Goal: Task Accomplishment & Management: Use online tool/utility

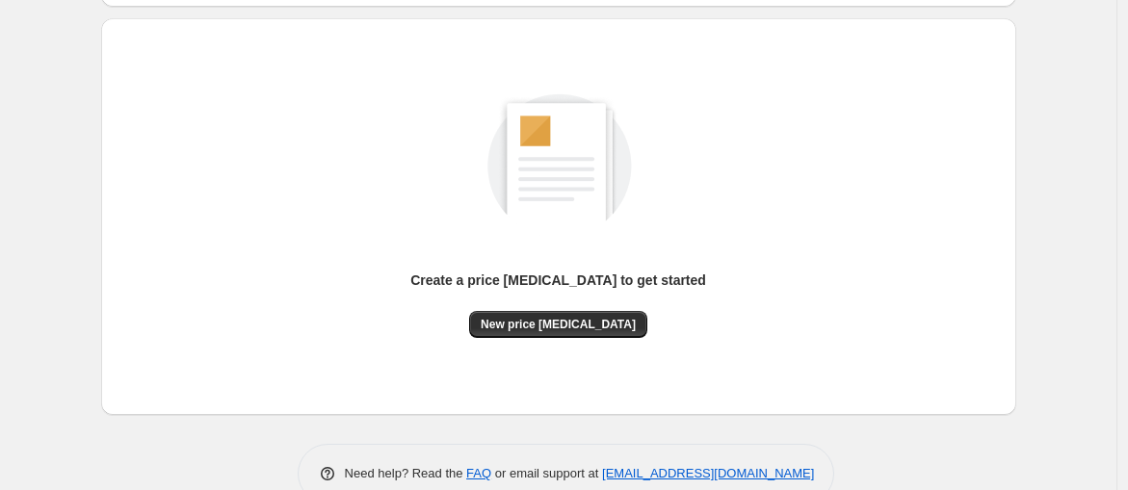
scroll to position [230, 0]
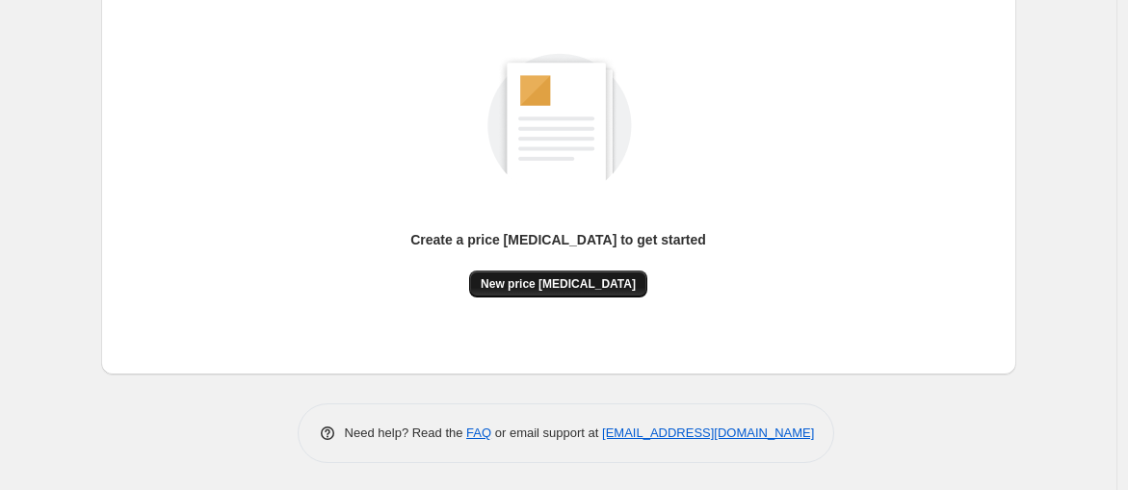
click at [586, 273] on button "New price [MEDICAL_DATA]" at bounding box center [558, 284] width 178 height 27
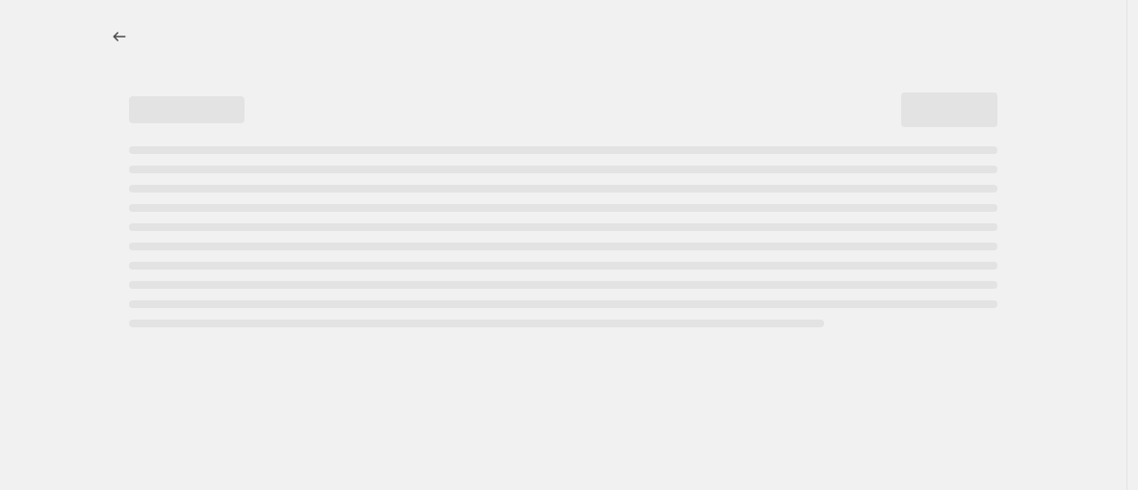
select select "percentage"
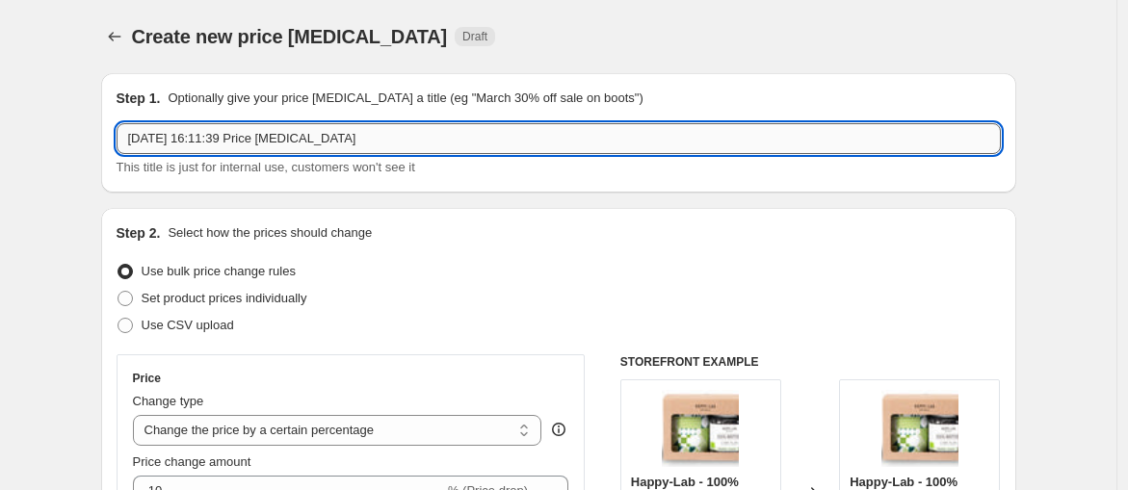
click at [507, 145] on input "[DATE] 16:11:39 Price [MEDICAL_DATA]" at bounding box center [559, 138] width 884 height 31
click at [508, 143] on input "[DATE] 16:11:39 Price [MEDICAL_DATA]" at bounding box center [559, 138] width 884 height 31
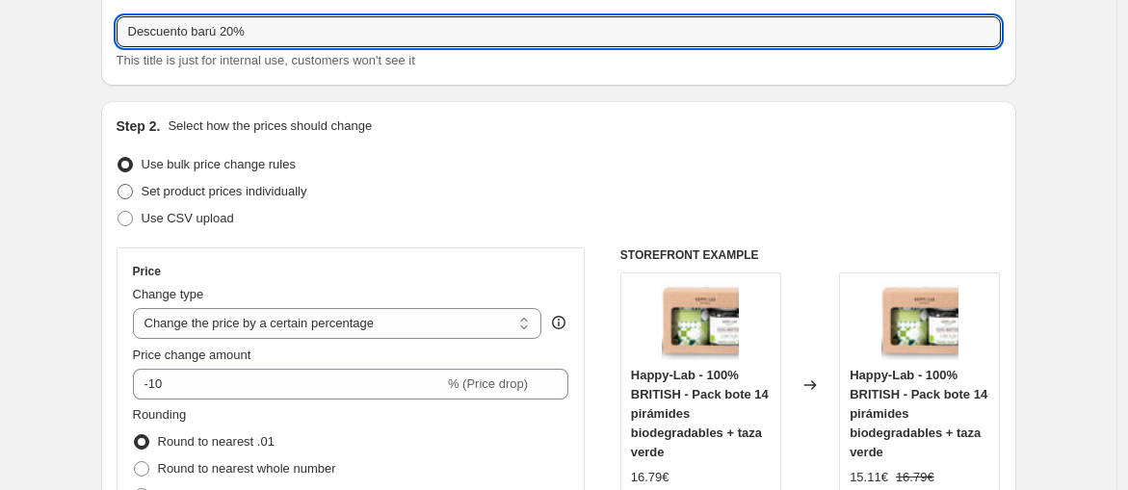
type input "Descuento barú 20%"
click at [289, 193] on span "Set product prices individually" at bounding box center [225, 191] width 166 height 14
click at [118, 185] on input "Set product prices individually" at bounding box center [117, 184] width 1 height 1
radio input "true"
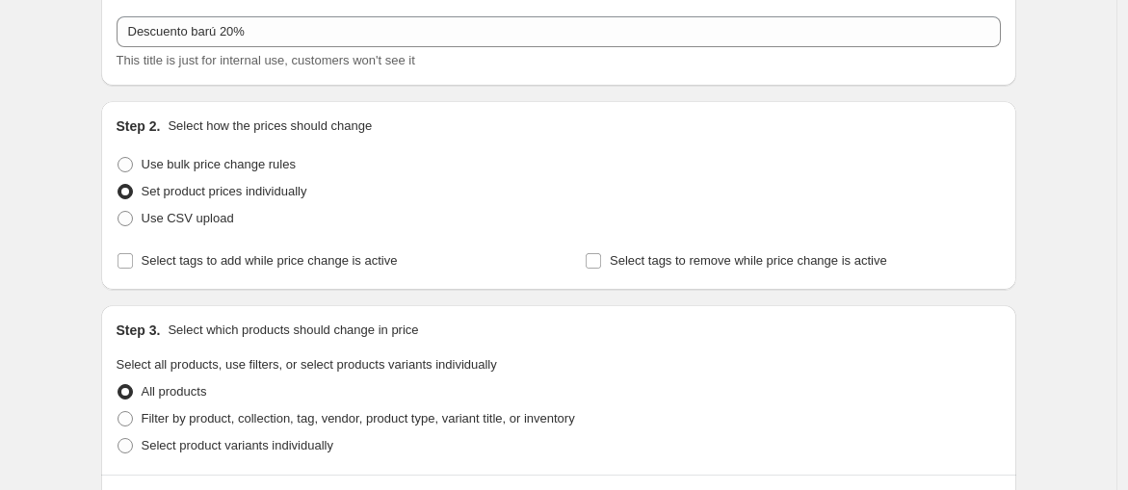
scroll to position [321, 0]
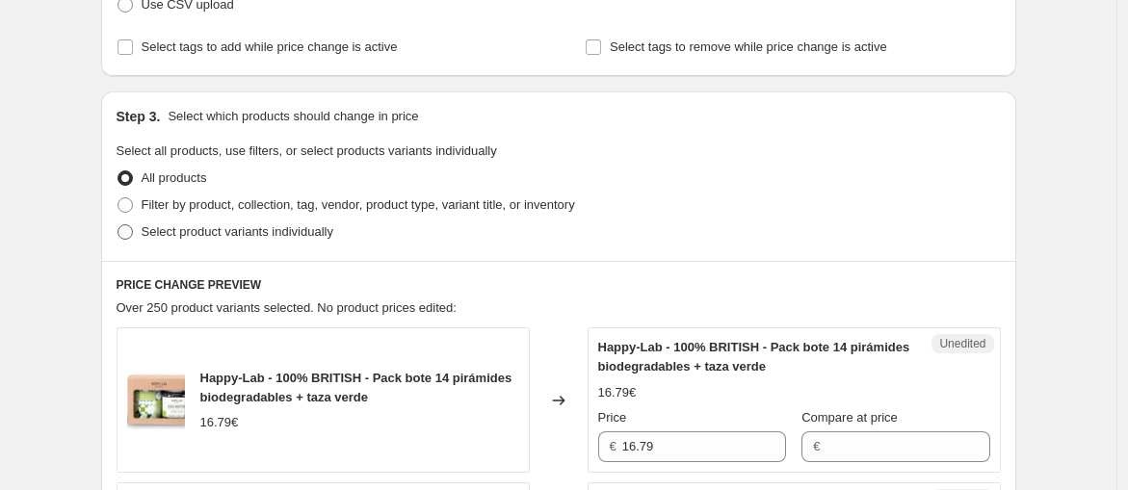
click at [275, 234] on span "Select product variants individually" at bounding box center [238, 231] width 192 height 14
click at [118, 225] on input "Select product variants individually" at bounding box center [117, 224] width 1 height 1
radio input "true"
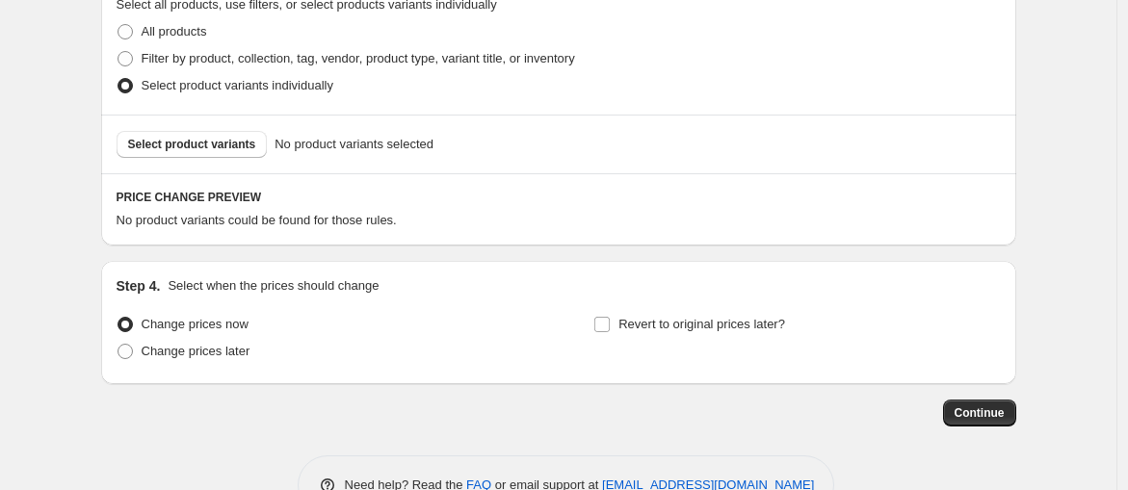
scroll to position [520, 0]
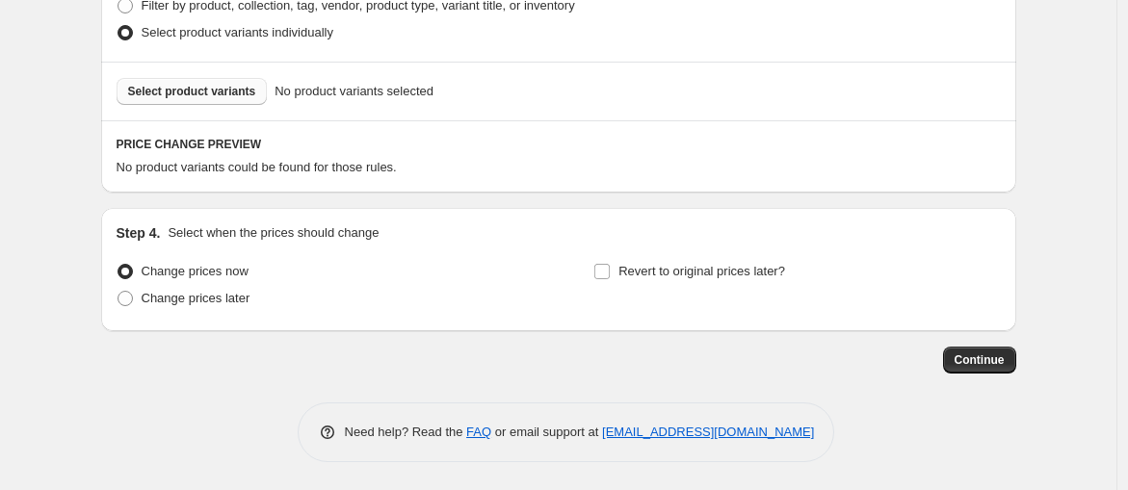
click at [225, 92] on span "Select product variants" at bounding box center [192, 91] width 128 height 15
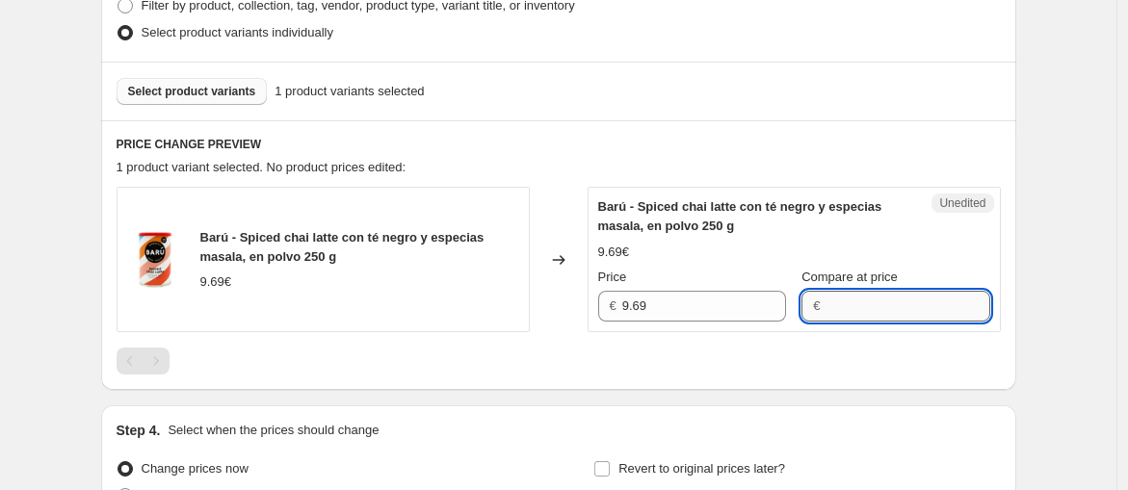
click at [853, 308] on input "Compare at price" at bounding box center [907, 306] width 164 height 31
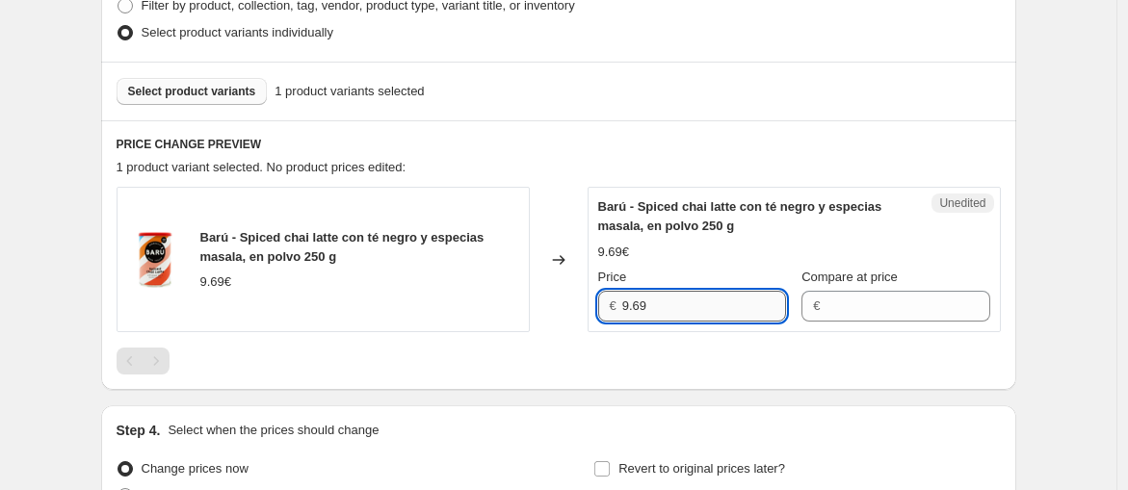
click at [719, 305] on input "9.69" at bounding box center [704, 306] width 164 height 31
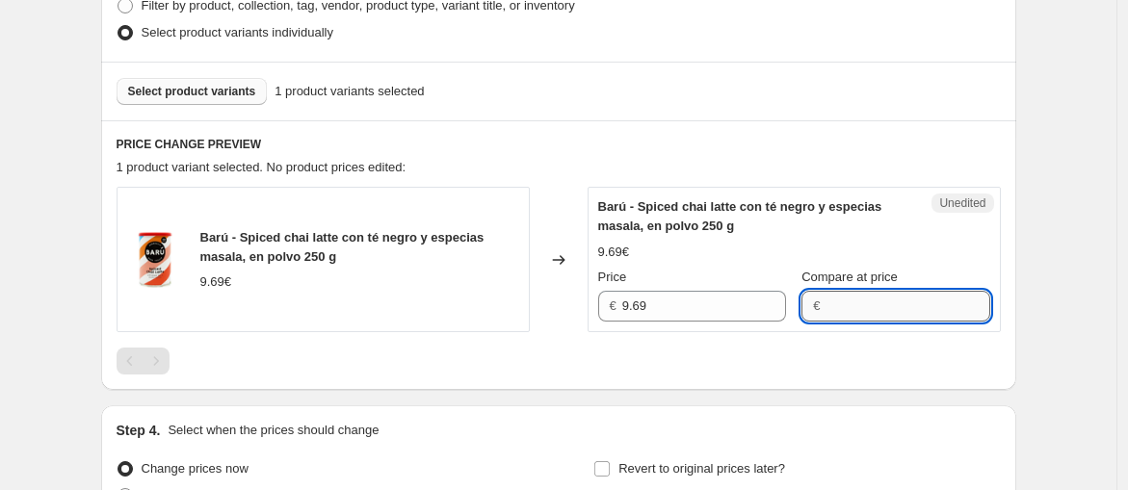
click at [861, 305] on input "Compare at price" at bounding box center [907, 306] width 164 height 31
paste input "9.69"
type input "9.69"
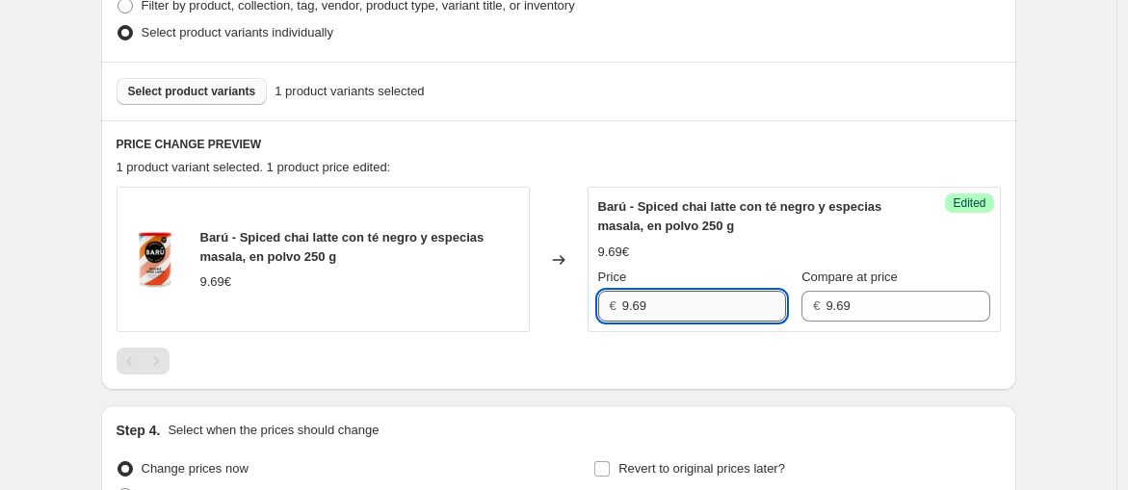
click at [711, 316] on input "9.69" at bounding box center [704, 306] width 164 height 31
click at [483, 300] on div "Barú - Spiced chai latte con té negro y especias masala, en polvo 250 g 9.69€ C…" at bounding box center [559, 259] width 884 height 145
paste input "7,75"
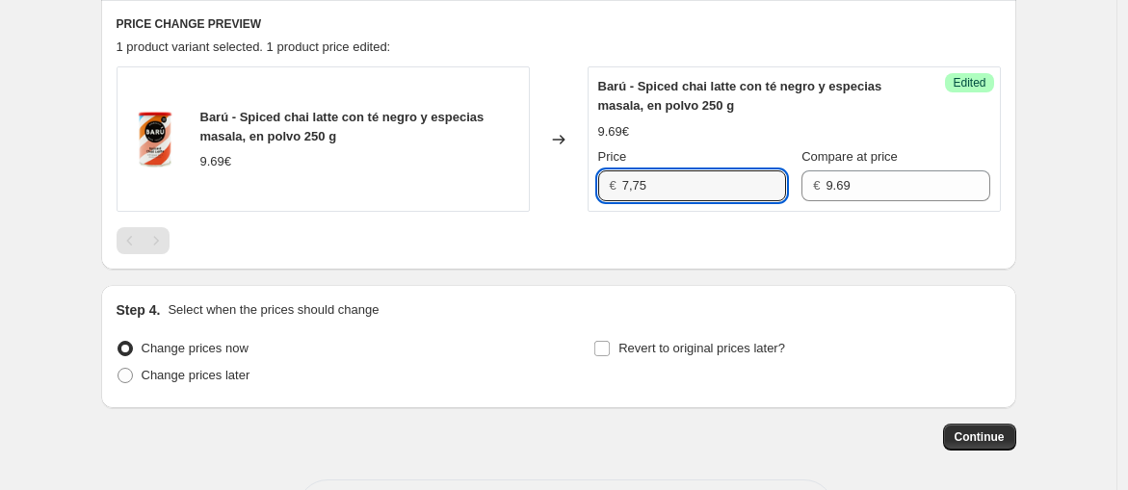
scroll to position [716, 0]
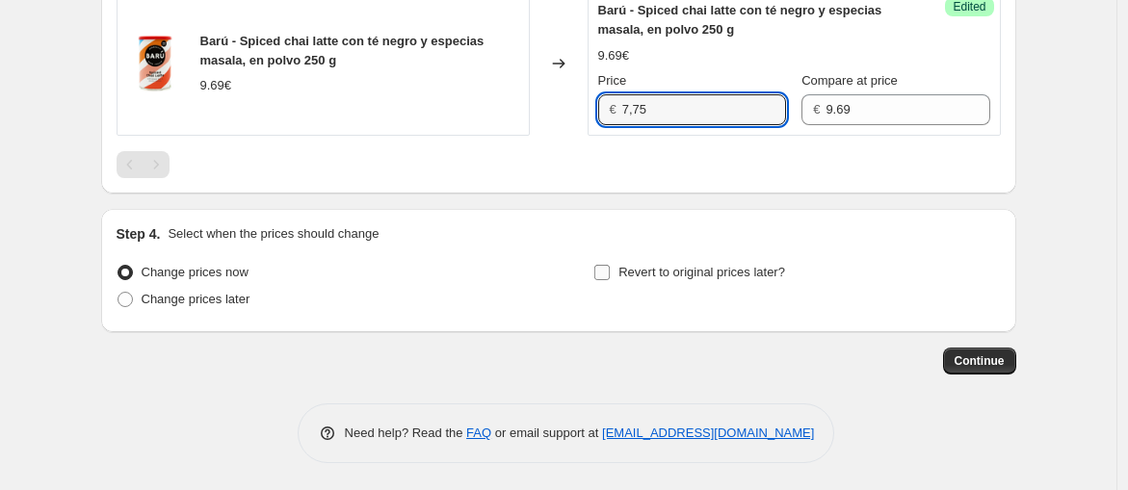
type input "9.69"
click at [608, 273] on input "Revert to original prices later?" at bounding box center [601, 272] width 15 height 15
checkbox input "true"
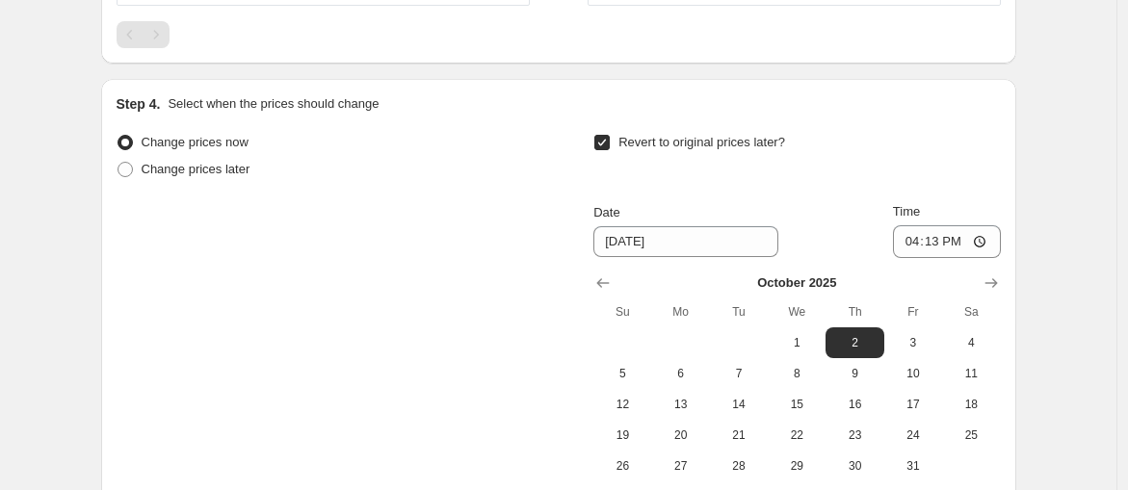
scroll to position [930, 0]
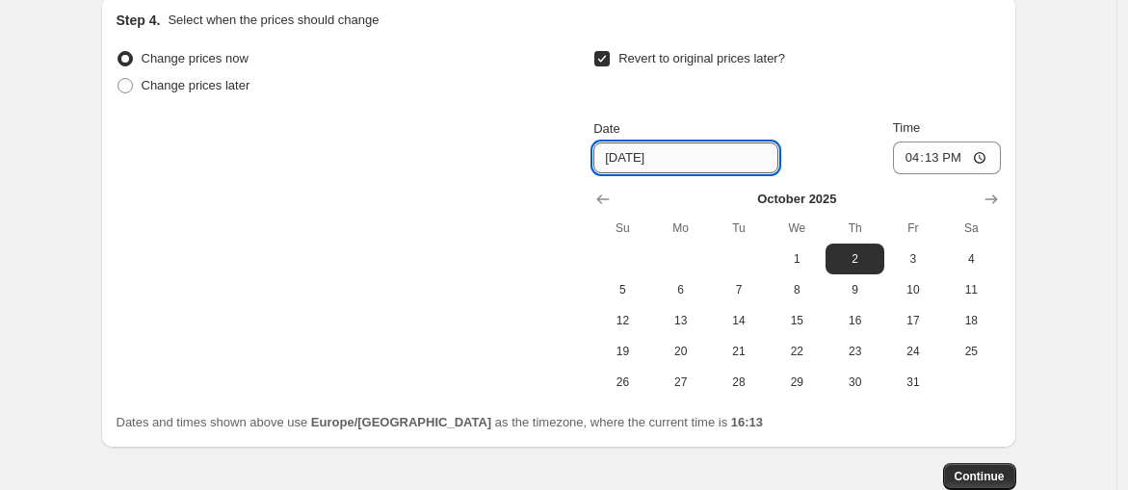
click at [689, 168] on input "[DATE]" at bounding box center [685, 158] width 185 height 31
click at [688, 169] on input "[DATE]" at bounding box center [685, 158] width 185 height 31
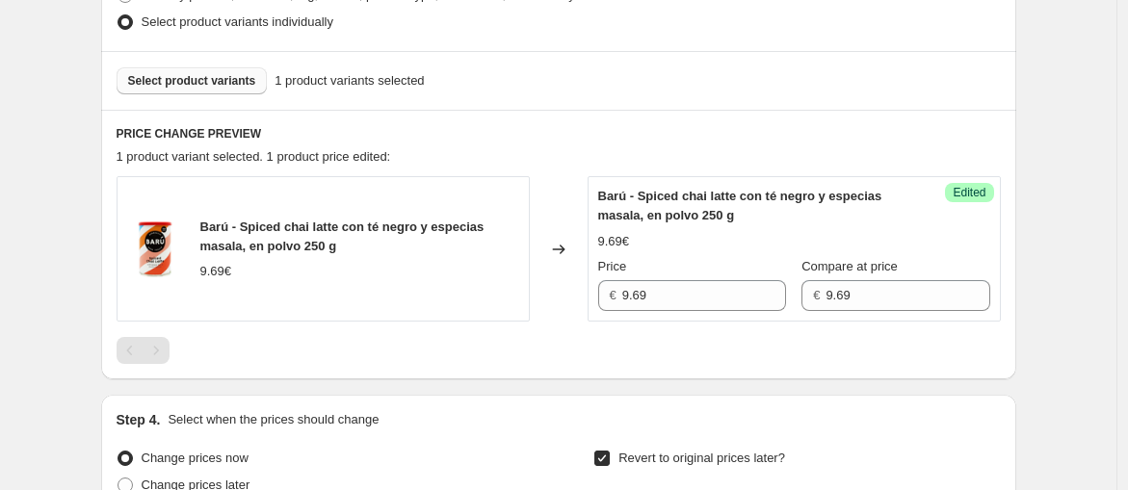
scroll to position [503, 0]
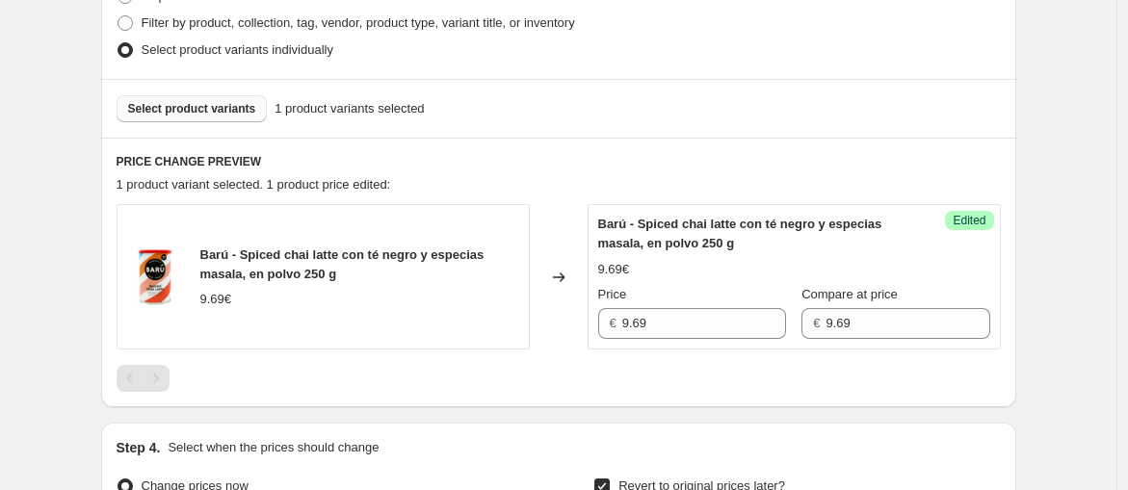
click at [193, 103] on span "Select product variants" at bounding box center [192, 108] width 128 height 15
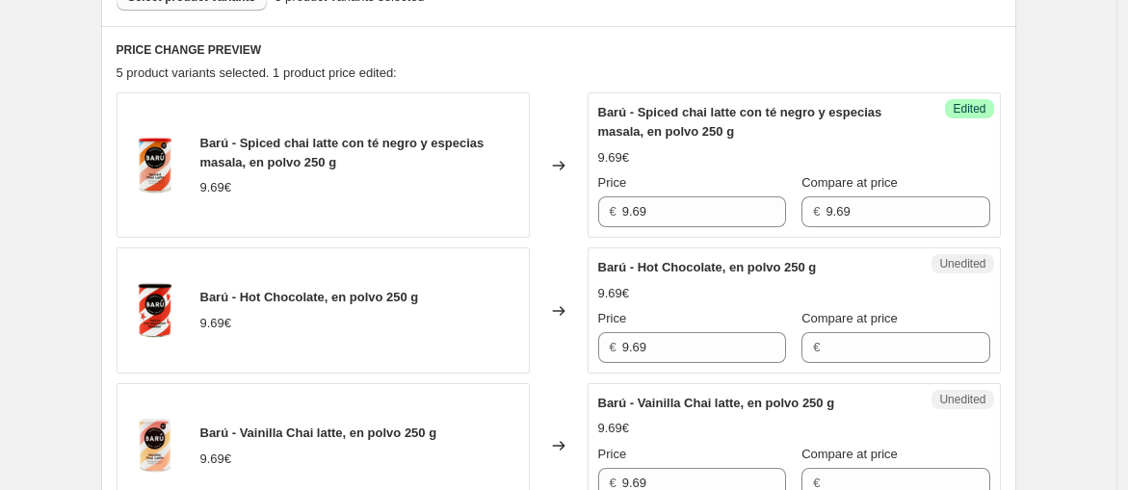
scroll to position [716, 0]
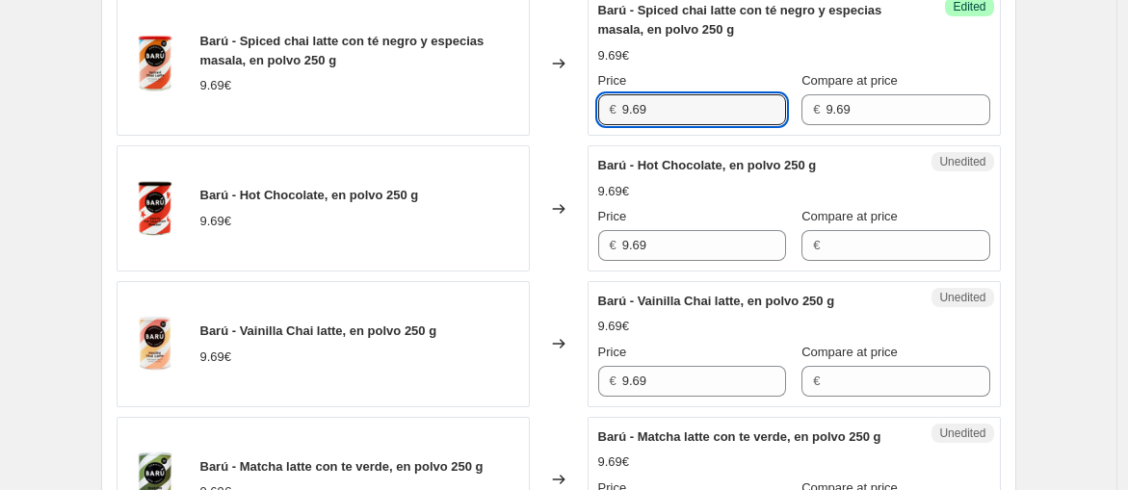
drag, startPoint x: 748, startPoint y: 114, endPoint x: 610, endPoint y: 117, distance: 137.7
click at [610, 117] on div "€ 9.69" at bounding box center [692, 109] width 188 height 31
paste input "7,75"
type input "9.69"
drag, startPoint x: 546, startPoint y: 221, endPoint x: 516, endPoint y: 216, distance: 30.4
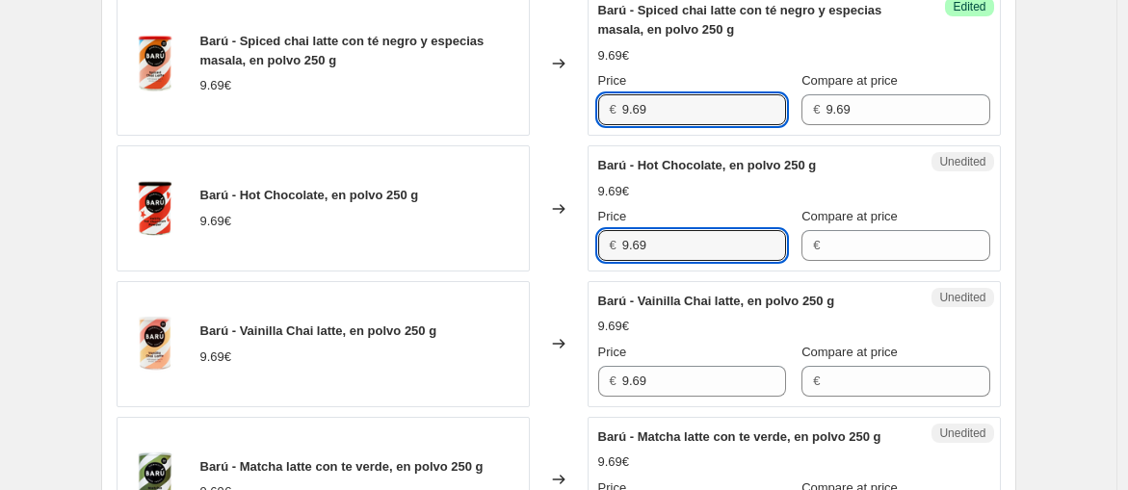
click at [519, 216] on div "Barú - Hot Chocolate, en polvo 250 g 9.69€ Changed to Unedited Barú - Hot Choco…" at bounding box center [559, 208] width 884 height 126
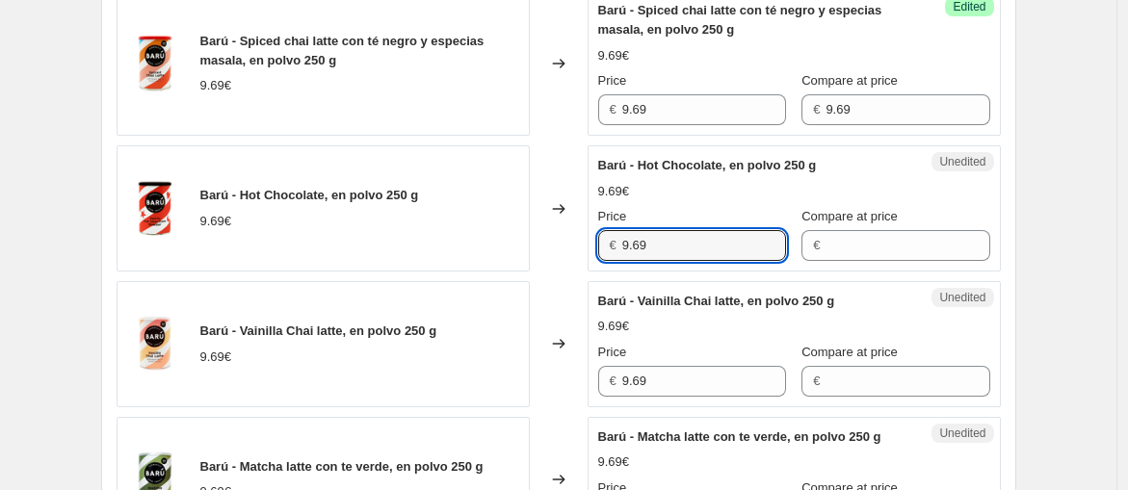
paste input "7,75"
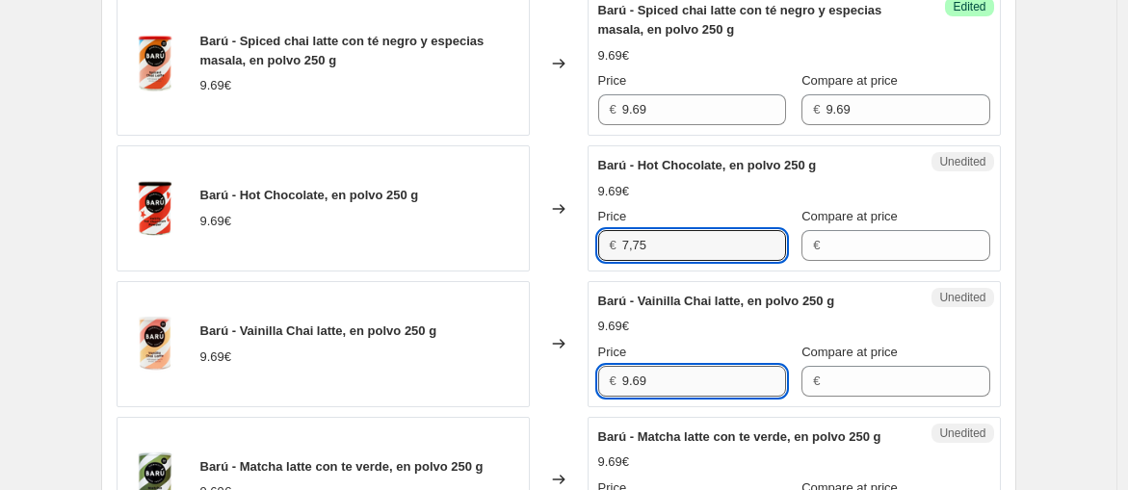
type input "9.69"
drag, startPoint x: 655, startPoint y: 373, endPoint x: 557, endPoint y: 351, distance: 100.7
click at [557, 351] on div "Barú - Vainilla Chai latte, en polvo 250 g 9.69€ Changed to Unedited Barú - Vai…" at bounding box center [559, 344] width 884 height 126
paste input "7,75"
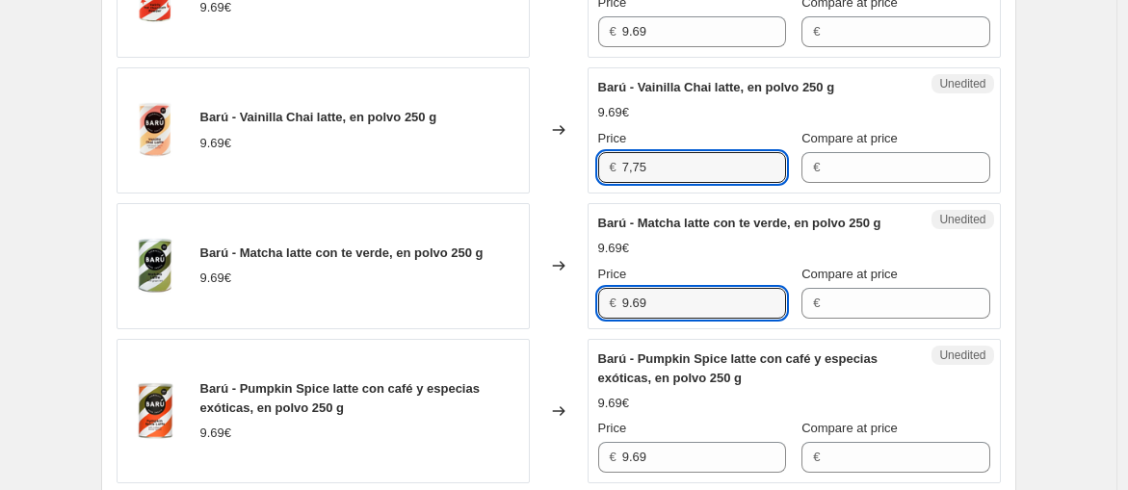
type input "9.69"
drag, startPoint x: 662, startPoint y: 325, endPoint x: 526, endPoint y: 297, distance: 139.8
click at [551, 297] on div "Barú - Matcha latte con te verde, en polvo 250 g 9.69€ Changed to Unedited Barú…" at bounding box center [559, 266] width 884 height 126
paste input "7,75"
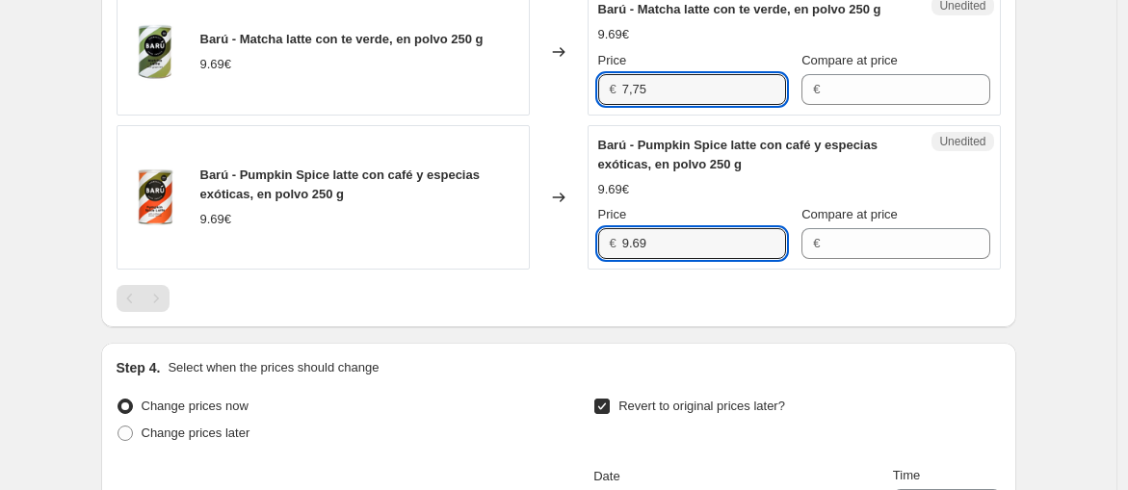
type input "9.69"
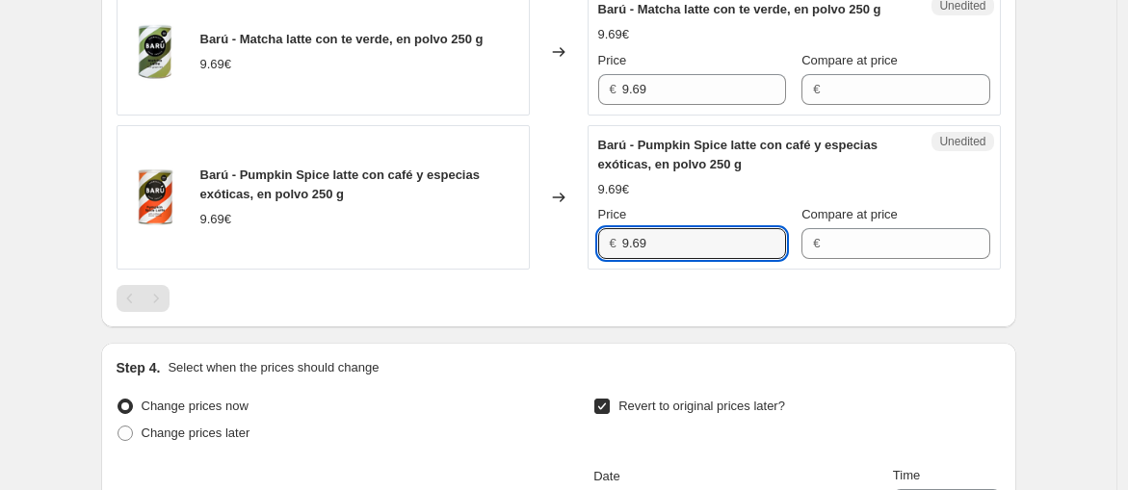
drag, startPoint x: 592, startPoint y: 252, endPoint x: 558, endPoint y: 247, distance: 35.1
click at [566, 247] on div "Barú - Pumpkin Spice latte con café y especias exóticas, en polvo 250 g 9.69€ C…" at bounding box center [559, 197] width 884 height 145
paste input "7,75"
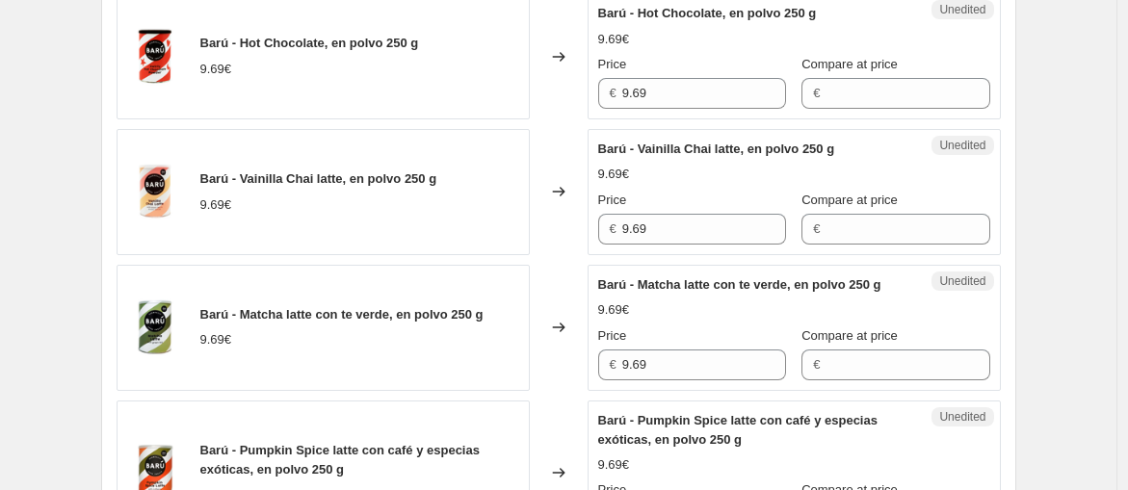
scroll to position [610, 0]
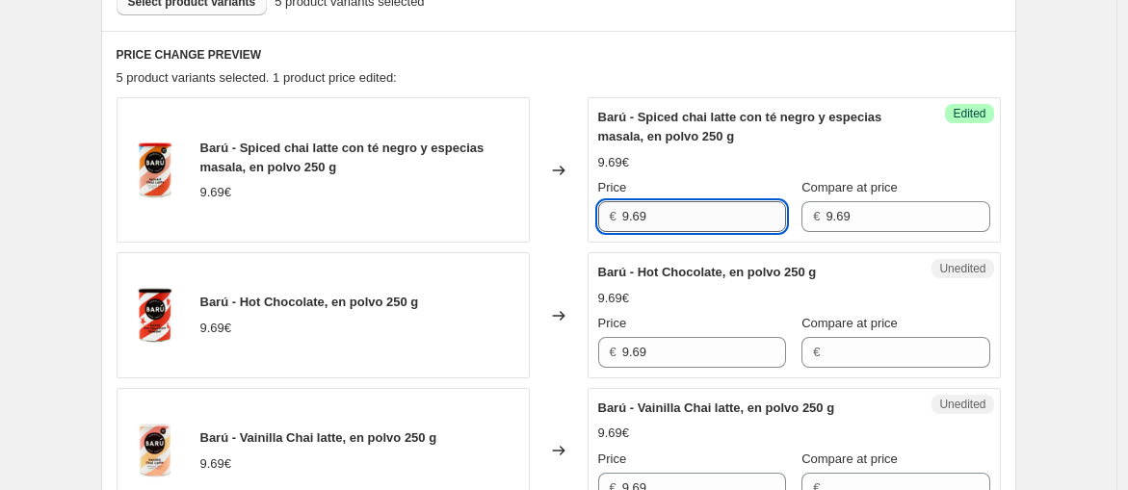
type input "9.69"
drag, startPoint x: 697, startPoint y: 222, endPoint x: 540, endPoint y: 196, distance: 159.1
click at [540, 196] on div "Barú - Spiced chai latte con té negro y especias masala, en polvo 250 g 9.69€ C…" at bounding box center [559, 169] width 884 height 145
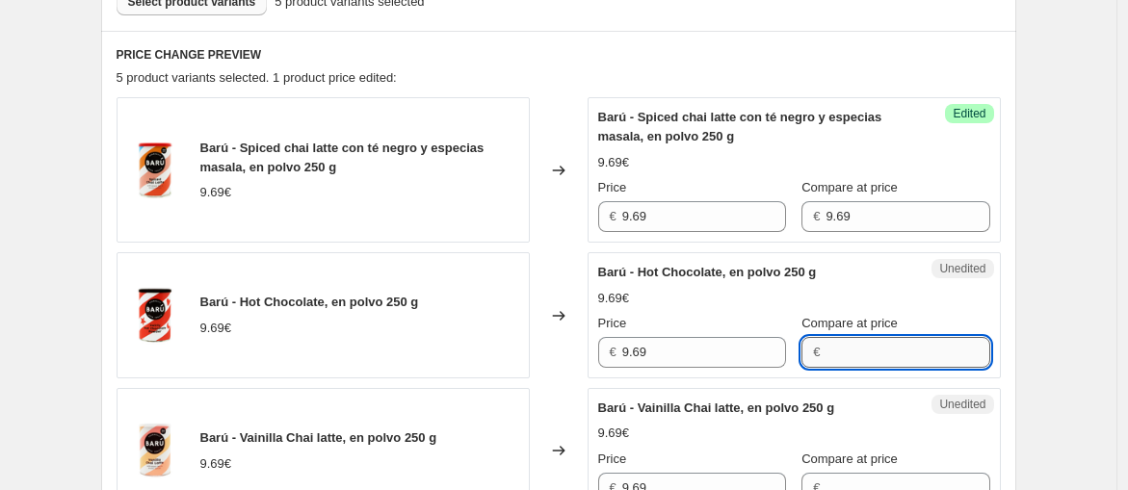
click at [880, 346] on input "Compare at price" at bounding box center [907, 352] width 164 height 31
paste input "9.69"
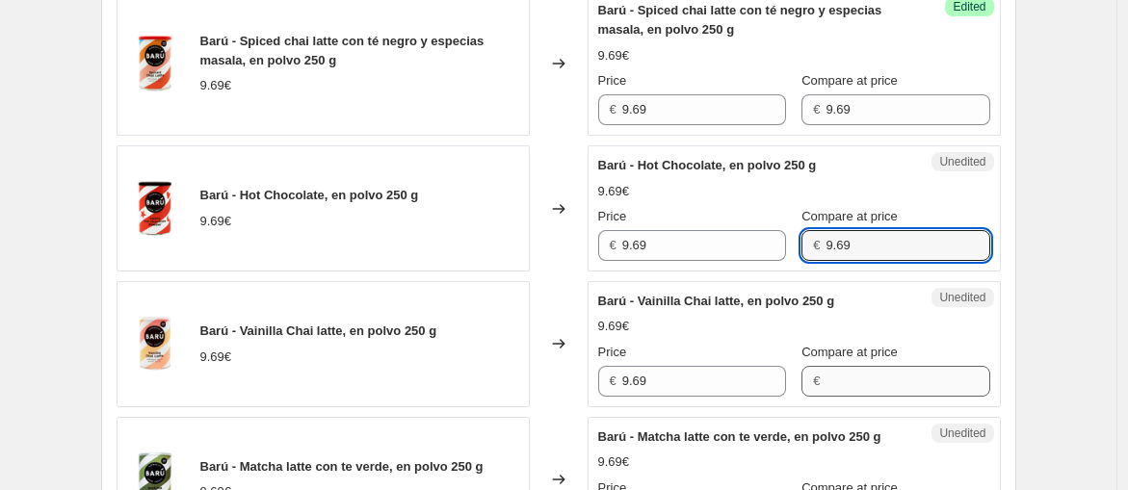
type input "9.69"
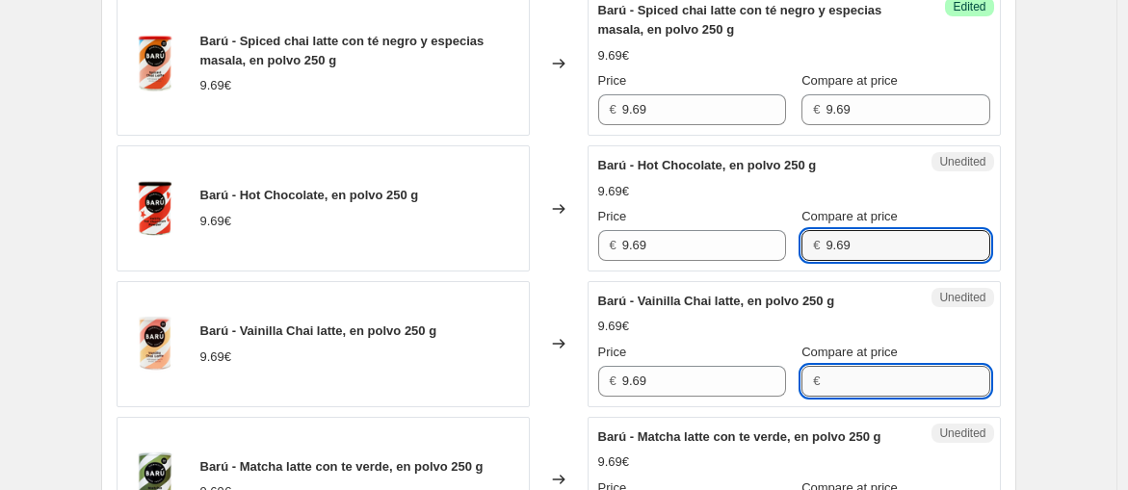
click at [861, 377] on input "Compare at price" at bounding box center [907, 381] width 164 height 31
paste input "9.69"
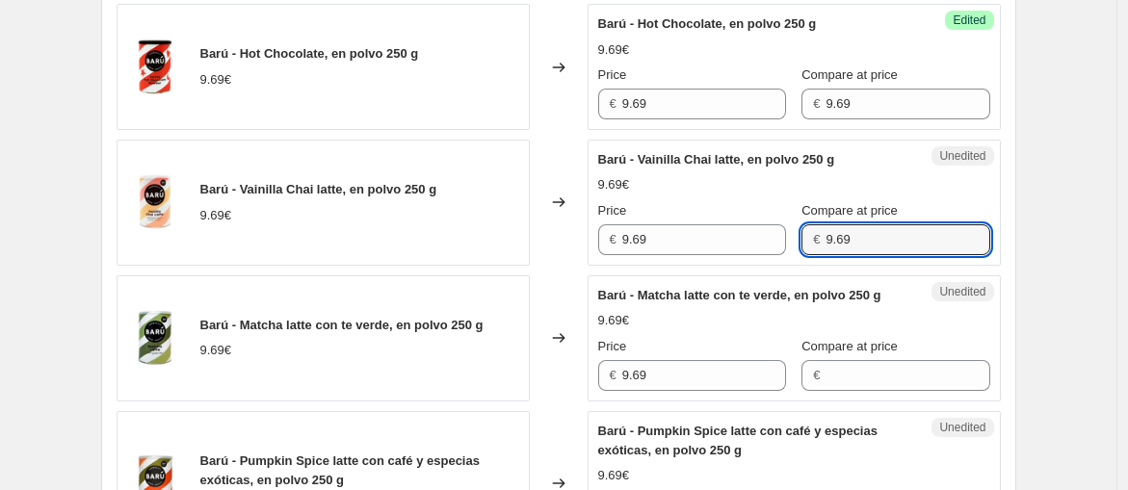
scroll to position [930, 0]
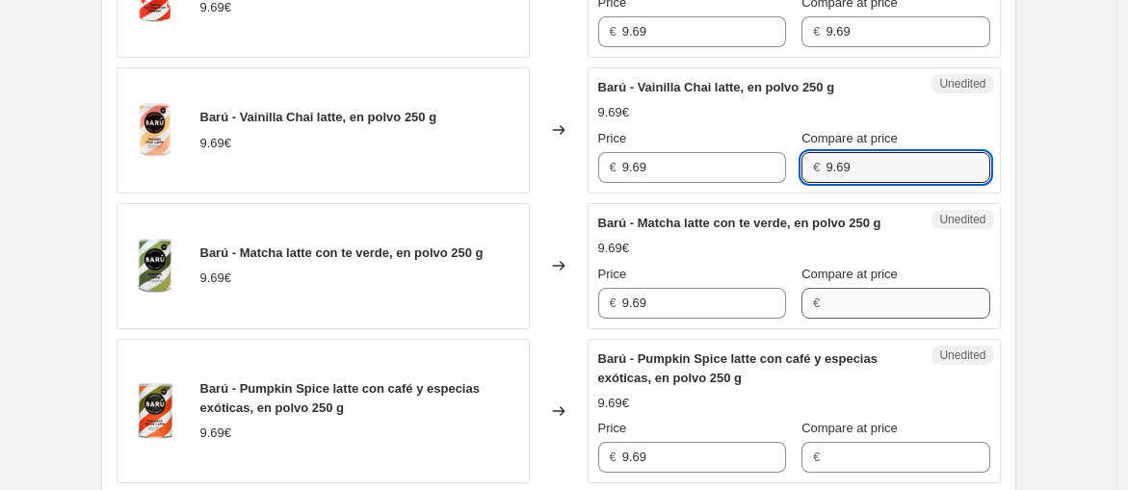
type input "9.69"
click at [883, 319] on input "Compare at price" at bounding box center [907, 303] width 164 height 31
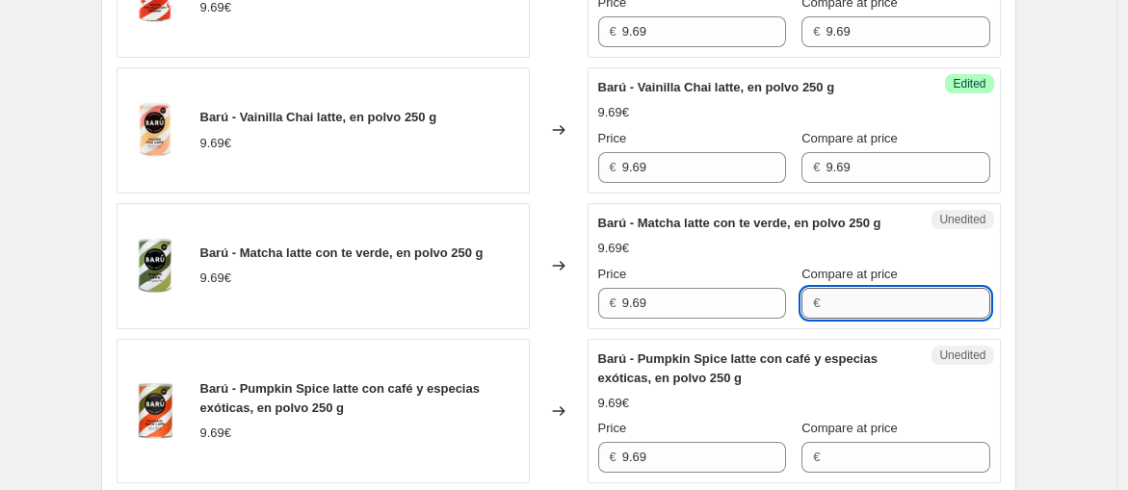
paste input "9.69"
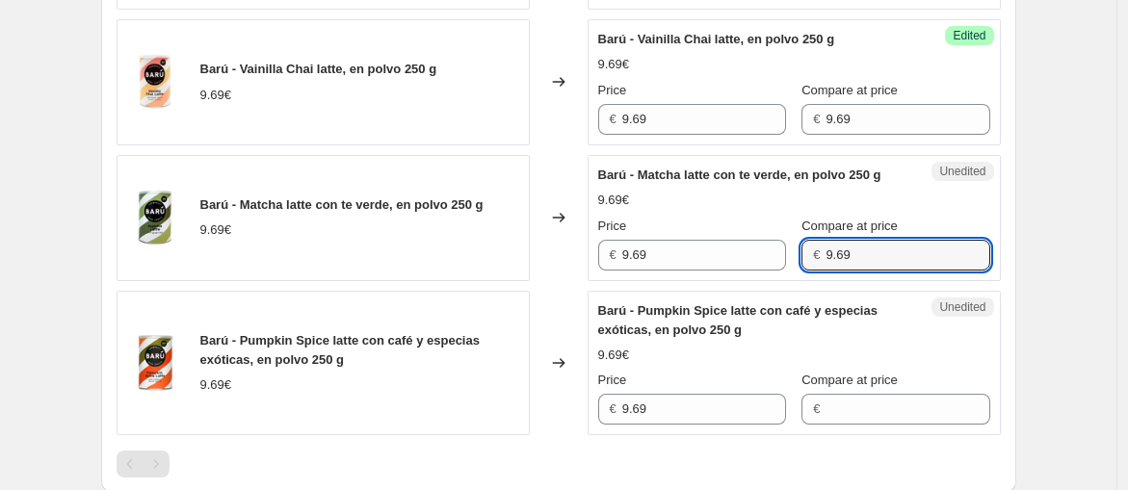
scroll to position [1037, 0]
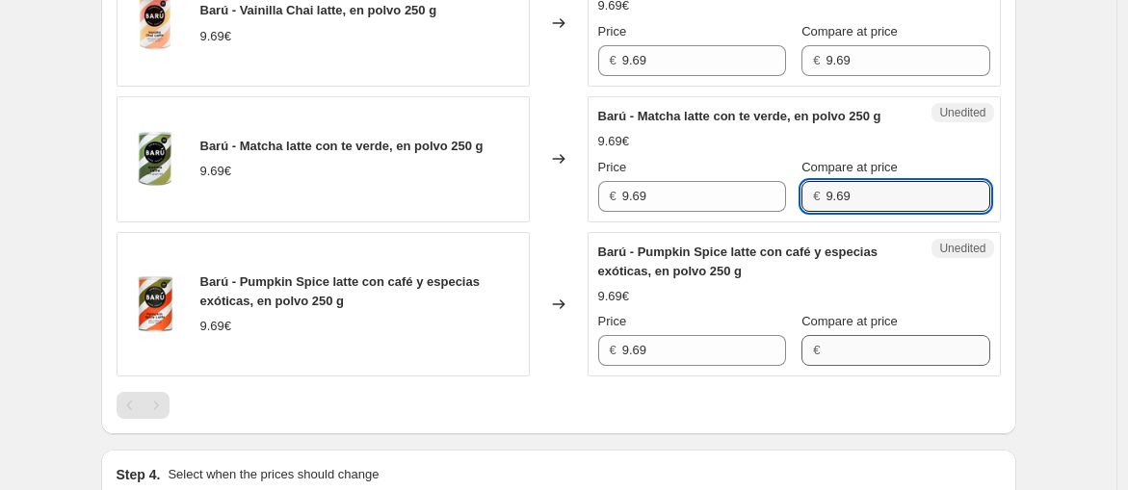
type input "9.69"
click at [897, 366] on input "Compare at price" at bounding box center [907, 350] width 164 height 31
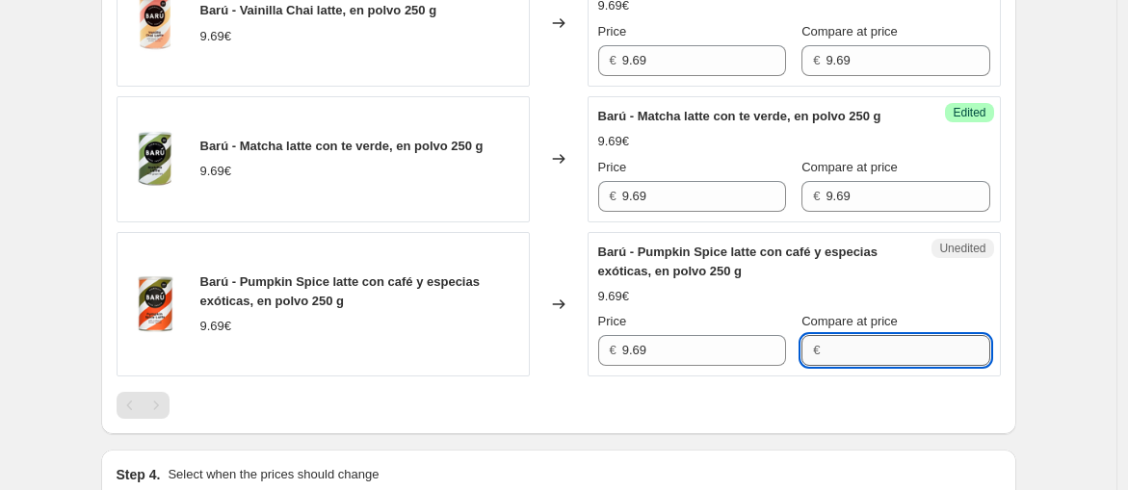
paste input "9.69"
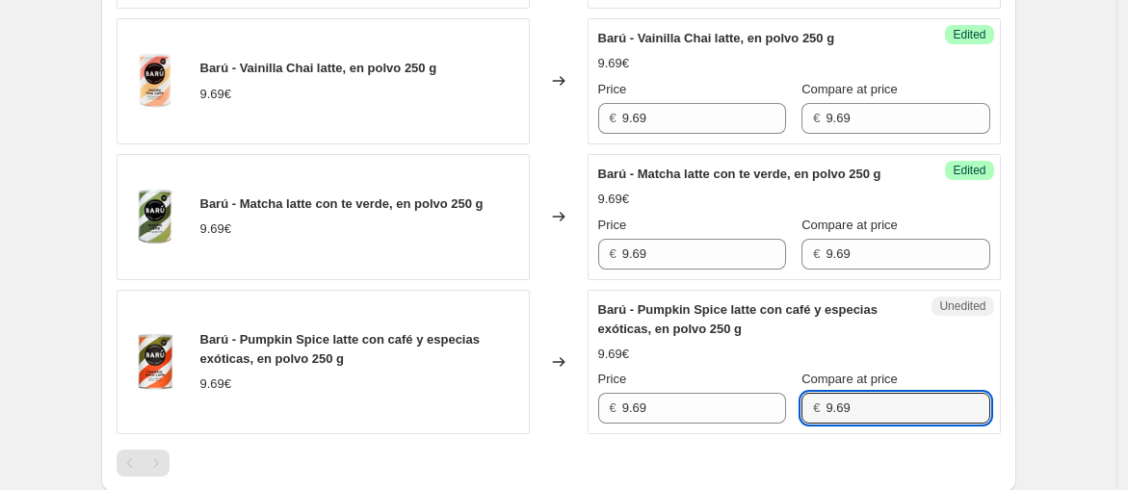
scroll to position [930, 0]
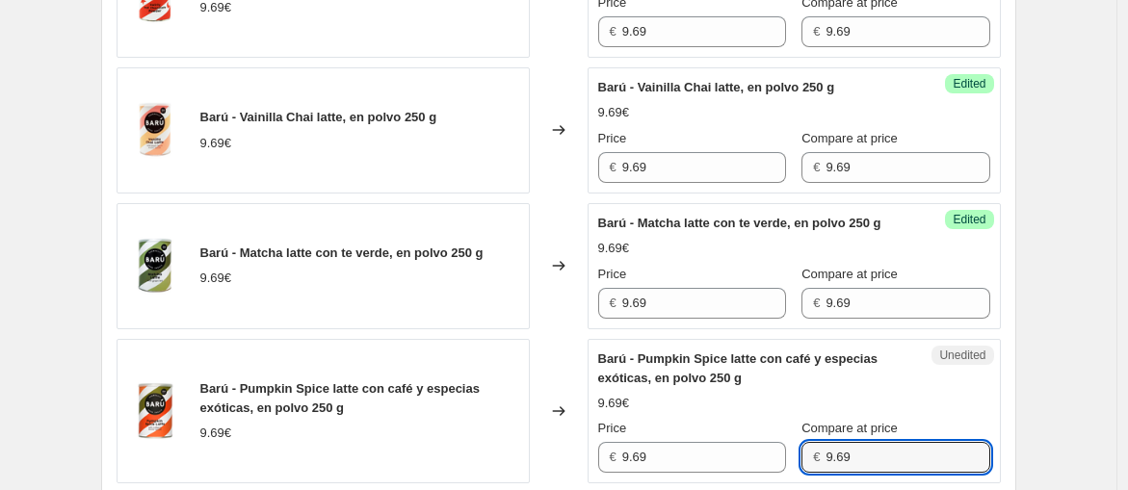
type input "9.69"
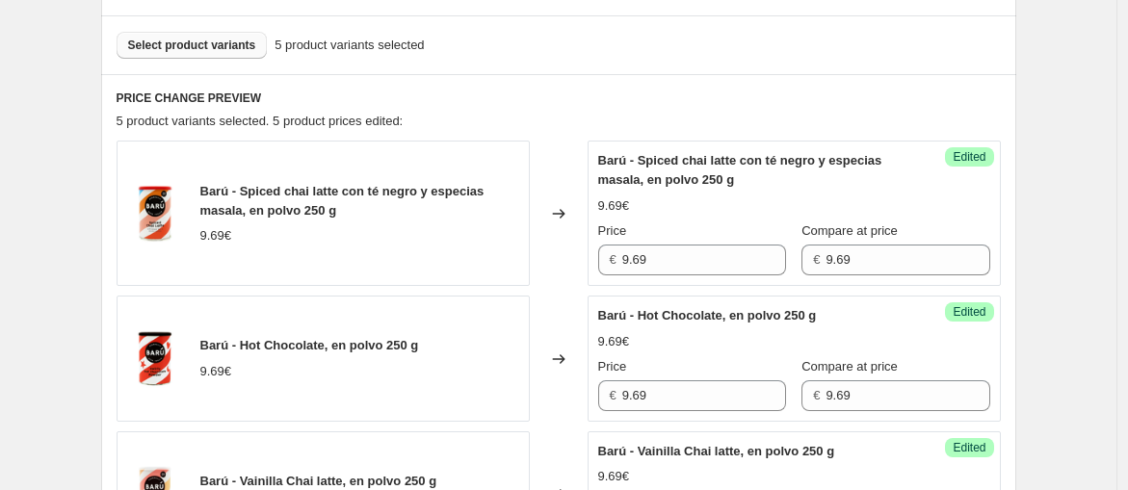
scroll to position [396, 0]
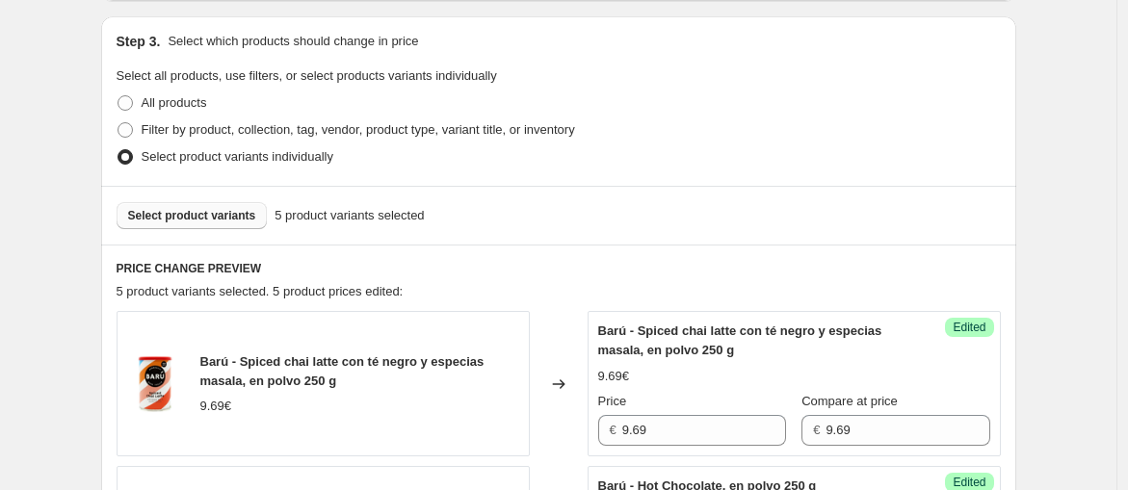
click at [233, 220] on span "Select product variants" at bounding box center [192, 215] width 128 height 15
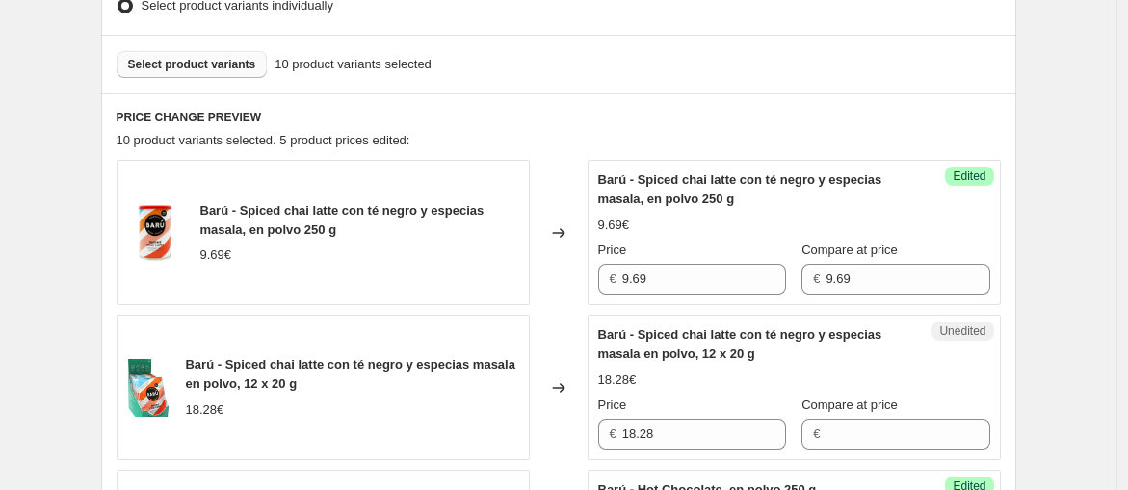
scroll to position [610, 0]
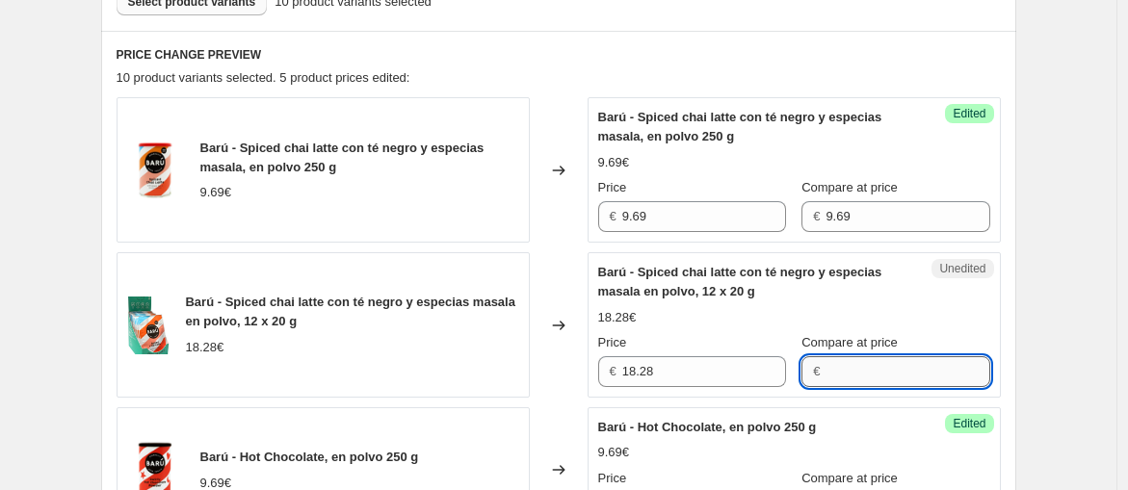
click at [884, 361] on input "Compare at price" at bounding box center [907, 371] width 164 height 31
paste input "18,28"
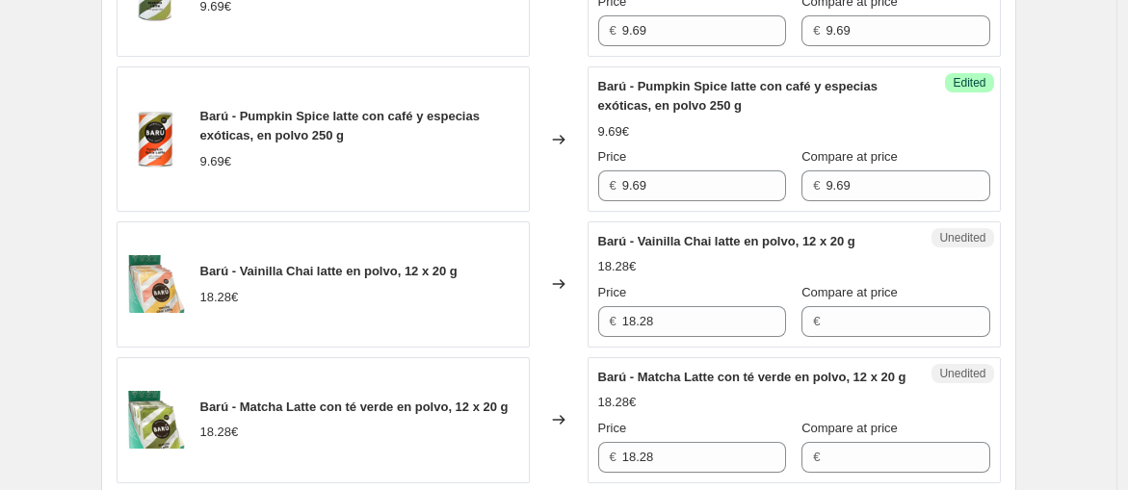
scroll to position [1466, 0]
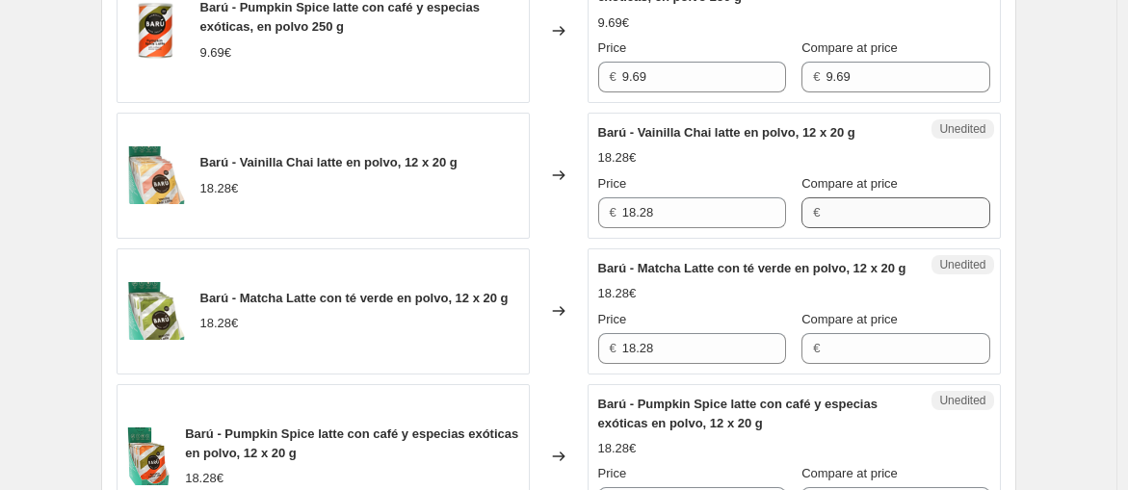
type input "18,28"
click at [870, 228] on input "Compare at price" at bounding box center [907, 212] width 164 height 31
paste input "18,28"
type input "18,28"
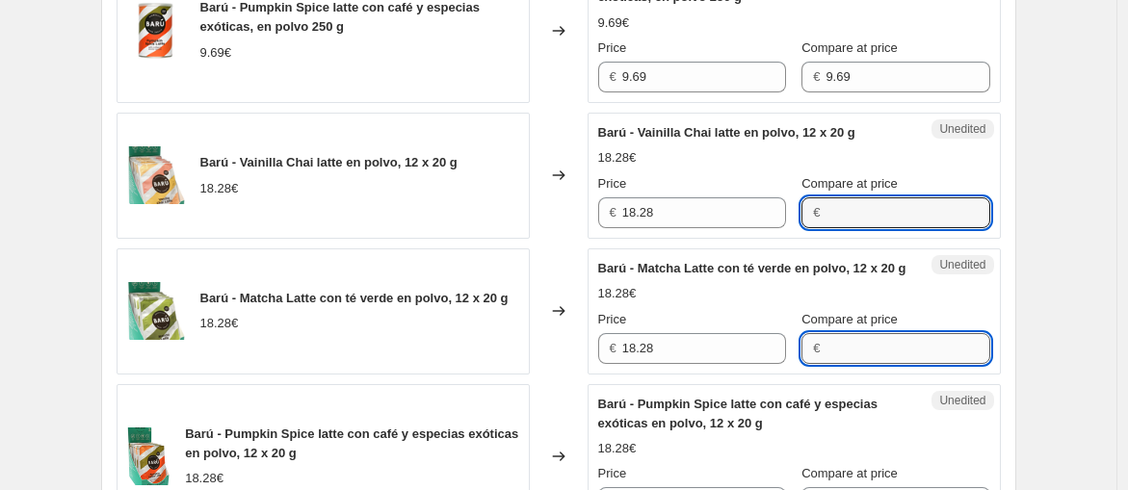
click at [865, 364] on input "Compare at price" at bounding box center [907, 348] width 164 height 31
paste input "18,28"
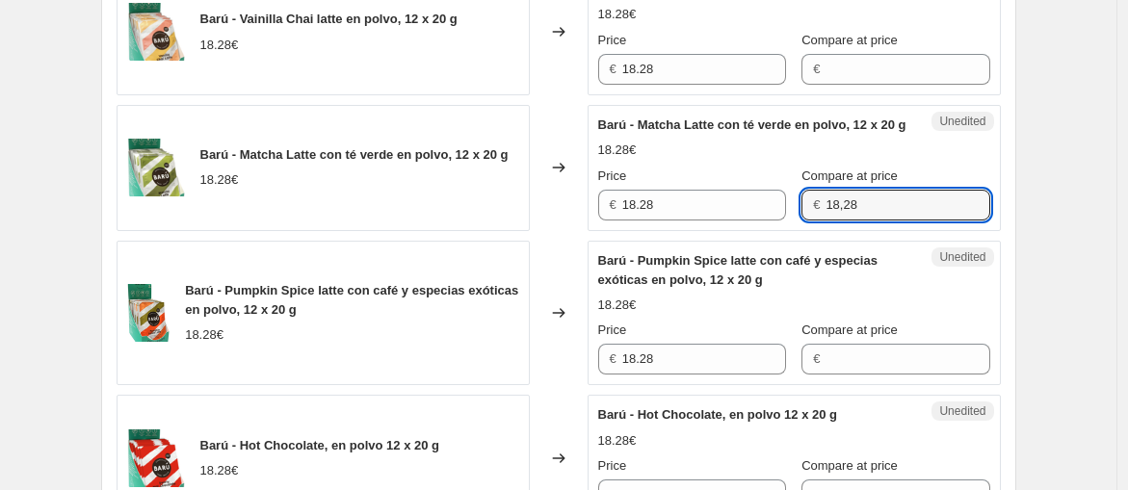
scroll to position [1679, 0]
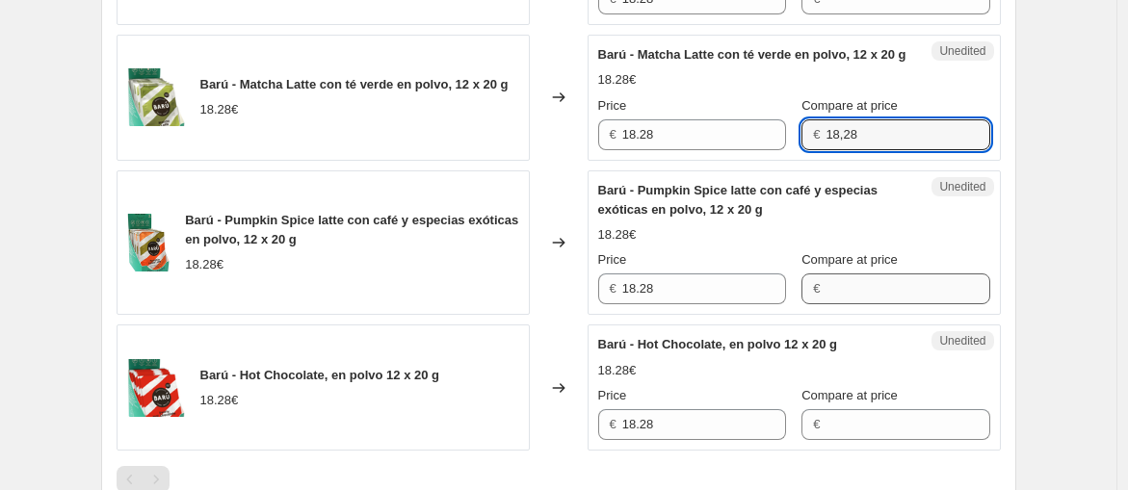
type input "18,28"
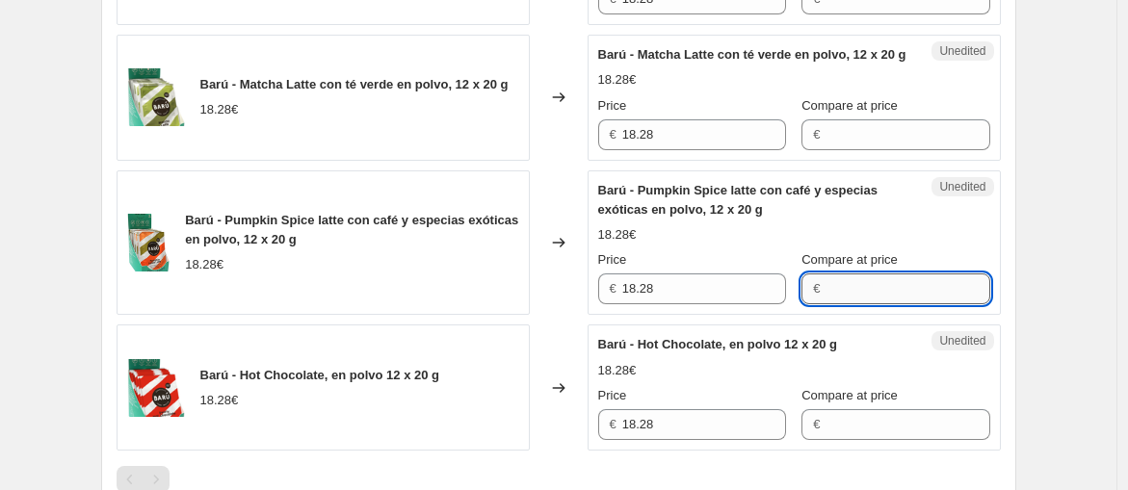
click at [872, 304] on input "Compare at price" at bounding box center [907, 288] width 164 height 31
paste input "18,28"
type input "18,28"
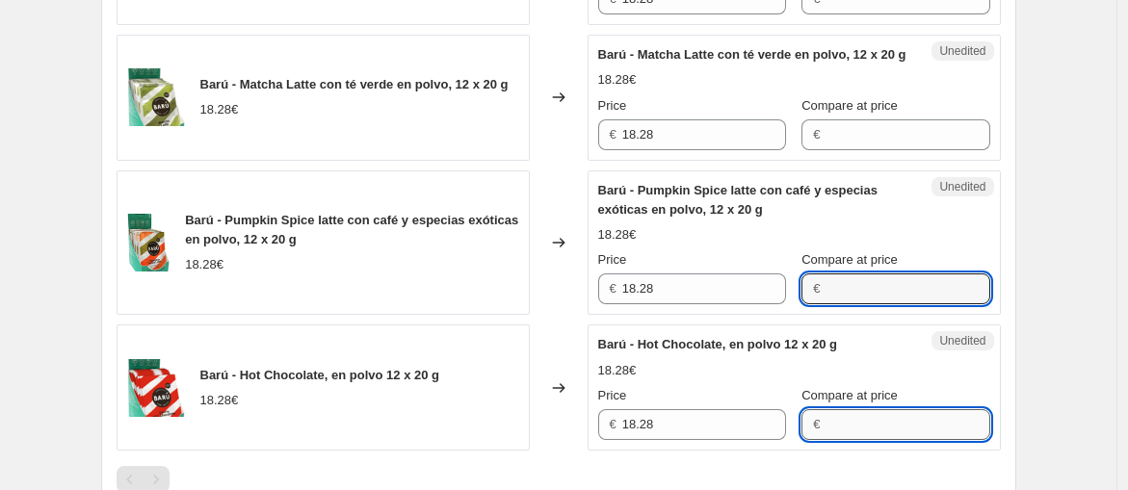
click at [858, 440] on input "Compare at price" at bounding box center [907, 424] width 164 height 31
paste input "18,28"
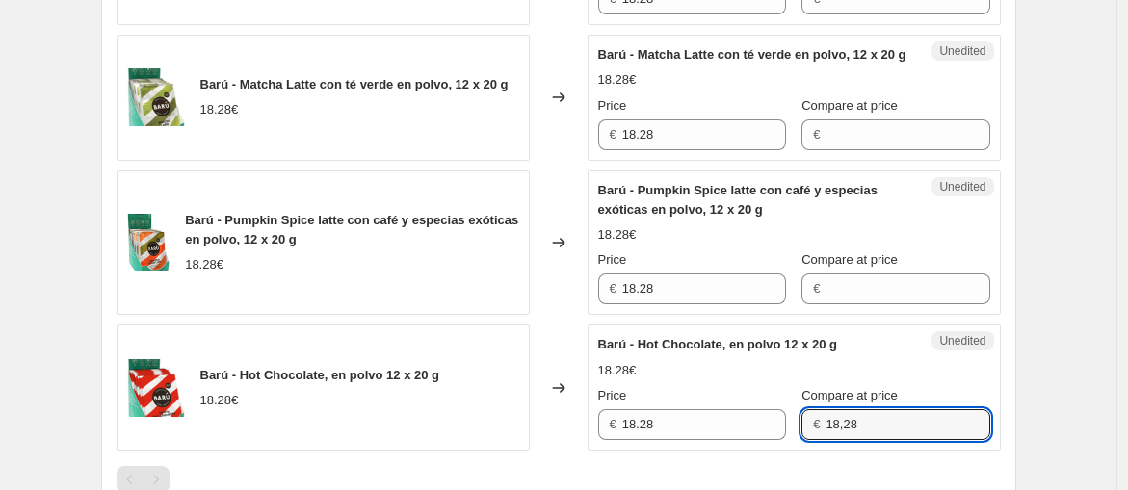
scroll to position [2000, 0]
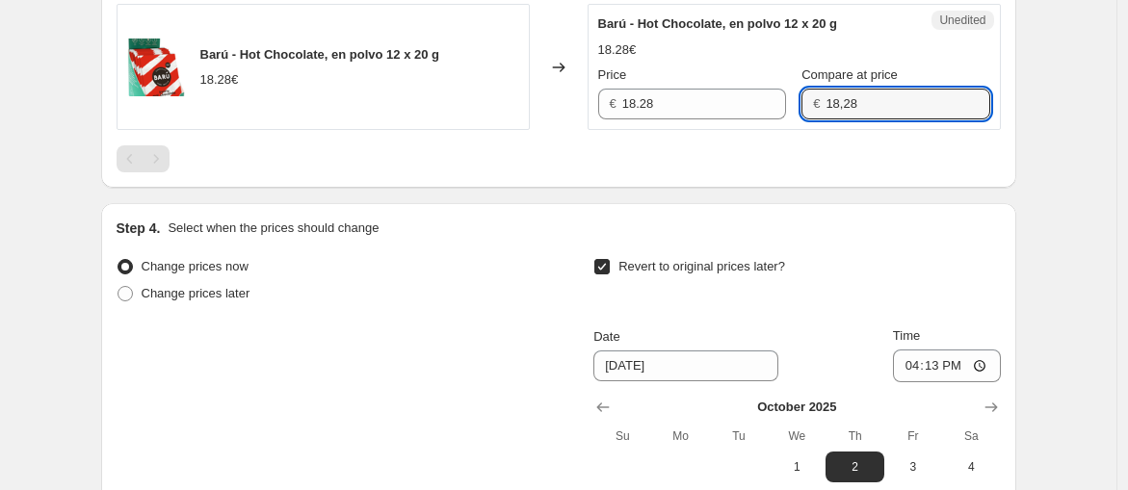
type input "18,28"
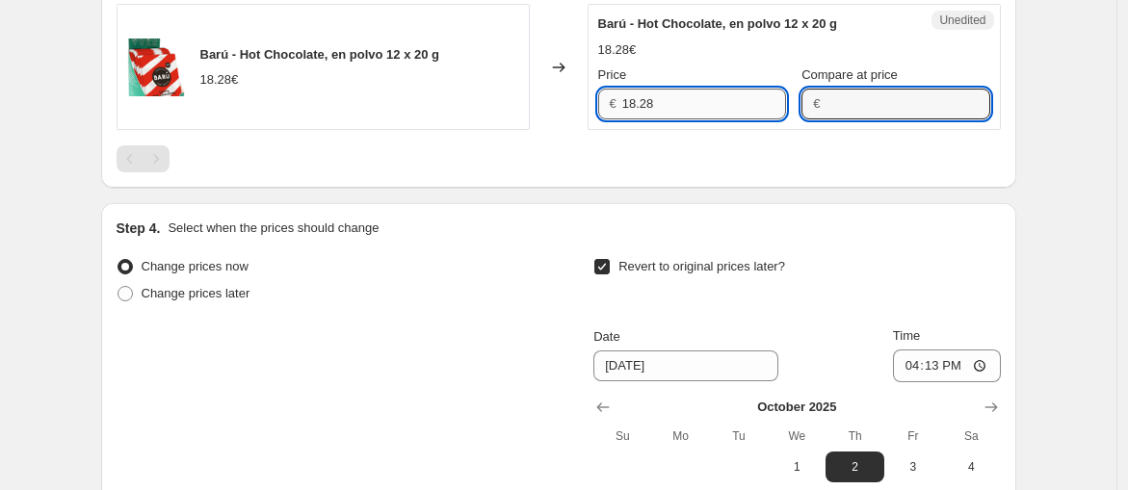
click at [701, 119] on input "18.28" at bounding box center [704, 104] width 164 height 31
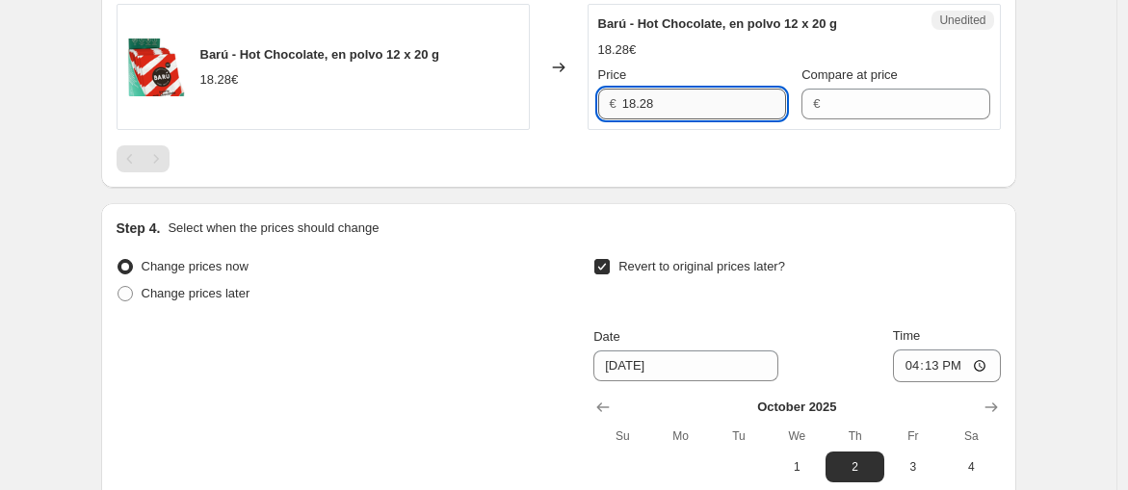
click at [701, 119] on input "18.28" at bounding box center [704, 104] width 164 height 31
paste input "4,62"
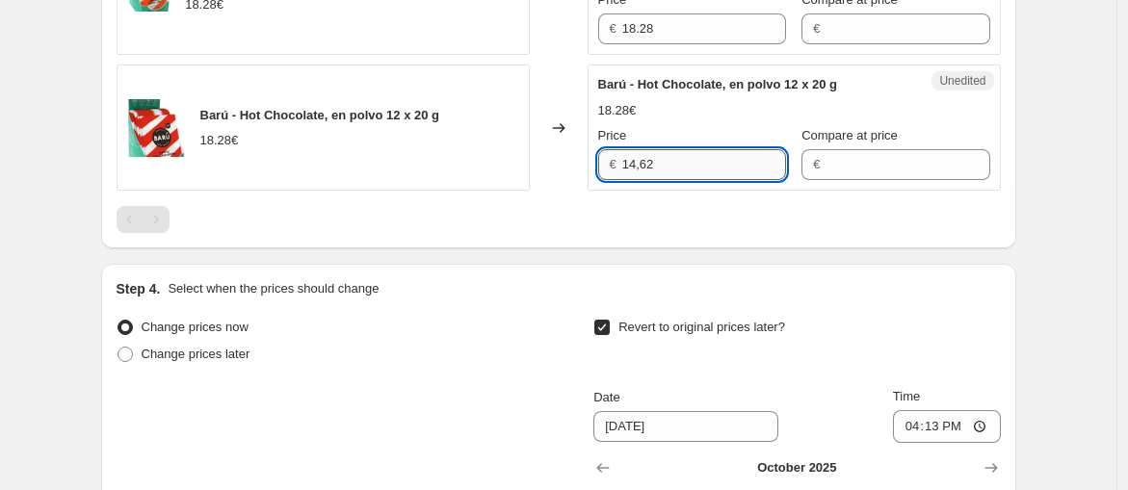
scroll to position [1893, 0]
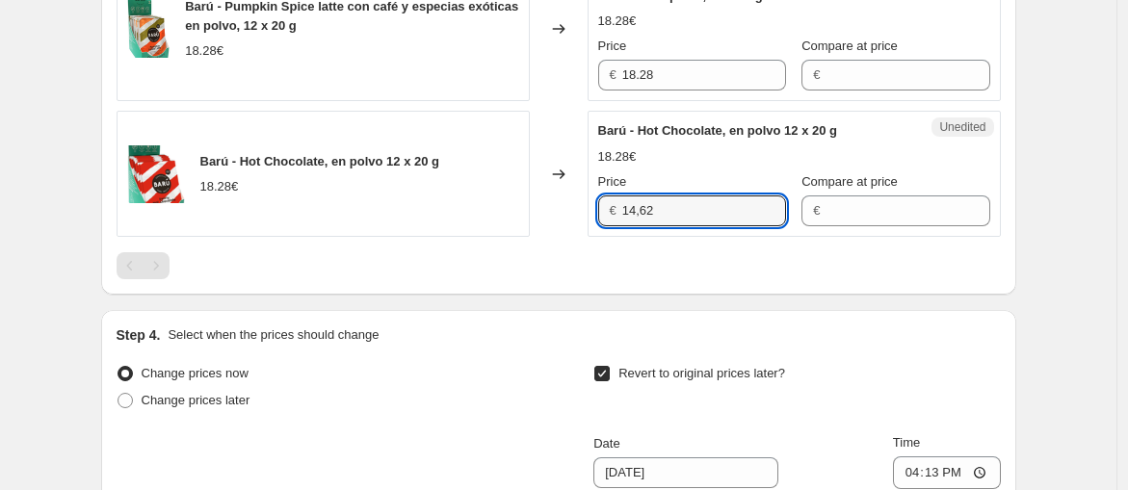
type input "18.28"
click at [701, 102] on div "Unedited Barú - Pumpkin Spice latte con café y especias exóticas en polvo, 12 x…" at bounding box center [793, 29] width 413 height 145
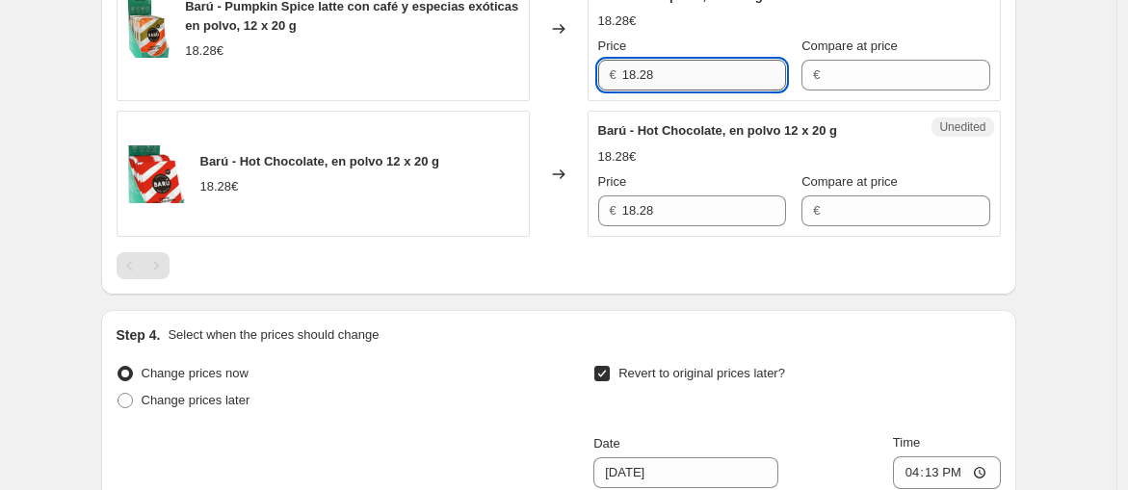
click at [704, 91] on input "18.28" at bounding box center [704, 75] width 164 height 31
paste input "4,62"
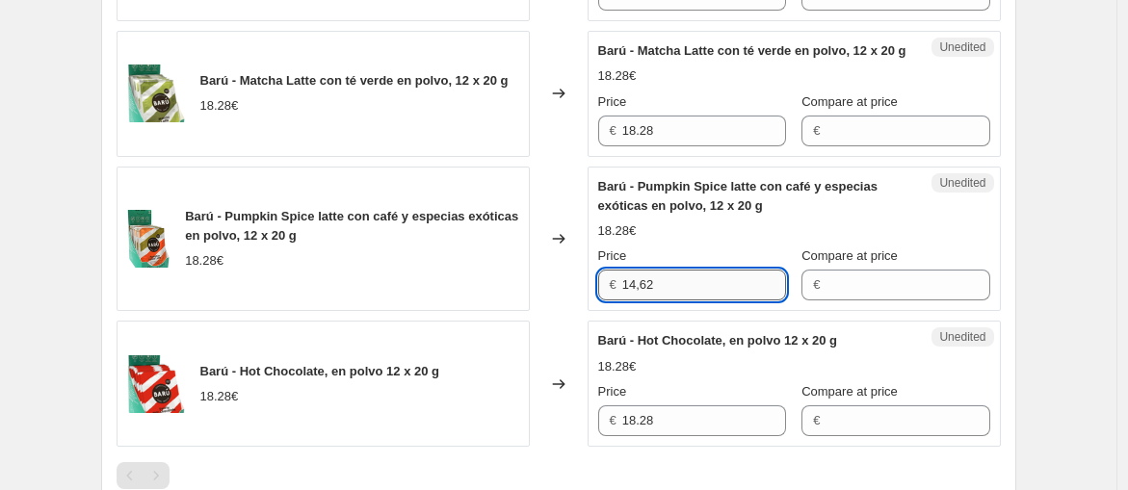
scroll to position [1679, 0]
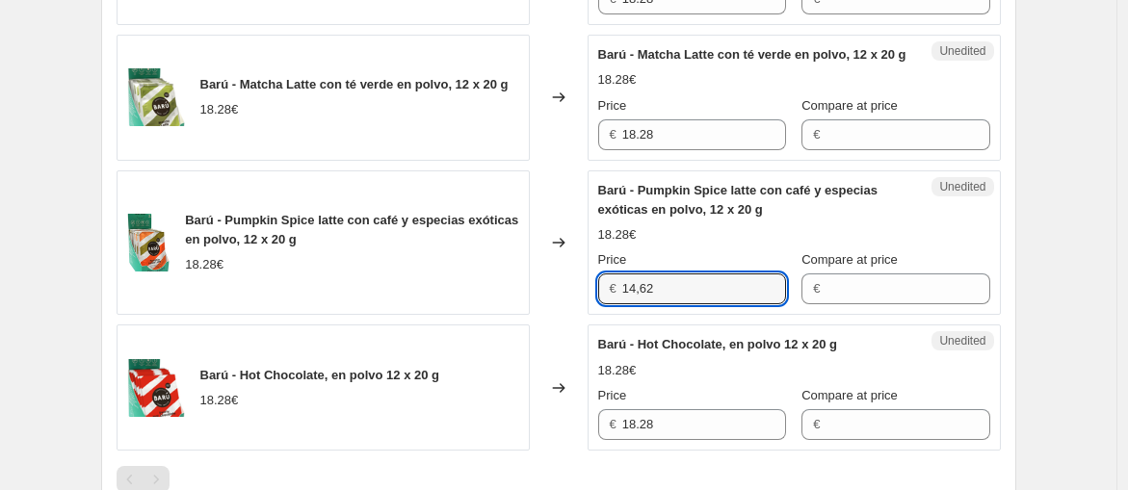
type input "18.28"
click at [707, 90] on div "18.28€" at bounding box center [794, 79] width 392 height 19
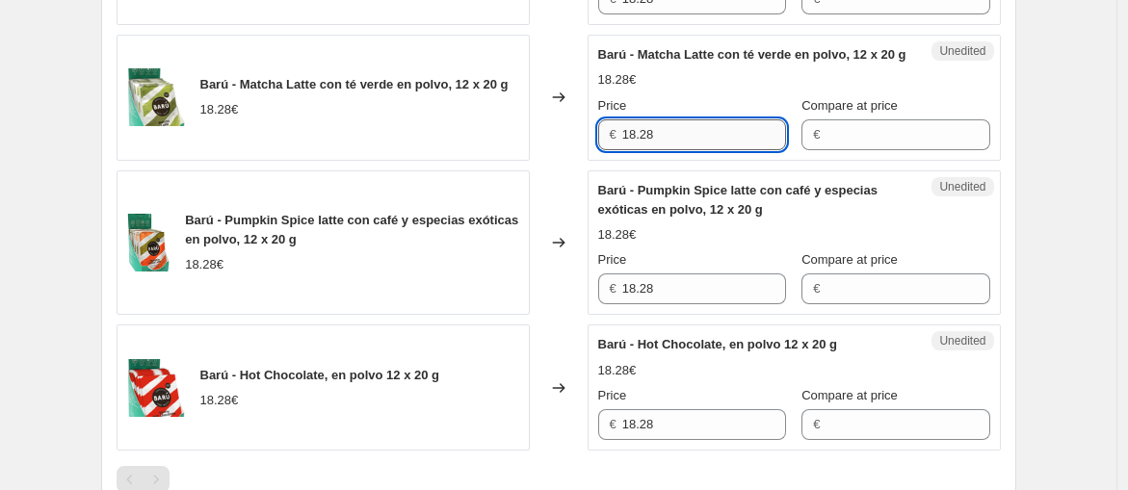
click at [686, 150] on input "18.28" at bounding box center [704, 134] width 164 height 31
paste input "4,62"
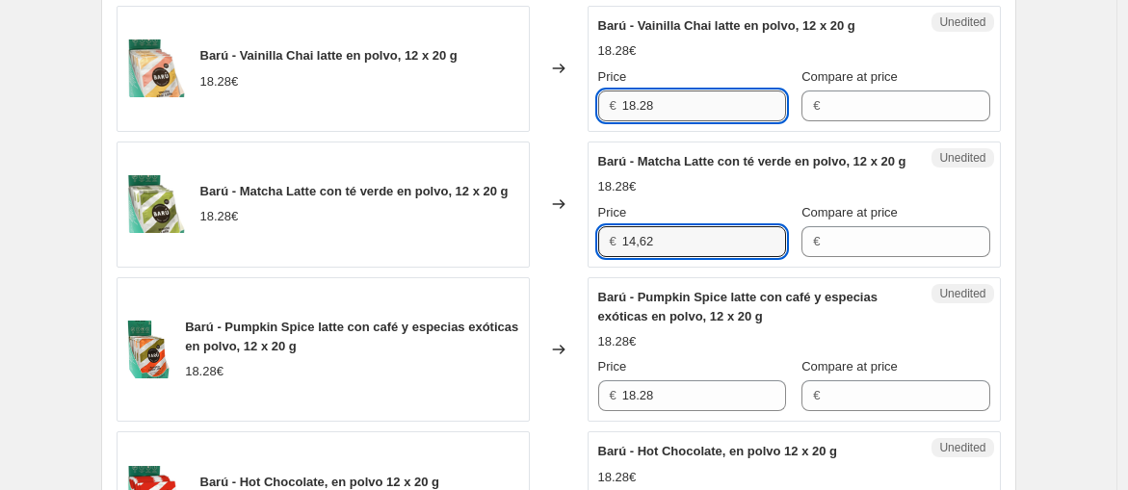
type input "18.28"
click at [692, 121] on input "18.28" at bounding box center [704, 106] width 164 height 31
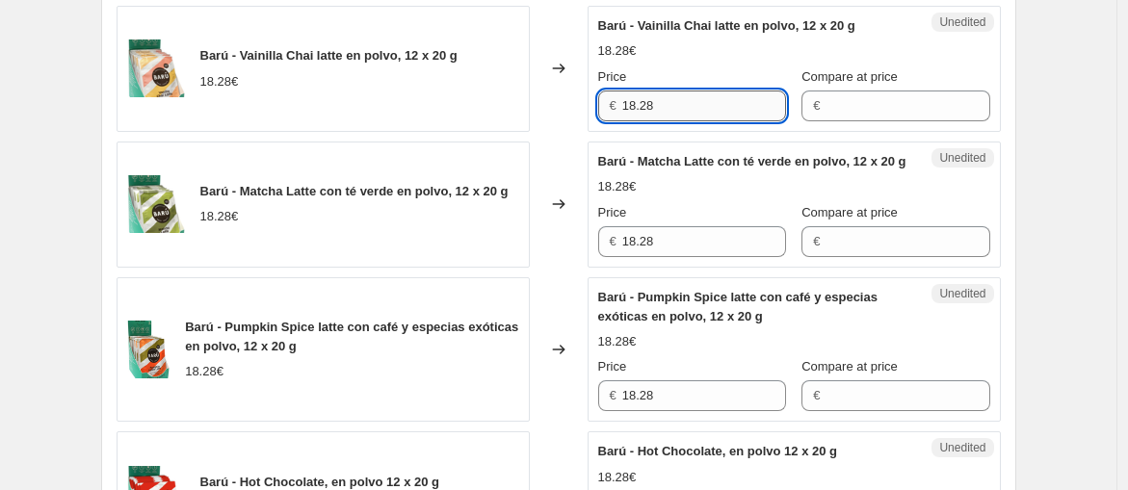
click at [692, 121] on input "18.28" at bounding box center [704, 106] width 164 height 31
paste input "4,62"
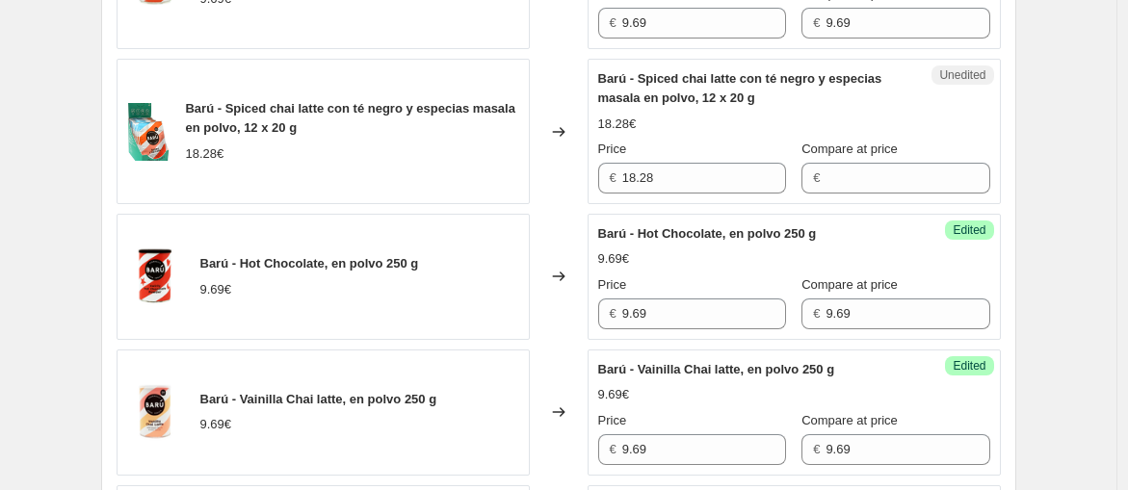
scroll to position [716, 0]
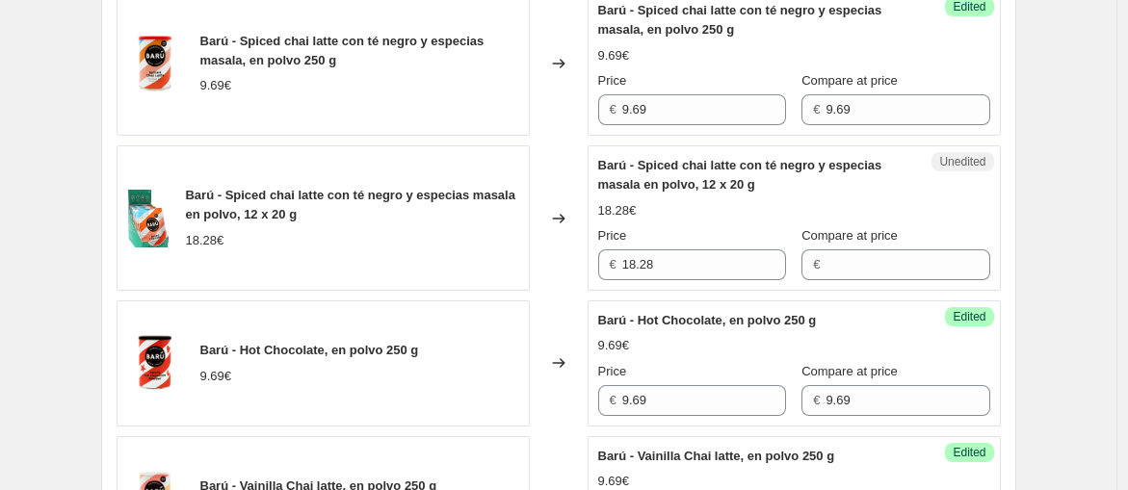
type input "18.28"
click at [674, 216] on div "18.28€" at bounding box center [794, 210] width 392 height 19
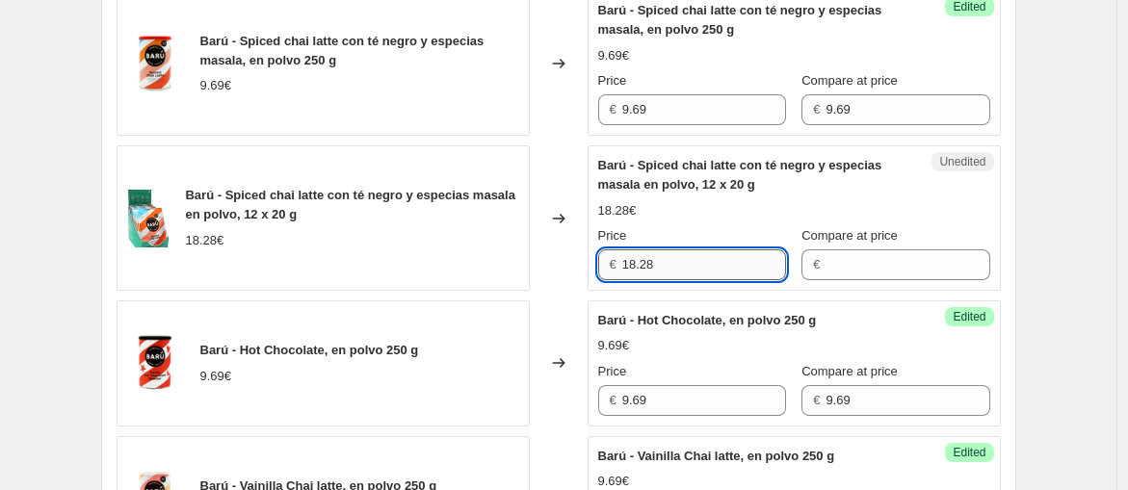
click at [668, 249] on input "18.28" at bounding box center [704, 264] width 164 height 31
click at [668, 253] on input "18.28" at bounding box center [704, 264] width 164 height 31
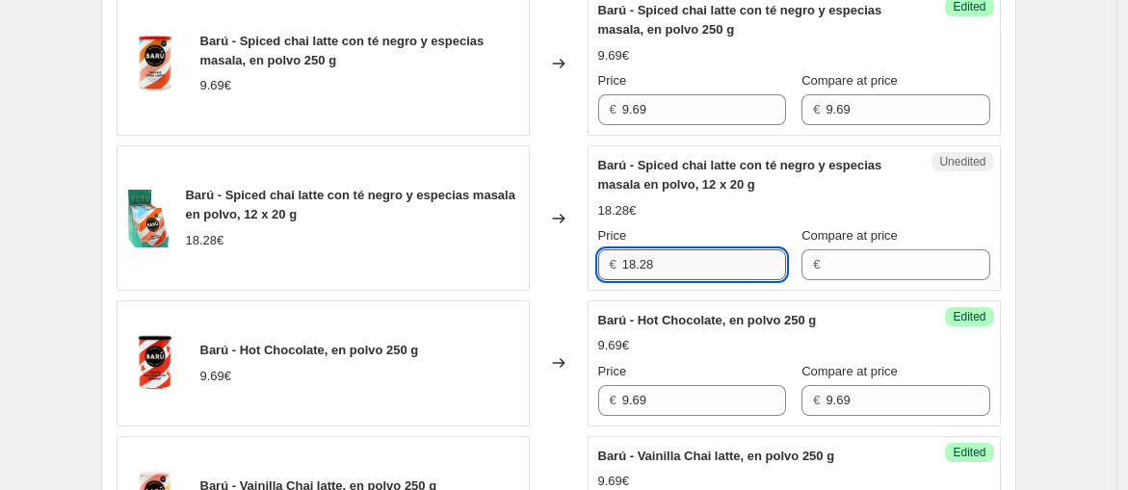
paste input "4,62"
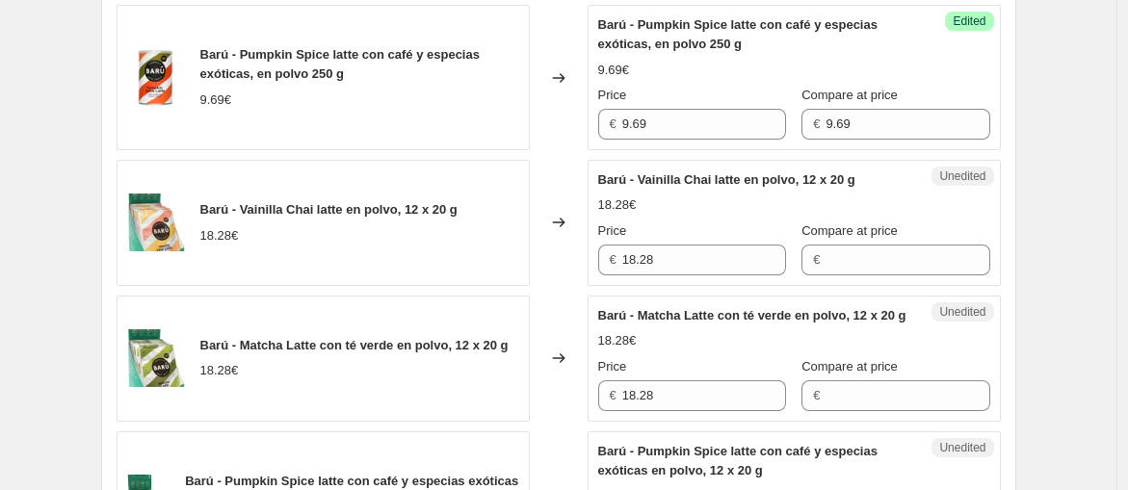
scroll to position [1466, 0]
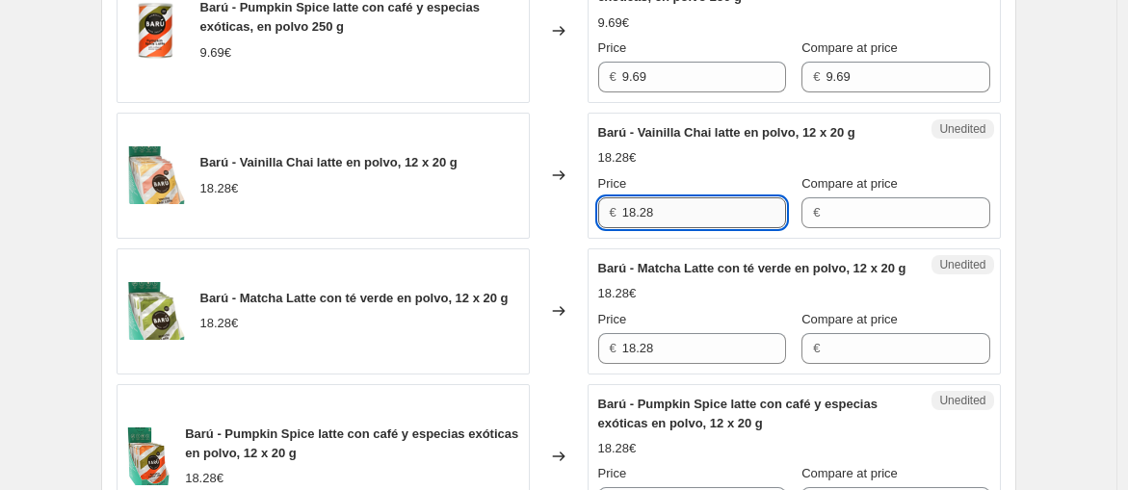
type input "18.28"
click at [669, 215] on input "18.28" at bounding box center [704, 212] width 164 height 31
paste input "4,62"
type input "18.28"
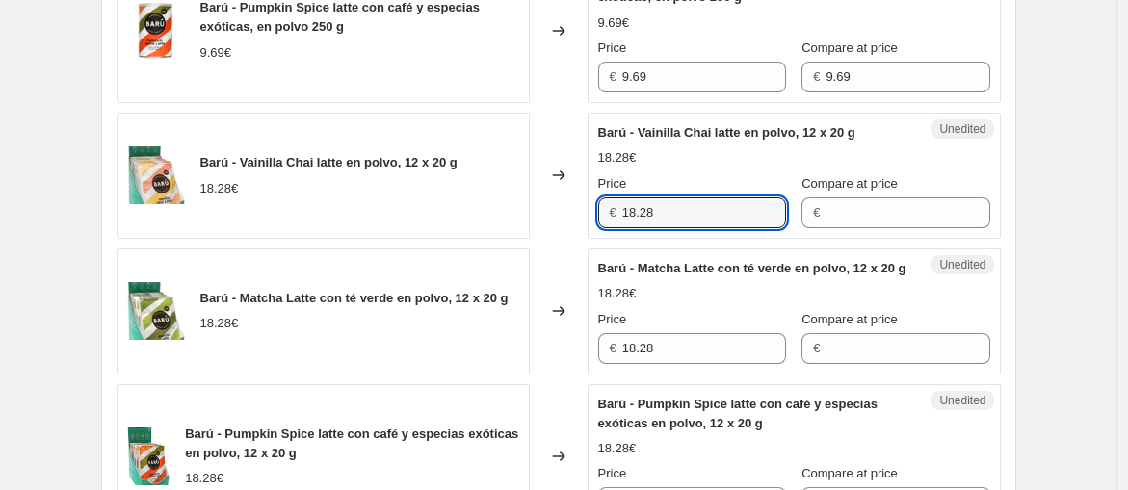
click at [658, 364] on div "Price € 18.28" at bounding box center [692, 337] width 188 height 54
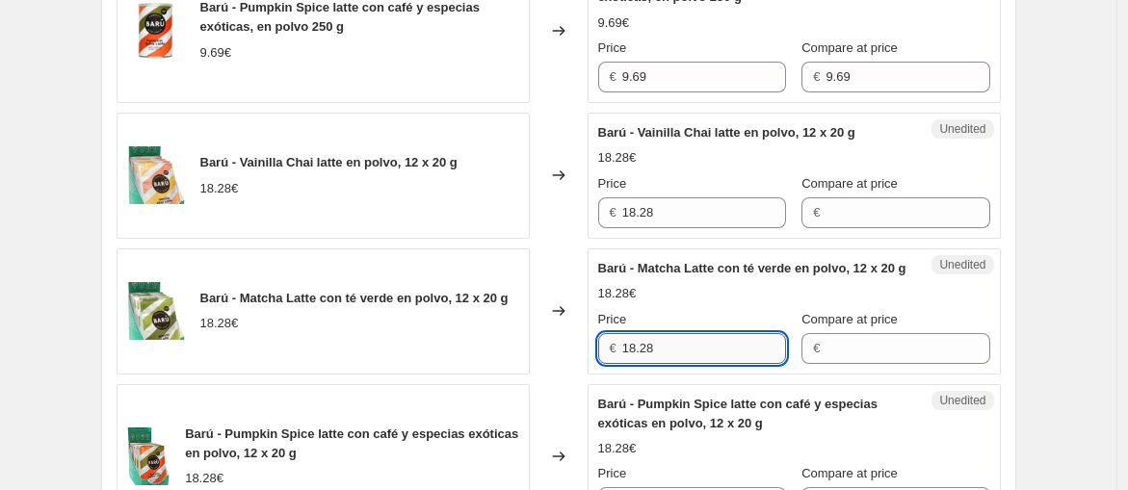
click at [658, 364] on input "18.28" at bounding box center [704, 348] width 164 height 31
paste input "4,62"
click at [683, 364] on input "14,62" at bounding box center [704, 348] width 164 height 31
type input "18.28"
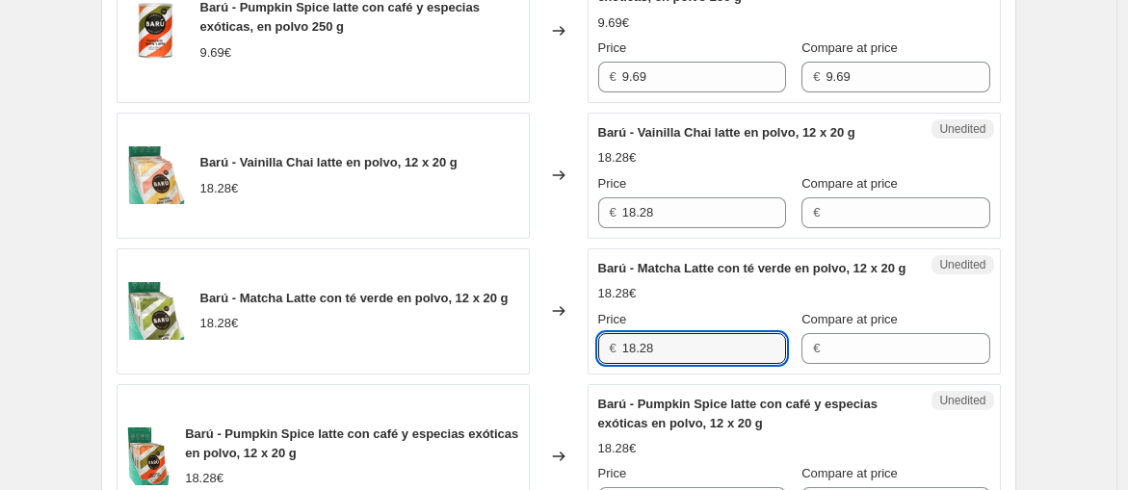
click at [729, 329] on div "Price" at bounding box center [692, 319] width 188 height 19
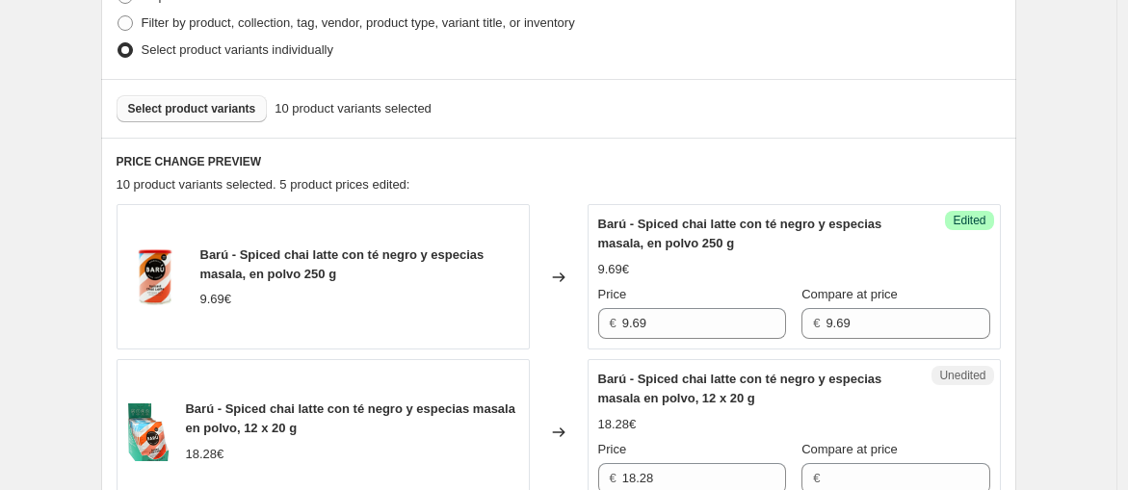
scroll to position [716, 0]
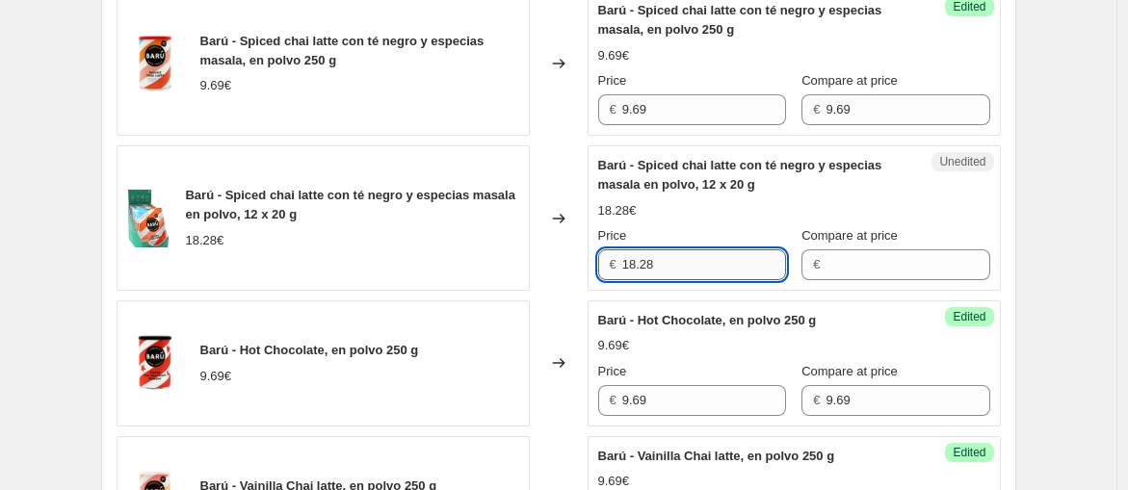
click at [748, 257] on input "18.28" at bounding box center [704, 264] width 164 height 31
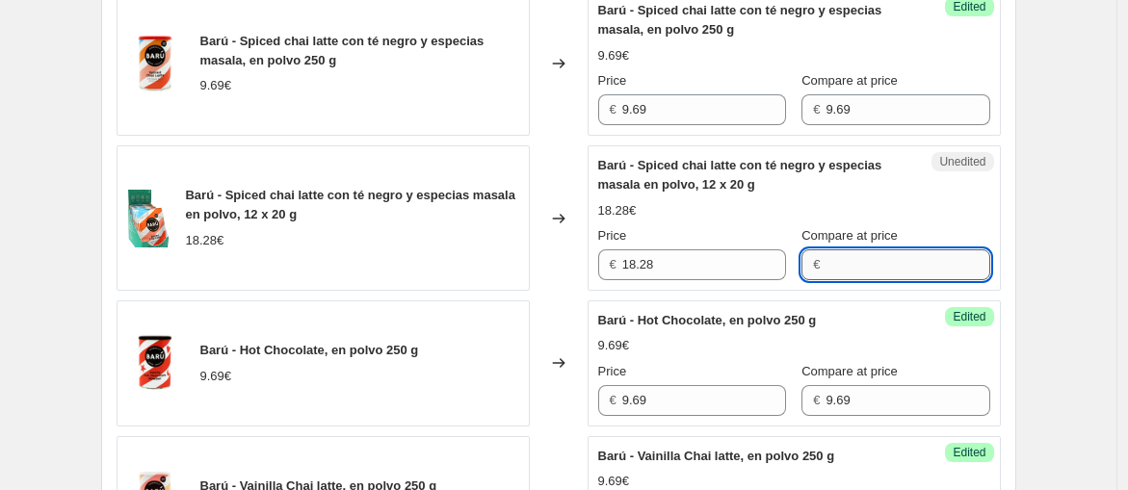
click at [867, 273] on input "Compare at price" at bounding box center [907, 264] width 164 height 31
paste input "14,62"
click at [882, 265] on input "14,62" at bounding box center [907, 264] width 164 height 31
type input "14,62"
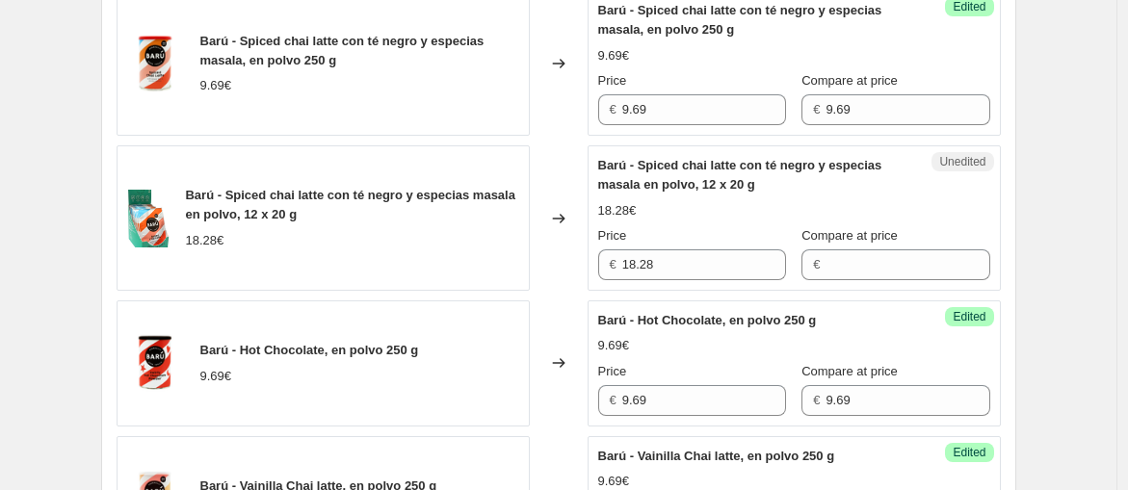
click at [890, 226] on label "Compare at price" at bounding box center [849, 235] width 96 height 19
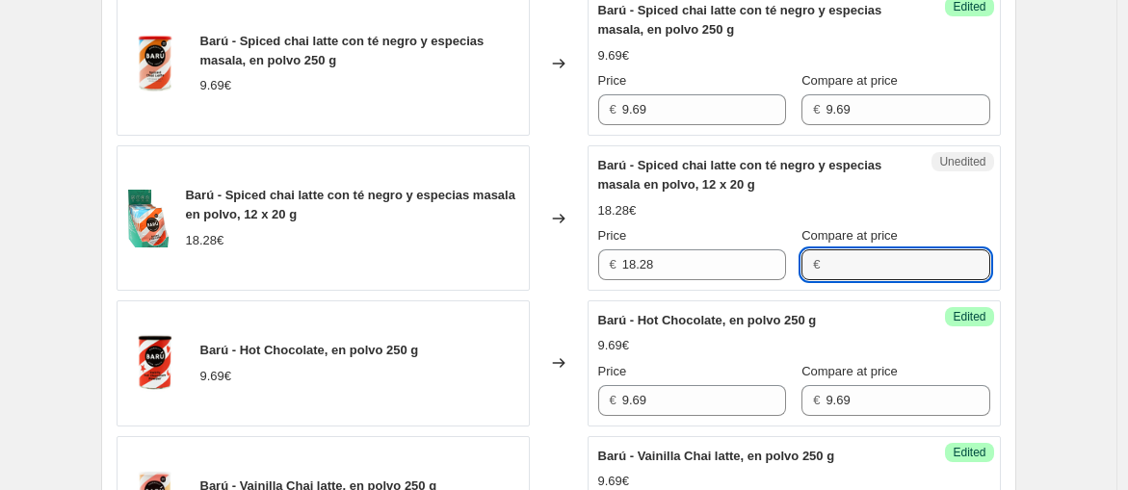
click at [890, 249] on input "Compare at price" at bounding box center [907, 264] width 164 height 31
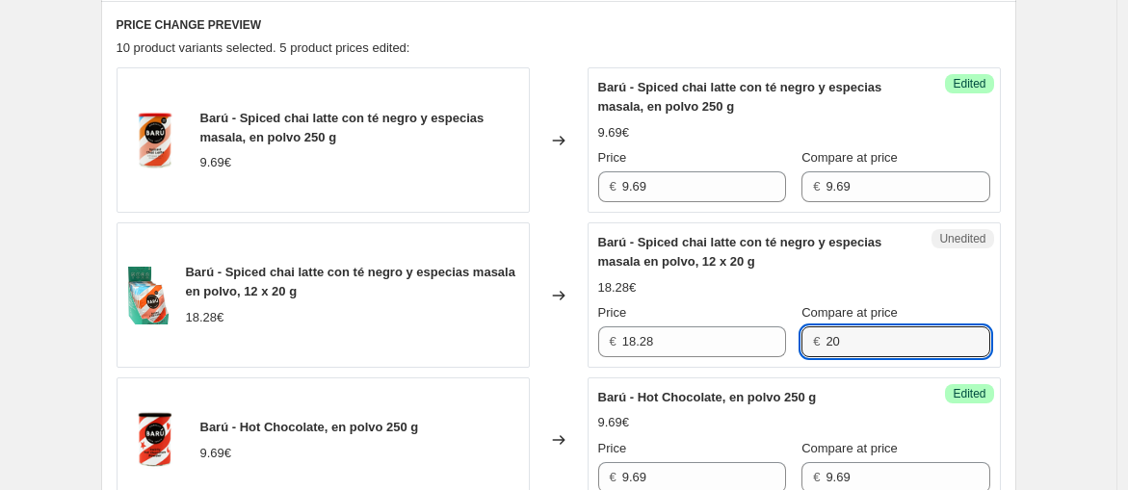
type input "20"
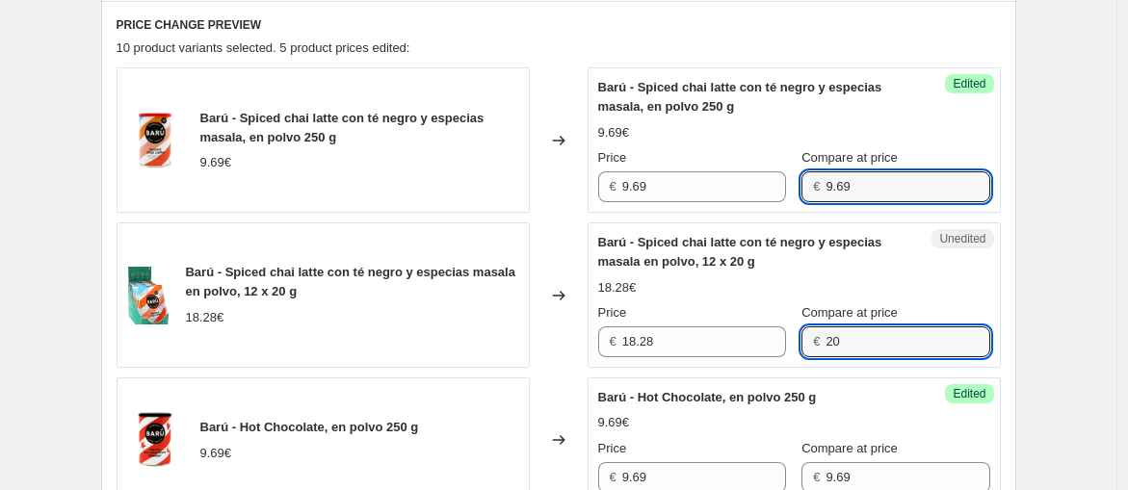
click at [926, 202] on input "9.69" at bounding box center [907, 186] width 164 height 31
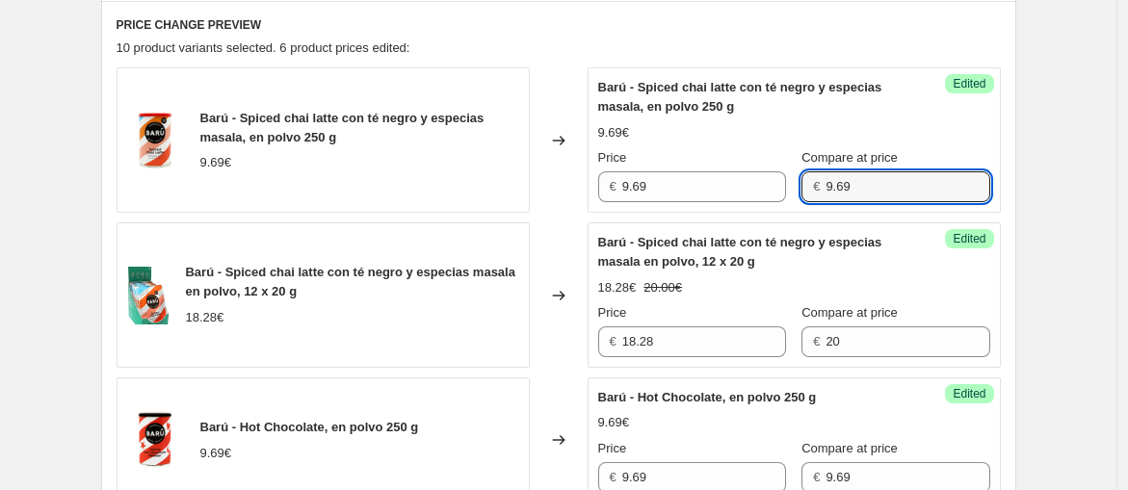
scroll to position [610, 0]
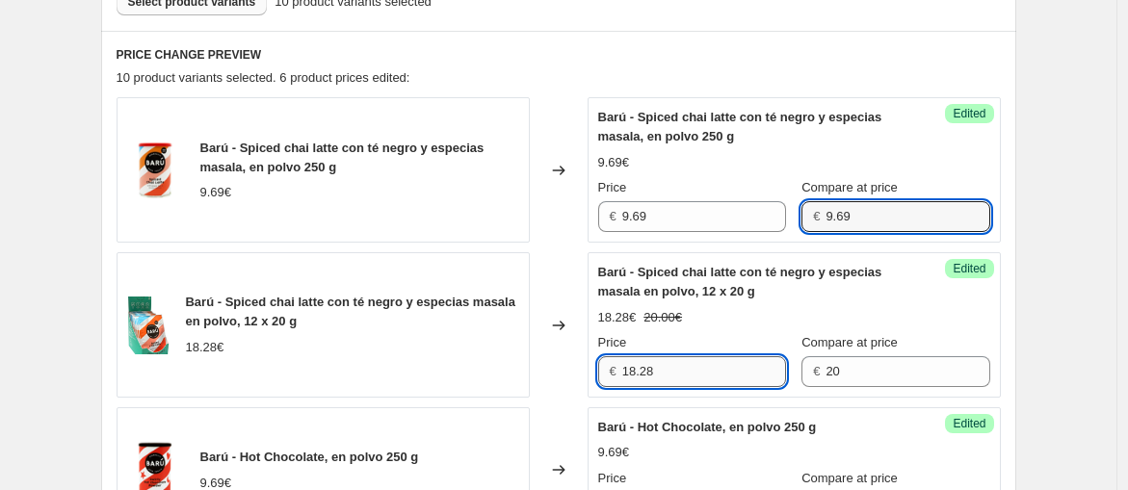
click at [719, 364] on input "18.28" at bounding box center [704, 371] width 164 height 31
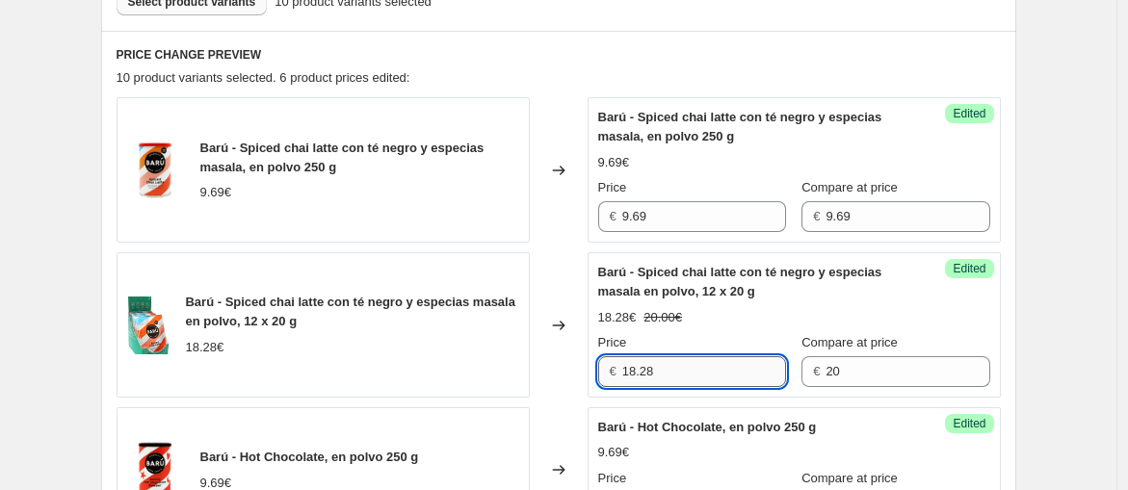
click at [719, 364] on input "18.28" at bounding box center [704, 371] width 164 height 31
paste input "4,62"
type input "18.28"
click at [896, 386] on div "Success Edited Barú - Spiced chai latte con té negro y especias masala en polvo…" at bounding box center [793, 324] width 413 height 145
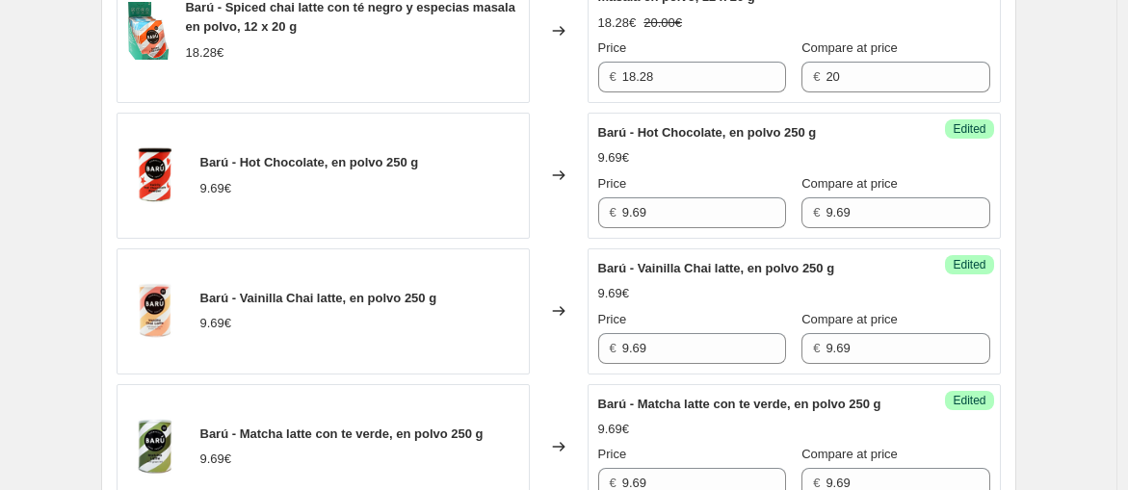
scroll to position [1037, 0]
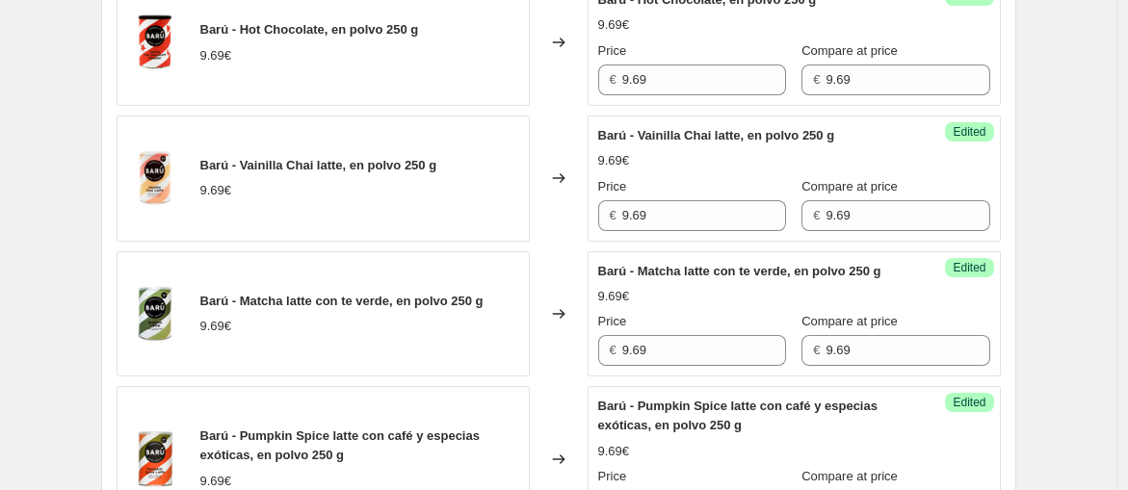
click at [706, 300] on div "Barú - Matcha latte con te verde, en polvo 250 g 9.69€ Price € 9.69 Compare at …" at bounding box center [794, 314] width 392 height 105
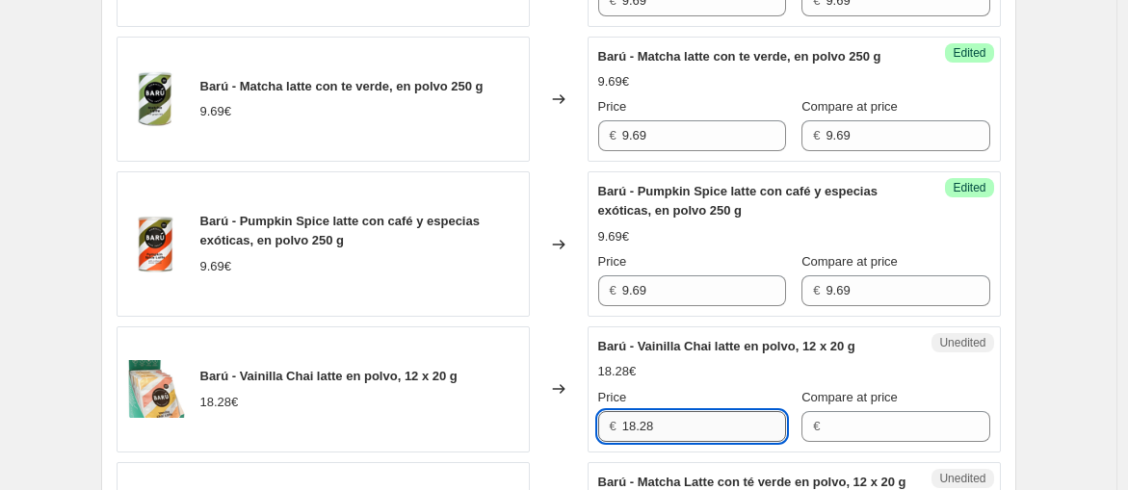
click at [667, 436] on input "18.28" at bounding box center [704, 426] width 164 height 31
click at [890, 453] on div "Unedited Barú - Vainilla Chai latte en polvo, 12 x 20 g 18.28€ Price € 18.28 Co…" at bounding box center [793, 389] width 413 height 126
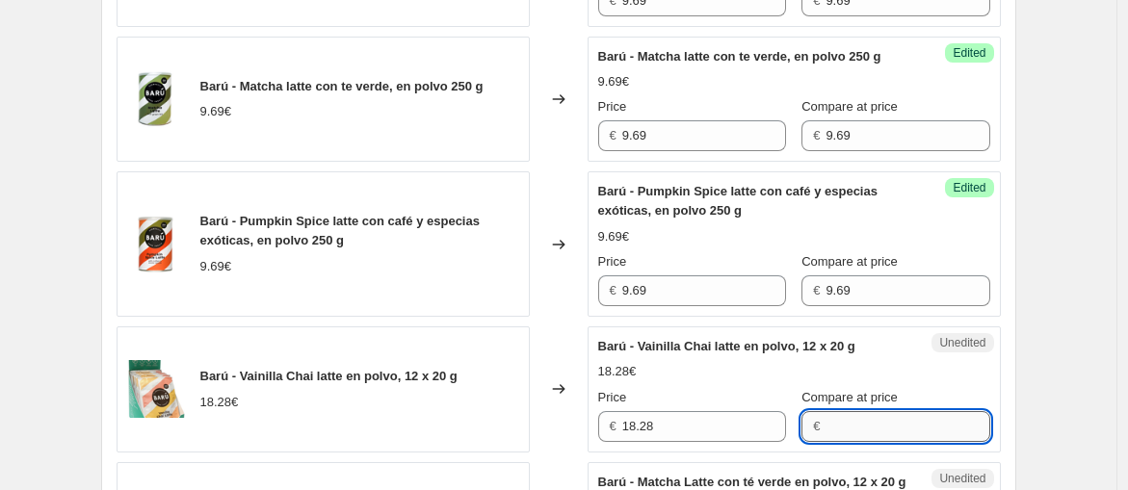
click at [887, 441] on input "Compare at price" at bounding box center [907, 426] width 164 height 31
paste input "18.28"
type input "18.28"
click at [830, 402] on div "Barú - Vainilla Chai latte en polvo, 12 x 20 g 18.28€ Price € 18.28 Compare at …" at bounding box center [794, 389] width 392 height 105
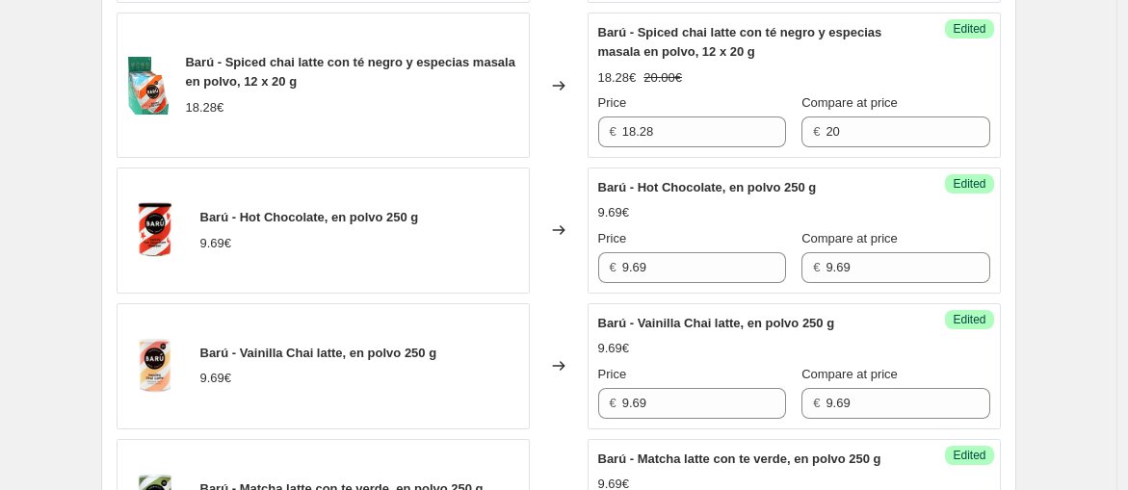
scroll to position [823, 0]
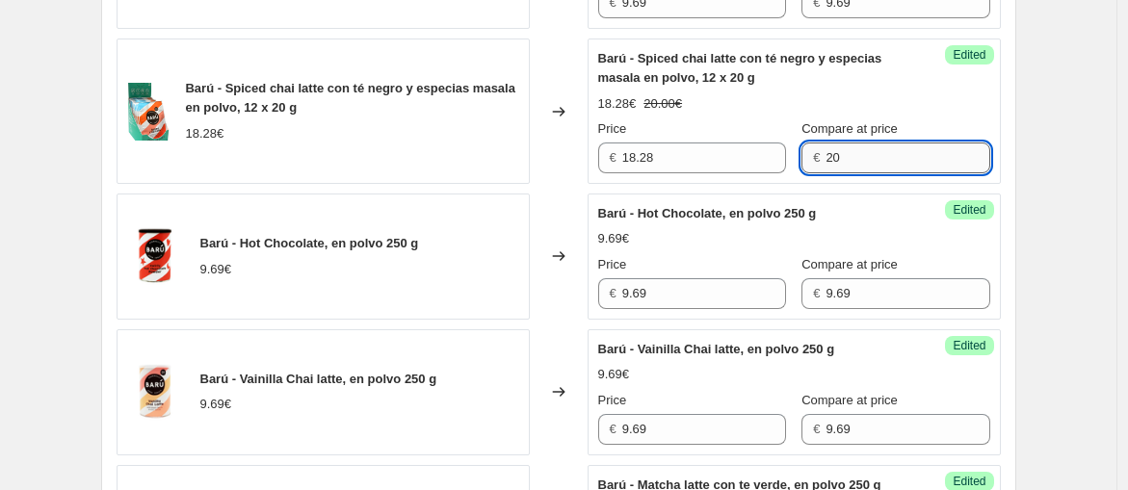
click at [859, 162] on input "20" at bounding box center [907, 158] width 164 height 31
paste input "18.28"
type input "18.28"
click at [897, 94] on div "18.28€ 20.00€" at bounding box center [794, 103] width 392 height 19
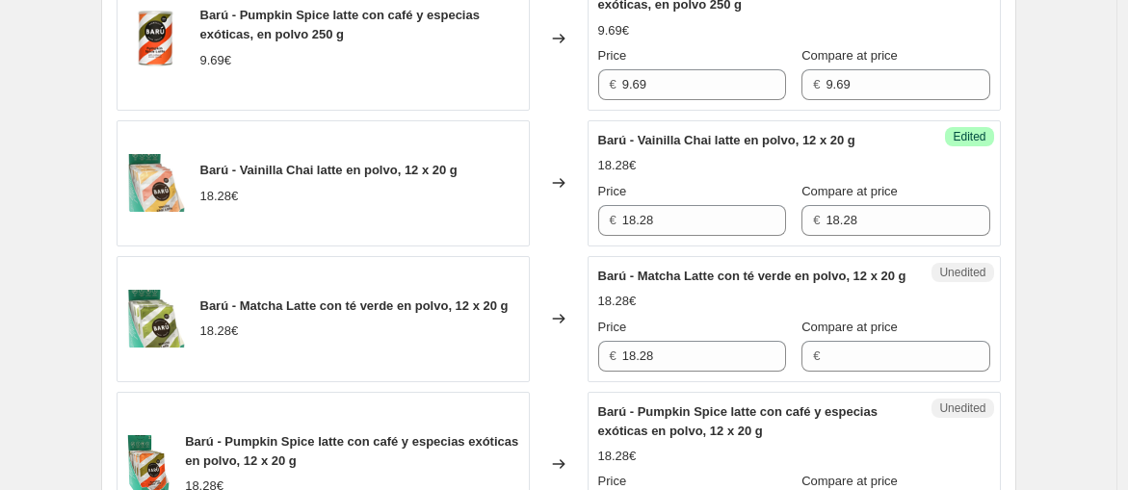
scroll to position [1466, 0]
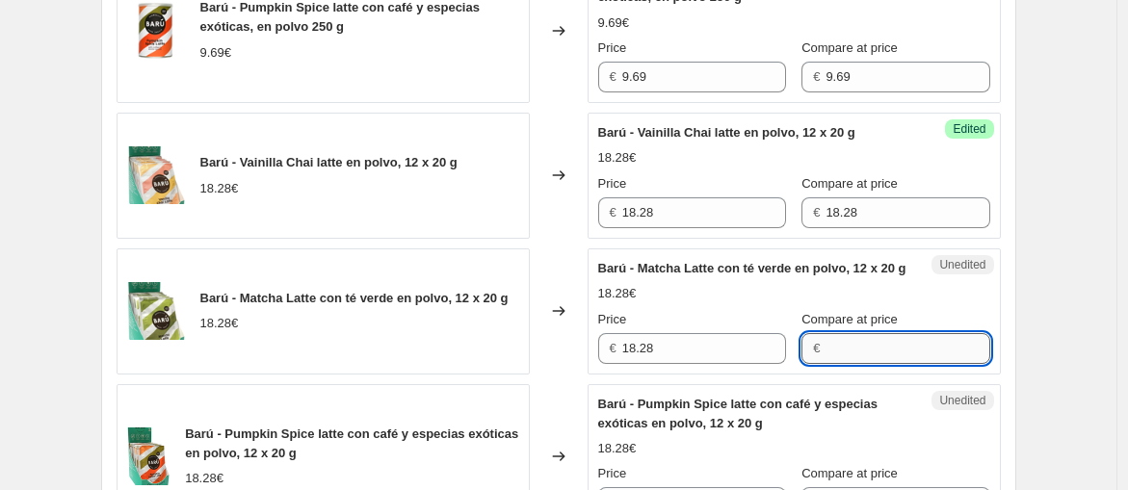
click at [854, 364] on input "Compare at price" at bounding box center [907, 348] width 164 height 31
paste input "18.28"
type input "18.28"
click at [881, 303] on div "18.28€" at bounding box center [794, 293] width 392 height 19
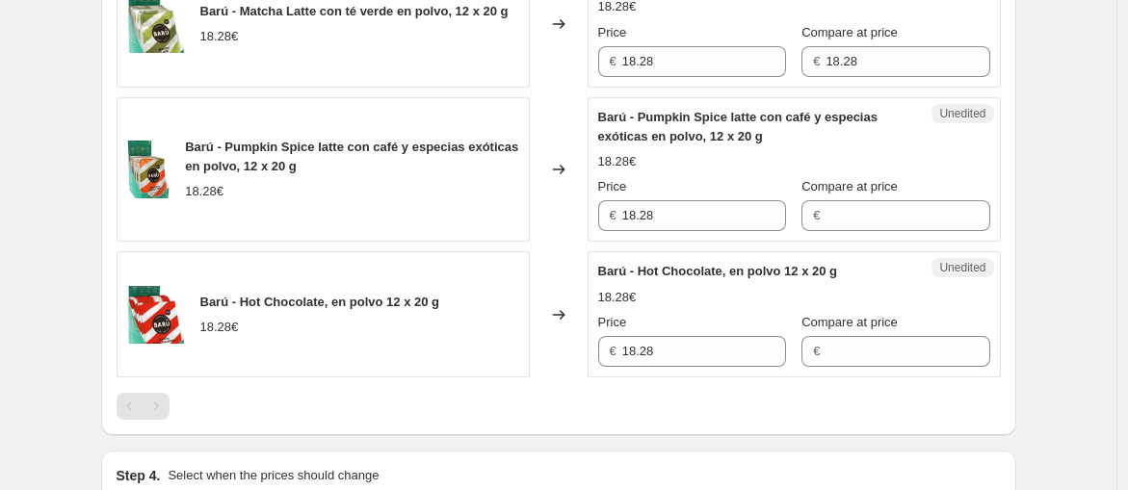
scroll to position [1786, 0]
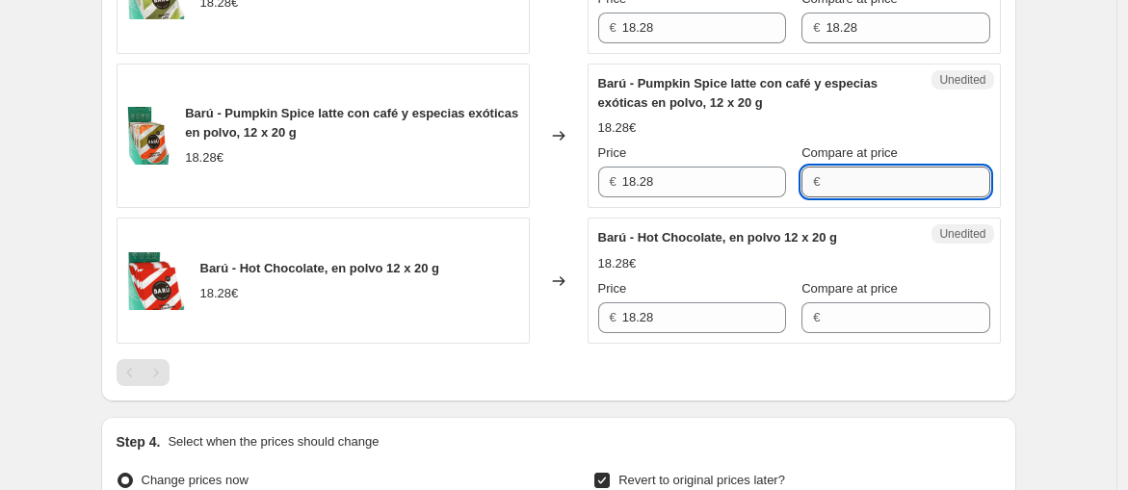
click at [863, 197] on input "Compare at price" at bounding box center [907, 182] width 164 height 31
paste input "18.28"
type input "18.28"
click at [899, 138] on div "18.28€" at bounding box center [794, 127] width 392 height 19
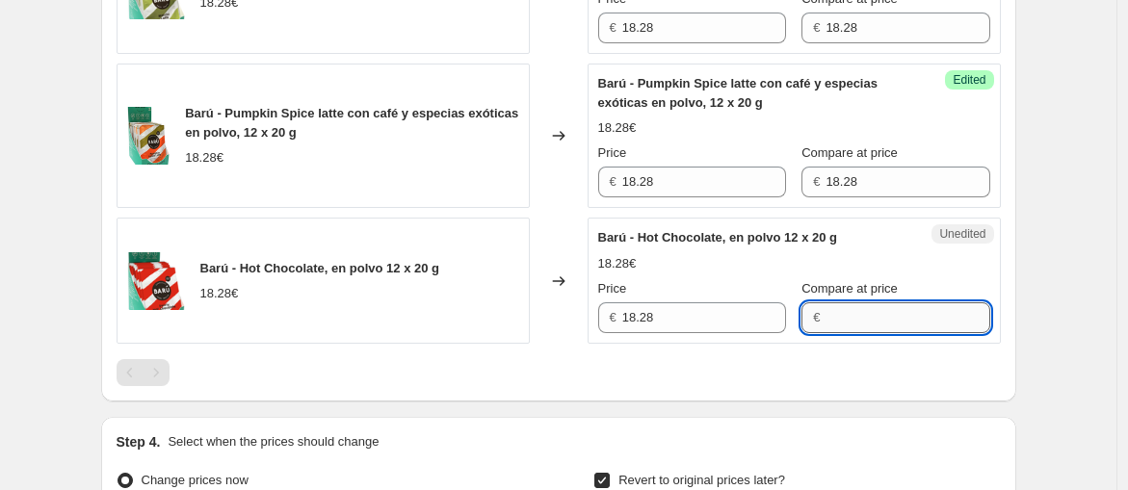
click at [861, 333] on input "Compare at price" at bounding box center [907, 317] width 164 height 31
paste input "18.28"
type input "18.28"
click at [888, 273] on div "18.28€" at bounding box center [794, 263] width 392 height 19
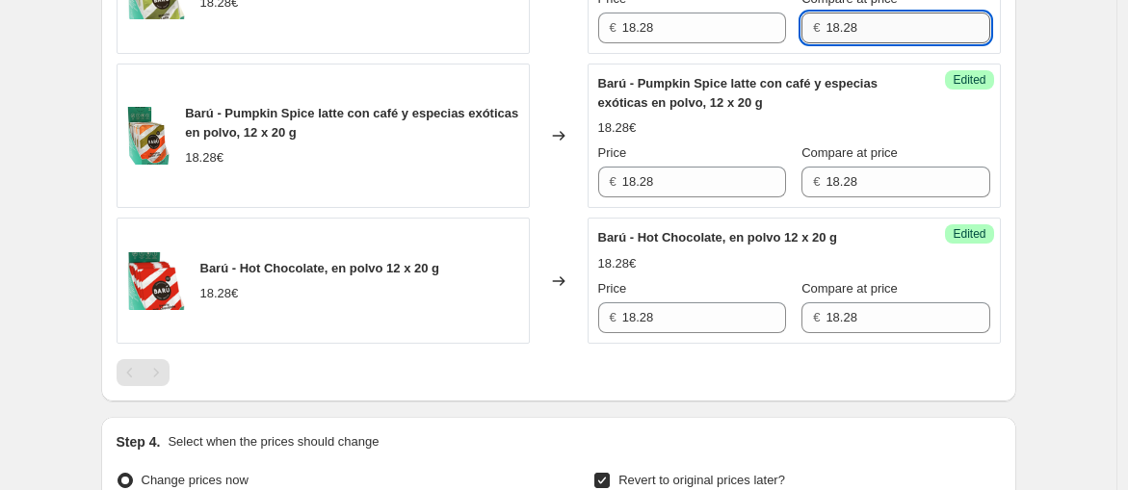
click at [873, 43] on input "18.28" at bounding box center [907, 28] width 164 height 31
paste input "18.28"
type input "18.28"
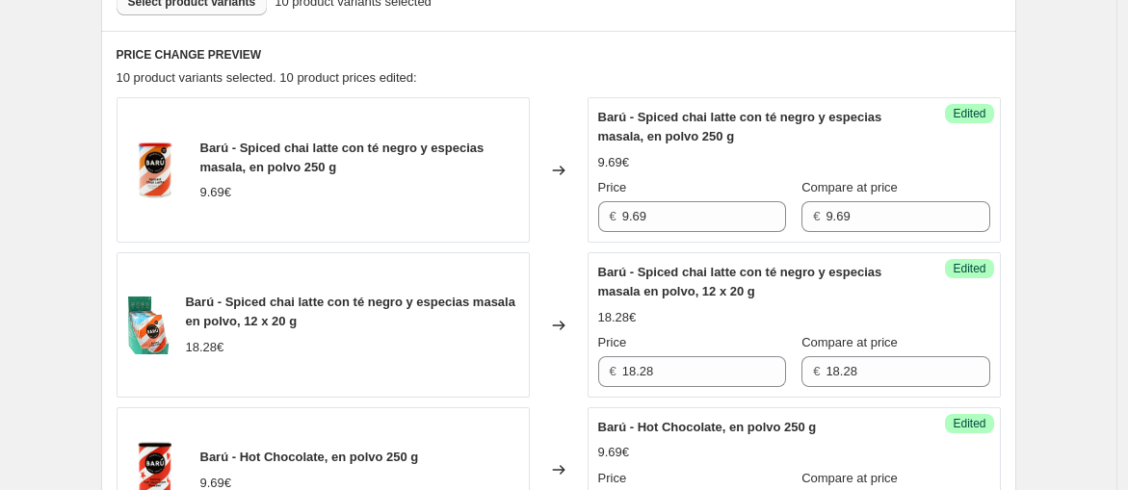
scroll to position [716, 0]
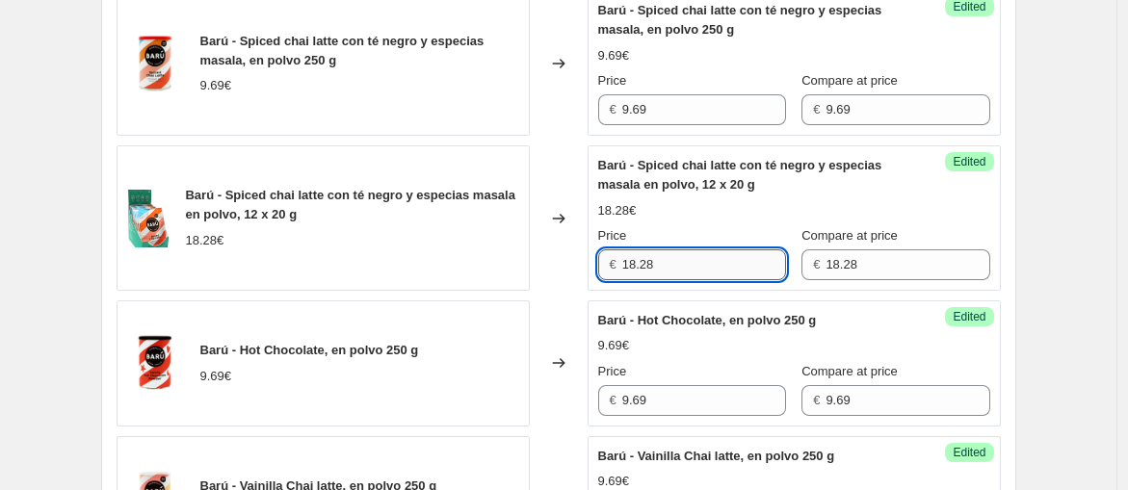
click at [659, 250] on input "18.28" at bounding box center [704, 264] width 164 height 31
paste input "4,62"
type input "18.28"
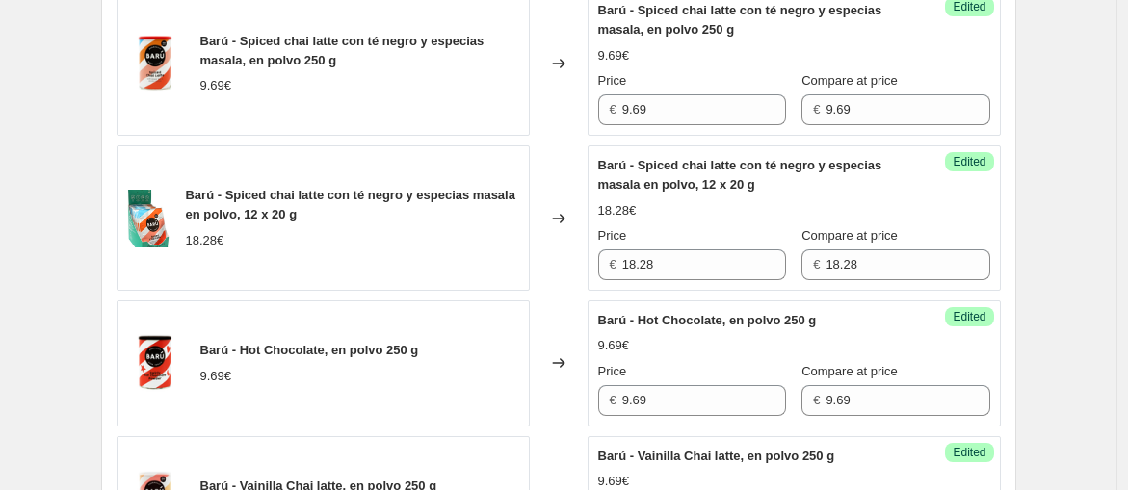
click at [710, 217] on div "18.28€" at bounding box center [794, 210] width 392 height 19
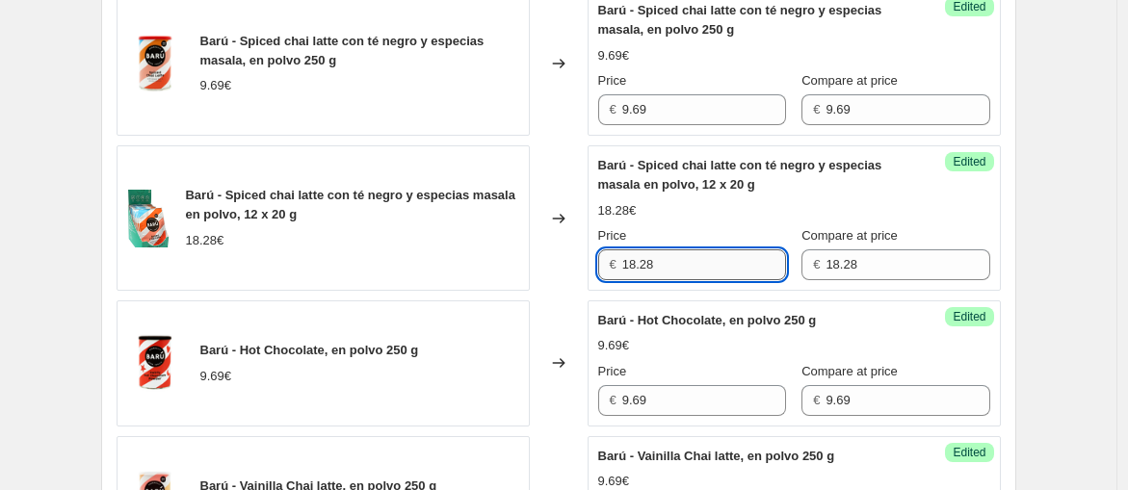
click at [694, 251] on input "18.28" at bounding box center [704, 264] width 164 height 31
type input "18.28"
click at [700, 226] on div "Price" at bounding box center [692, 235] width 188 height 19
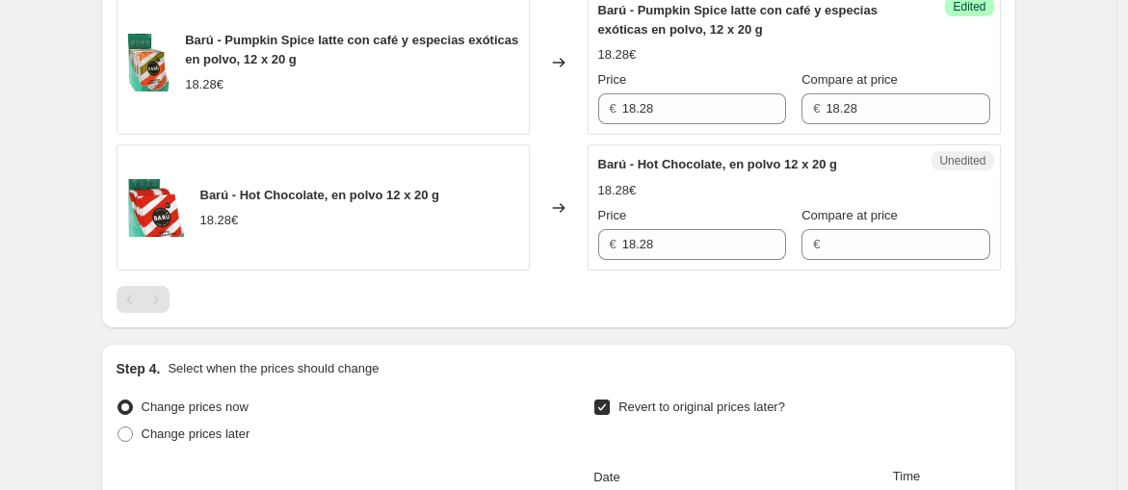
scroll to position [1786, 0]
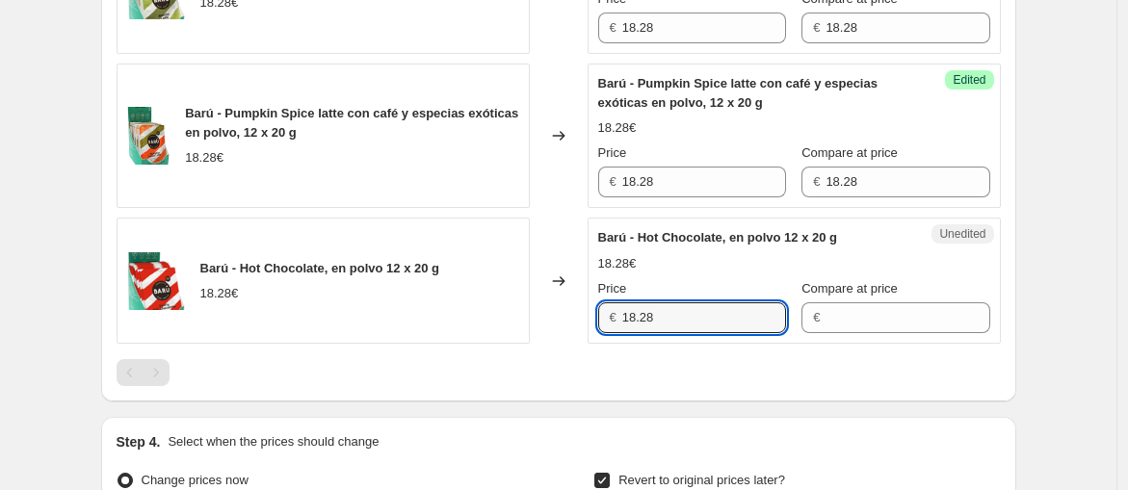
drag, startPoint x: 623, startPoint y: 325, endPoint x: 537, endPoint y: 296, distance: 90.4
click at [537, 296] on div "Barú - Hot Chocolate, en polvo 12 x 20 g 18.28€ Changed to Unedited Barú - Hot …" at bounding box center [559, 281] width 884 height 126
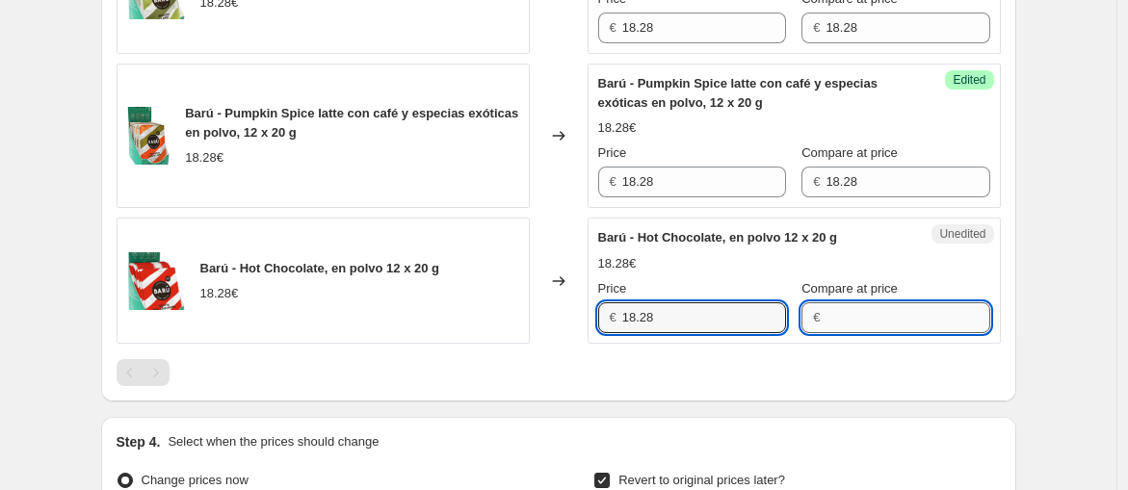
click at [836, 333] on input "Compare at price" at bounding box center [907, 317] width 164 height 31
paste input "14,62"
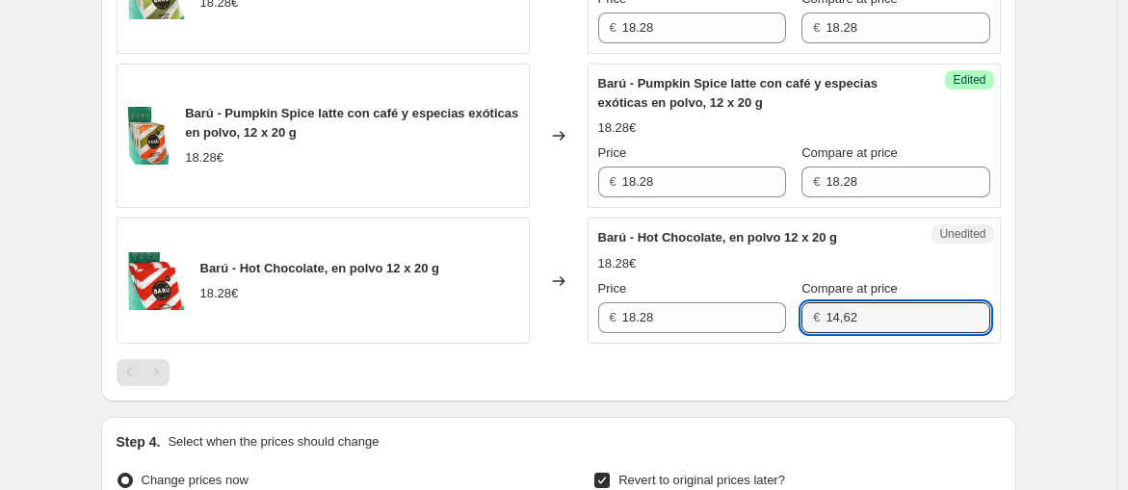
type input "14,62"
click at [785, 245] on span "Barú - Hot Chocolate, en polvo 12 x 20 g" at bounding box center [718, 237] width 240 height 14
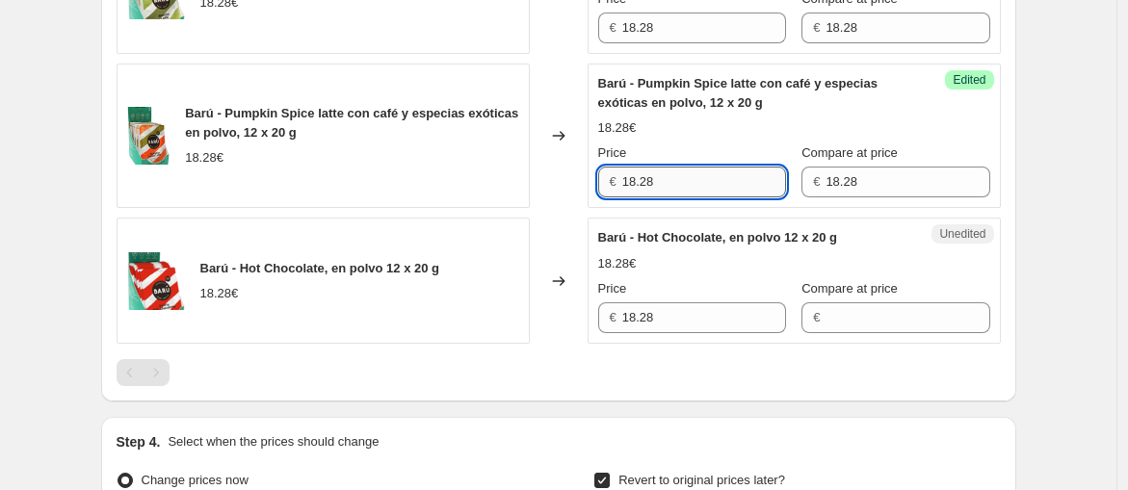
click at [714, 197] on input "18.28" at bounding box center [704, 182] width 164 height 31
paste input "14,62"
paste input "text"
click at [710, 197] on input "14,62" at bounding box center [704, 182] width 164 height 31
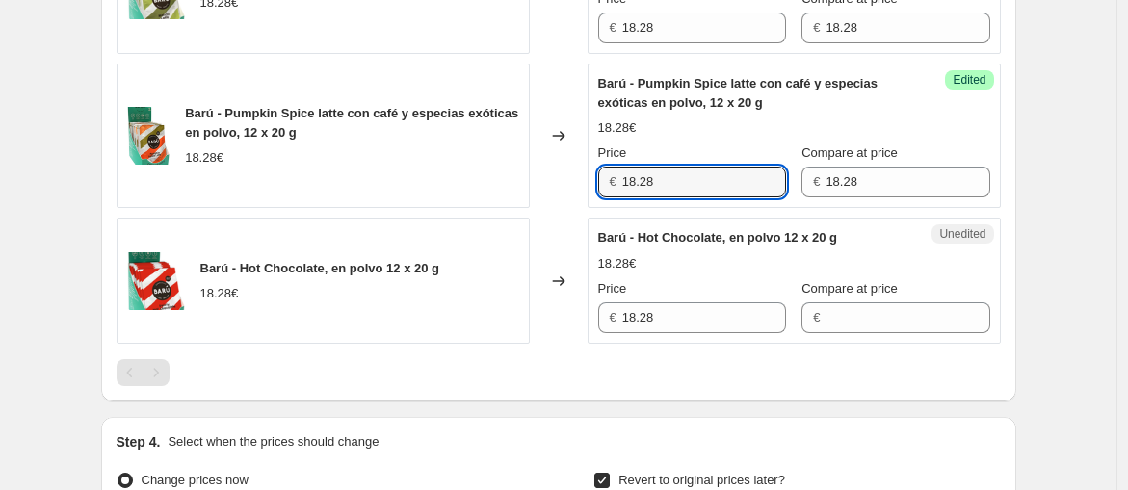
click at [704, 163] on div "Price" at bounding box center [692, 152] width 188 height 19
click at [692, 197] on input "18.28" at bounding box center [704, 182] width 164 height 31
paste input "14,62"
type input "1"
paste input "14,62"
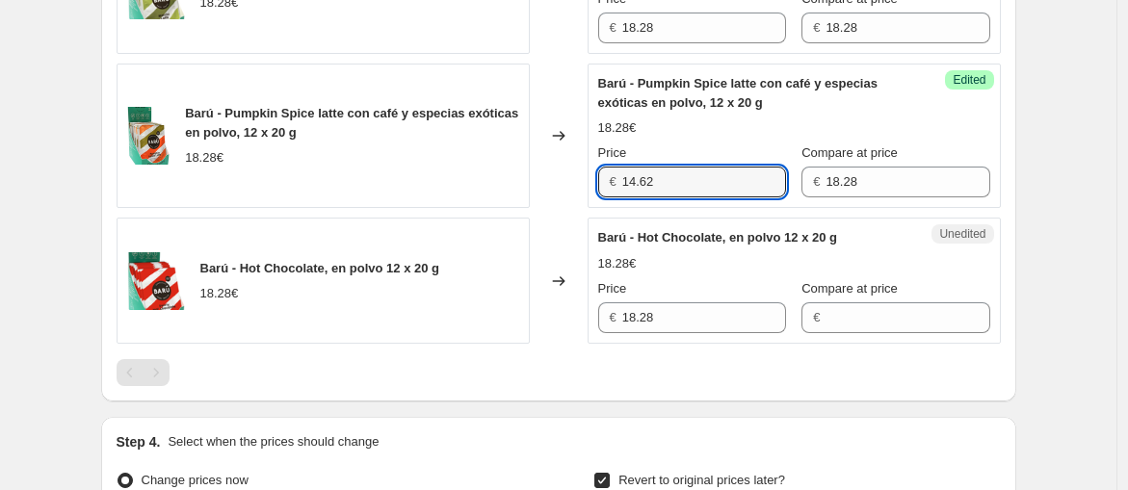
type input "14.62"
click at [668, 138] on div "18.28€" at bounding box center [794, 127] width 392 height 19
drag, startPoint x: 693, startPoint y: 213, endPoint x: 618, endPoint y: 195, distance: 77.1
click at [620, 196] on div "Price € 14.62" at bounding box center [692, 170] width 188 height 54
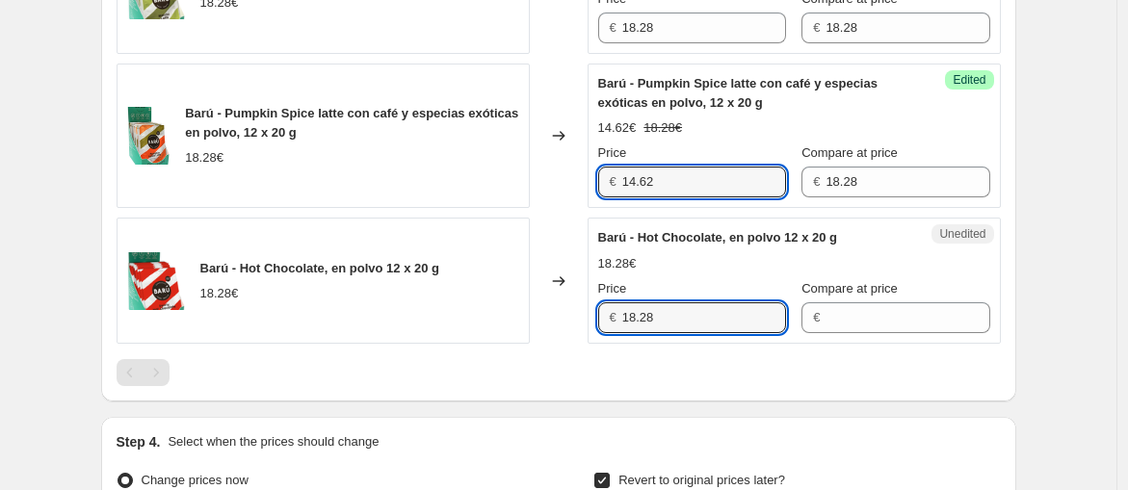
click at [582, 312] on div "Barú - Hot Chocolate, en polvo 12 x 20 g 18.28€ Changed to Unedited Barú - Hot …" at bounding box center [559, 281] width 884 height 126
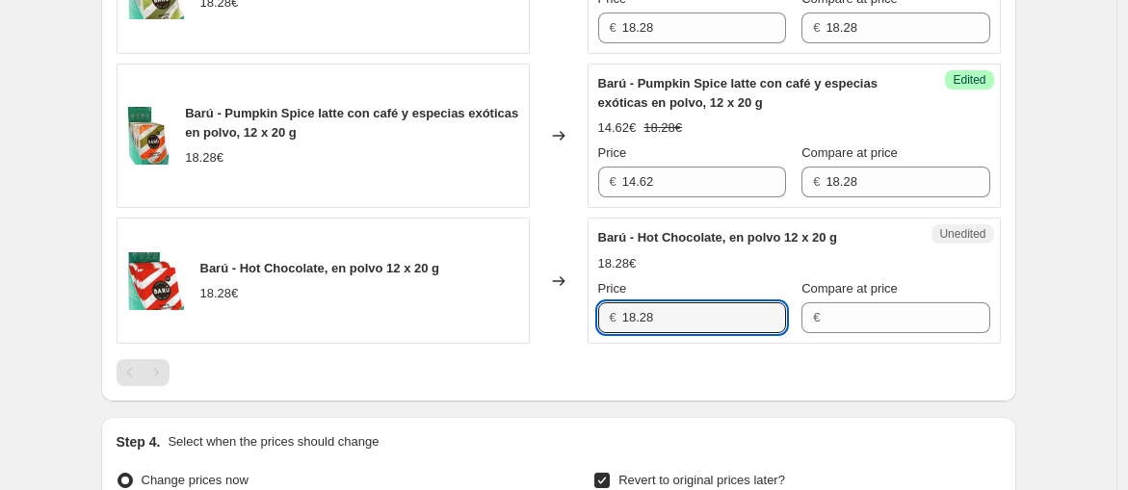
paste input "4.62"
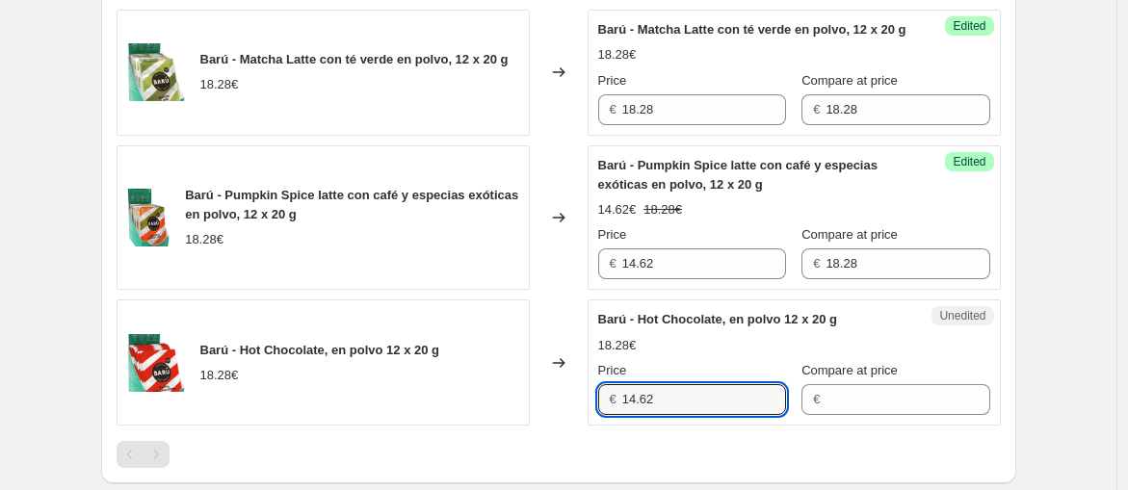
scroll to position [1572, 0]
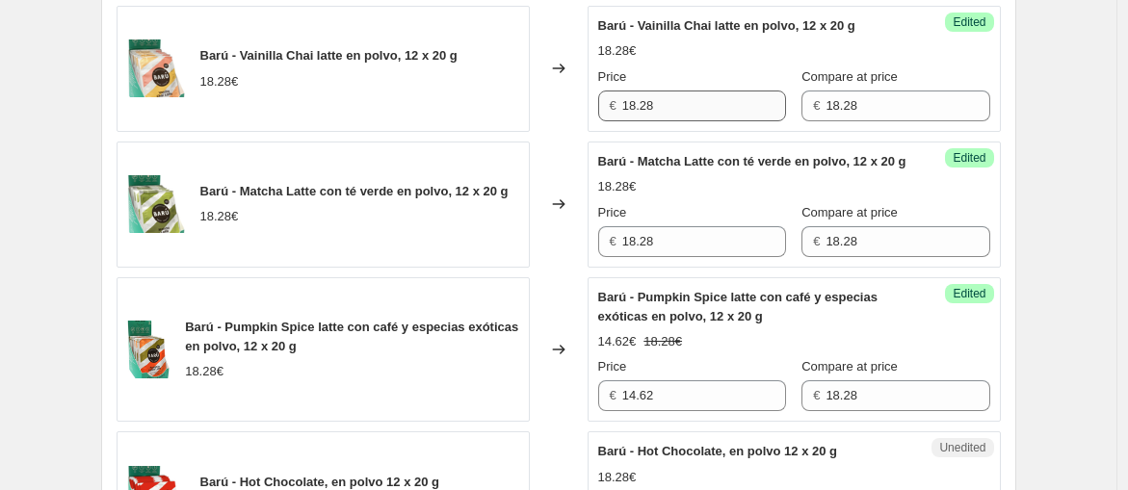
type input "14.62"
click at [679, 121] on input "18.28" at bounding box center [704, 106] width 164 height 31
paste input "4.62"
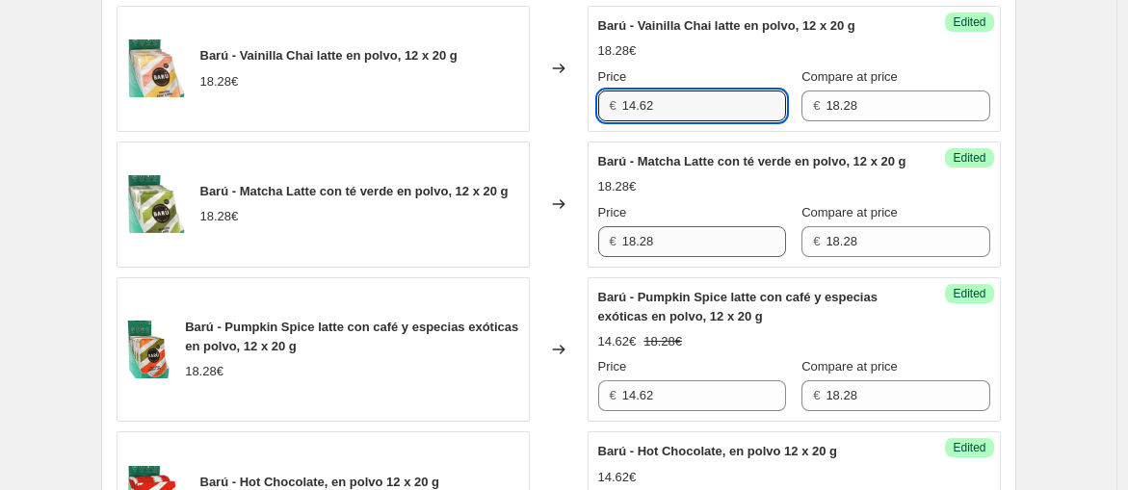
type input "14.62"
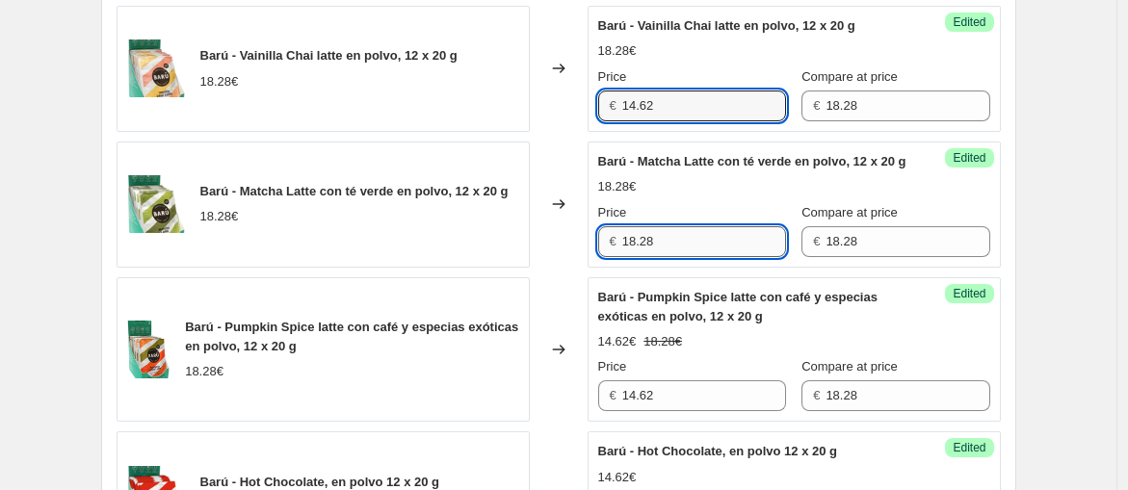
click at [685, 257] on input "18.28" at bounding box center [704, 241] width 164 height 31
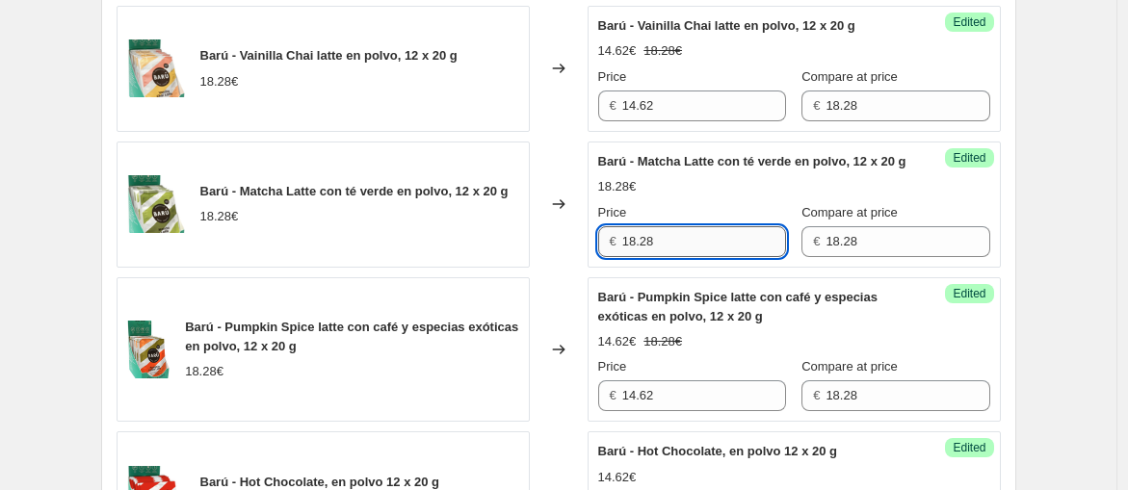
click at [685, 257] on input "18.28" at bounding box center [704, 241] width 164 height 31
paste input "4.62"
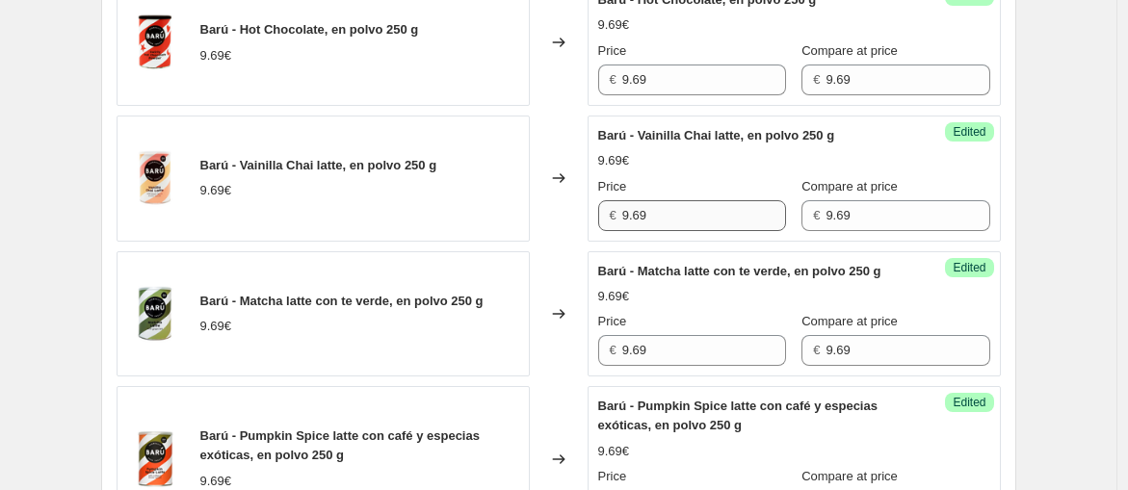
scroll to position [823, 0]
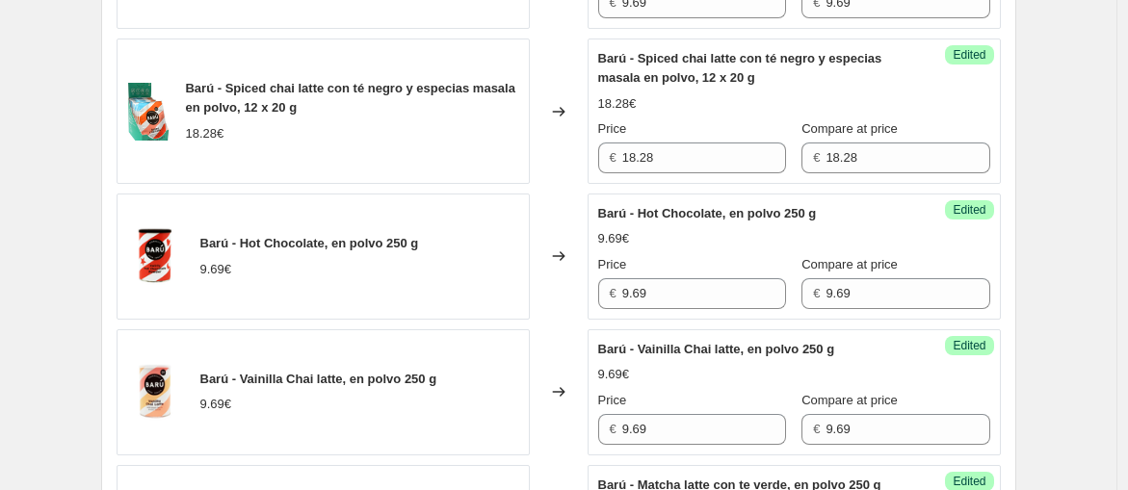
type input "14.62"
click at [688, 176] on div "Success Edited Barú - Spiced chai latte con té negro y especias masala en polvo…" at bounding box center [793, 111] width 413 height 145
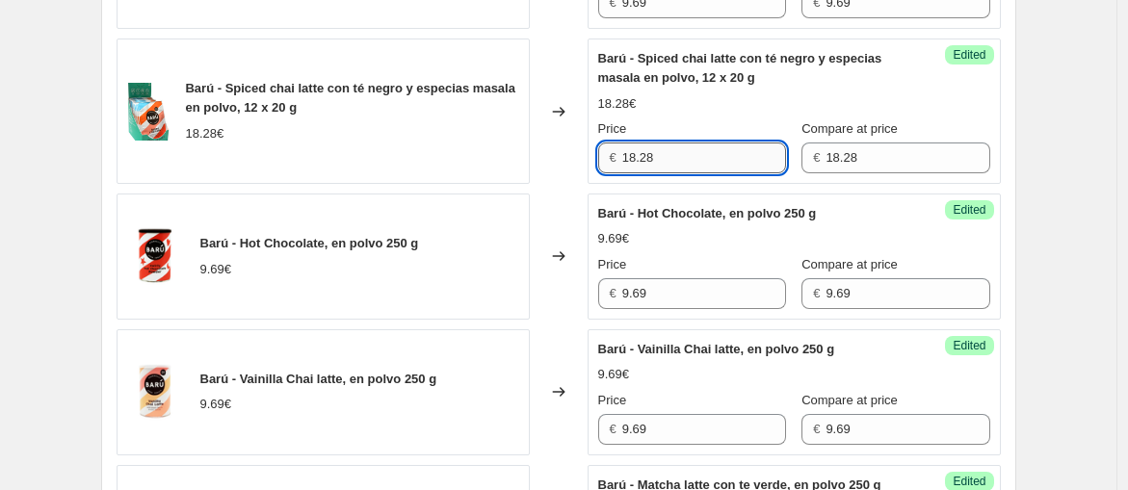
click at [695, 160] on input "18.28" at bounding box center [704, 158] width 164 height 31
paste input "4.62"
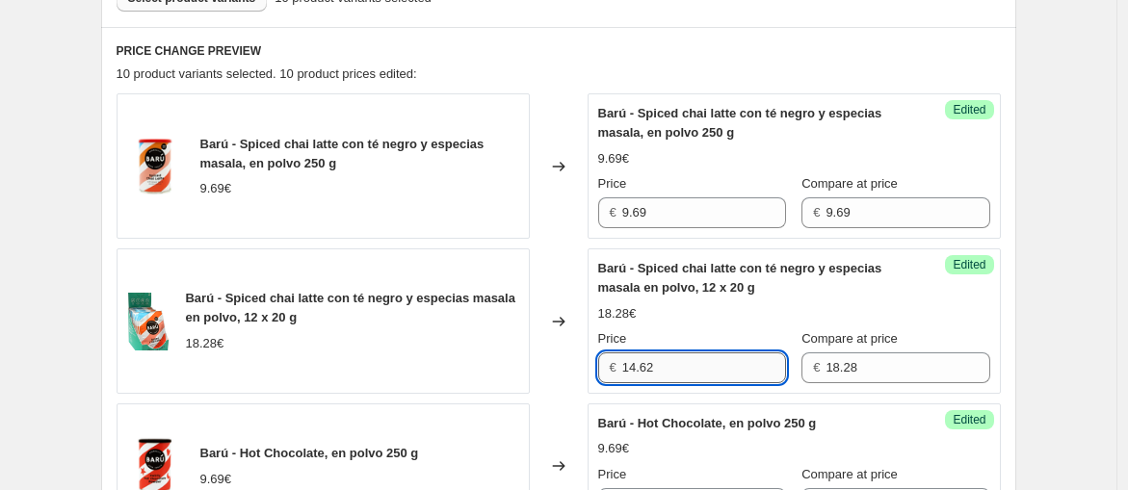
scroll to position [610, 0]
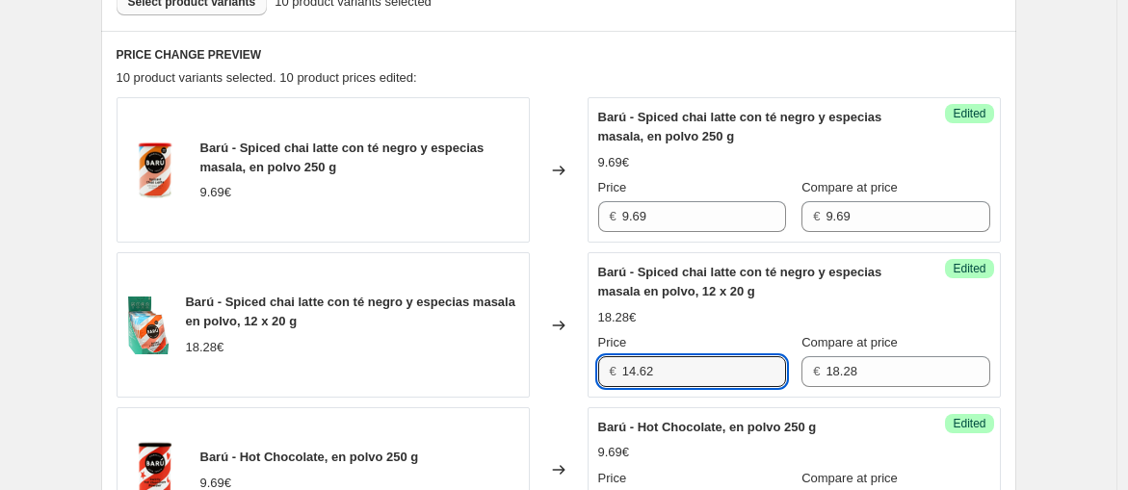
type input "14.62"
click at [699, 158] on div "9.69€" at bounding box center [794, 162] width 392 height 19
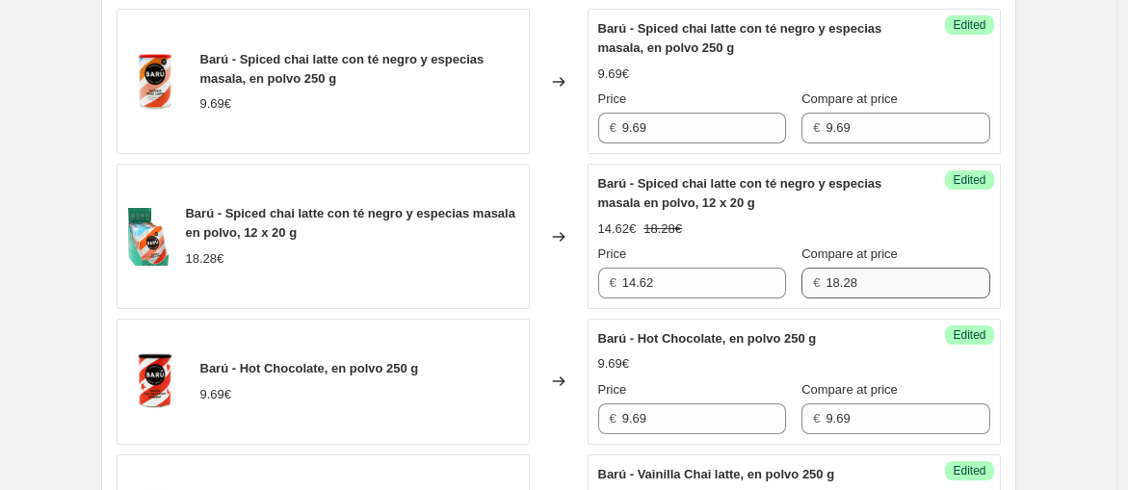
scroll to position [716, 0]
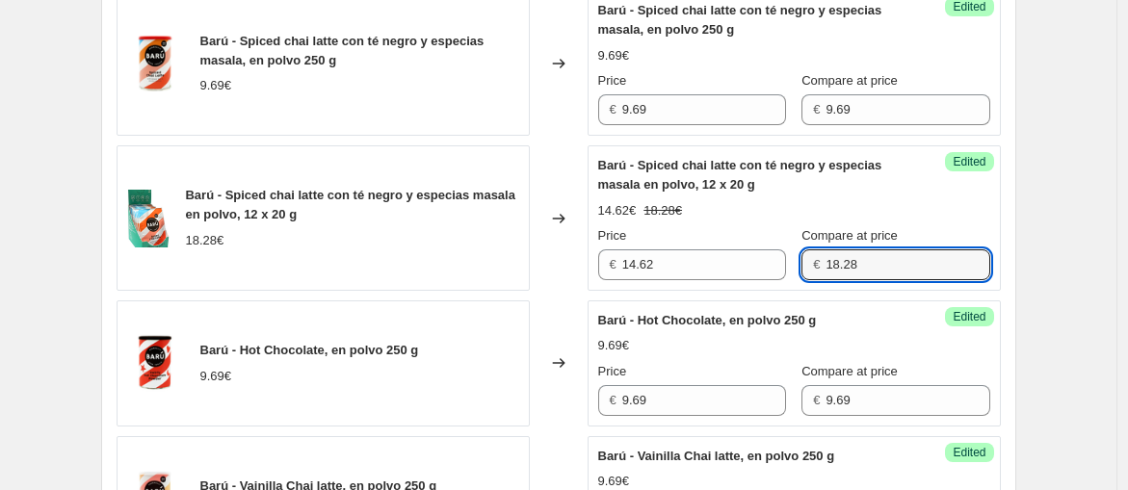
drag, startPoint x: 858, startPoint y: 258, endPoint x: 714, endPoint y: 236, distance: 146.1
click at [720, 238] on div "Price € 14.62 Compare at price € 18.28" at bounding box center [794, 253] width 392 height 54
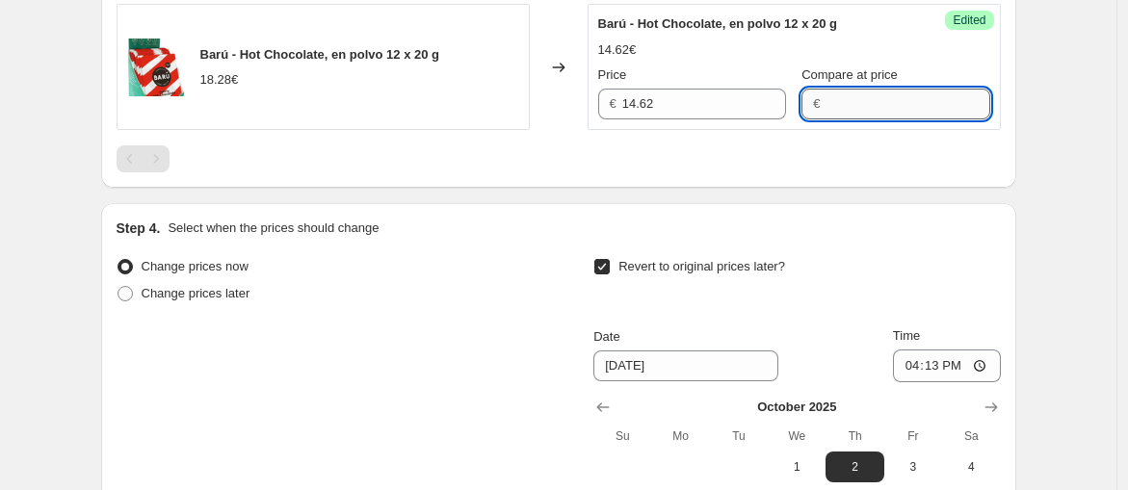
click at [833, 119] on input "Compare at price" at bounding box center [907, 104] width 164 height 31
paste input "18.28"
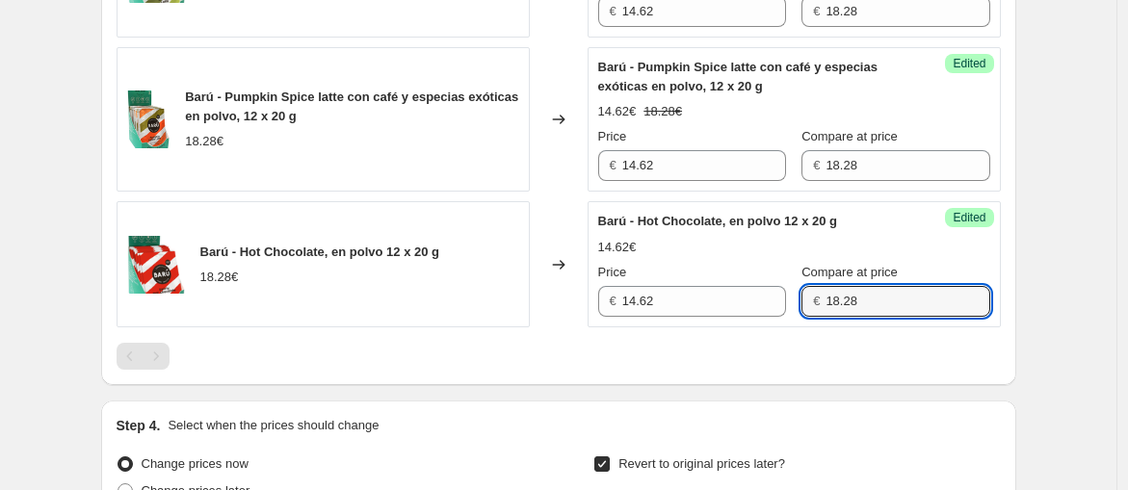
scroll to position [1786, 0]
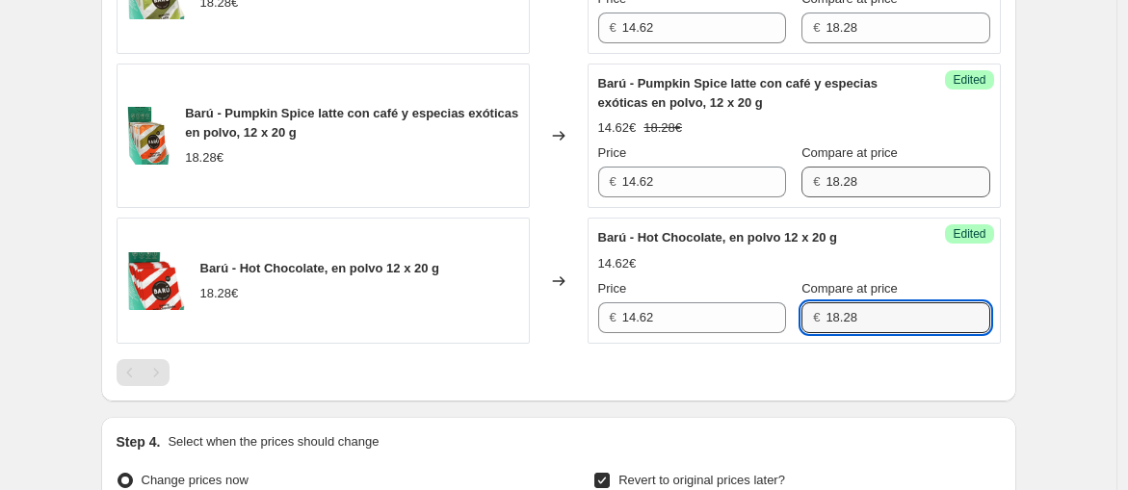
type input "18.28"
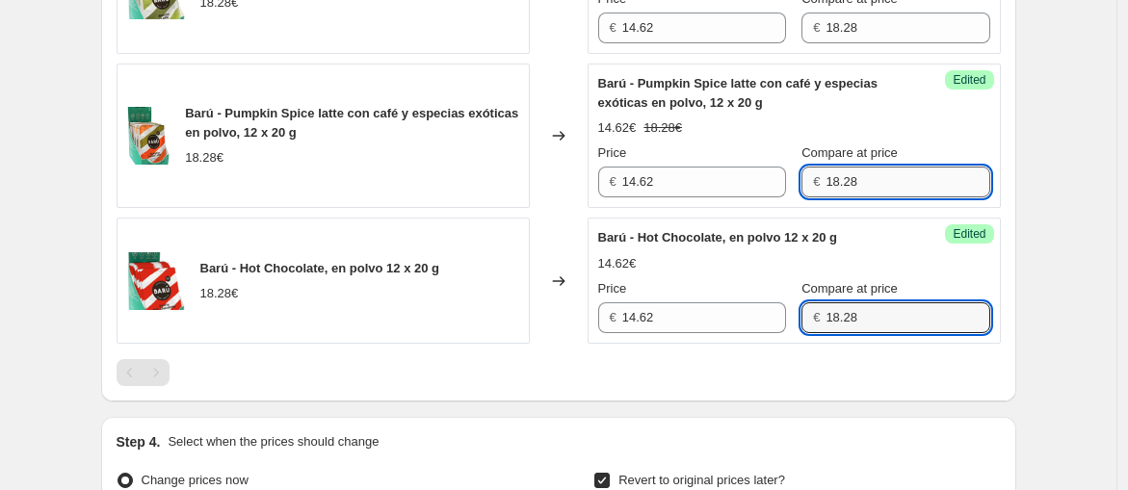
drag, startPoint x: 863, startPoint y: 207, endPoint x: 868, endPoint y: 218, distance: 11.6
click at [867, 197] on input "18.28" at bounding box center [907, 182] width 164 height 31
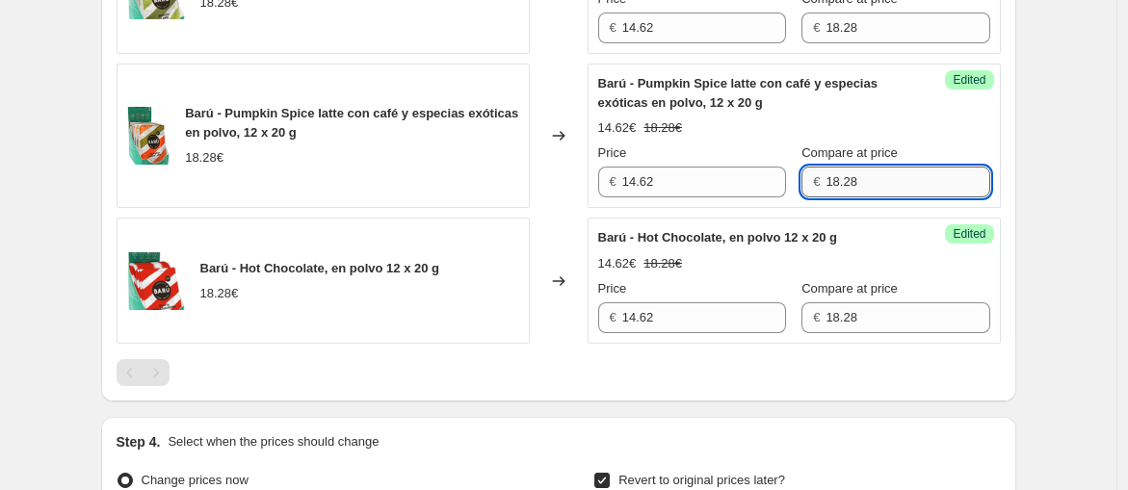
click at [882, 197] on input "18.28" at bounding box center [907, 182] width 164 height 31
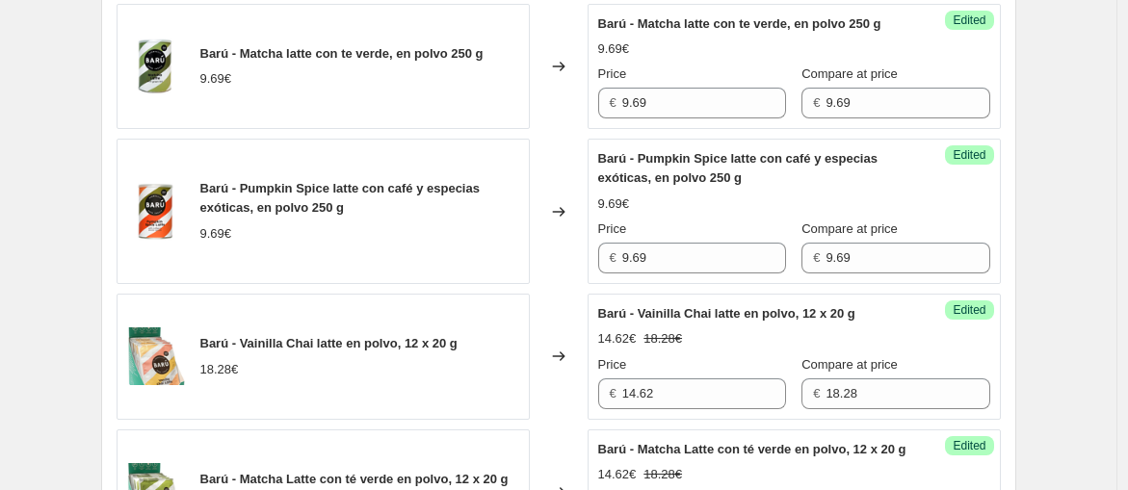
scroll to position [1252, 0]
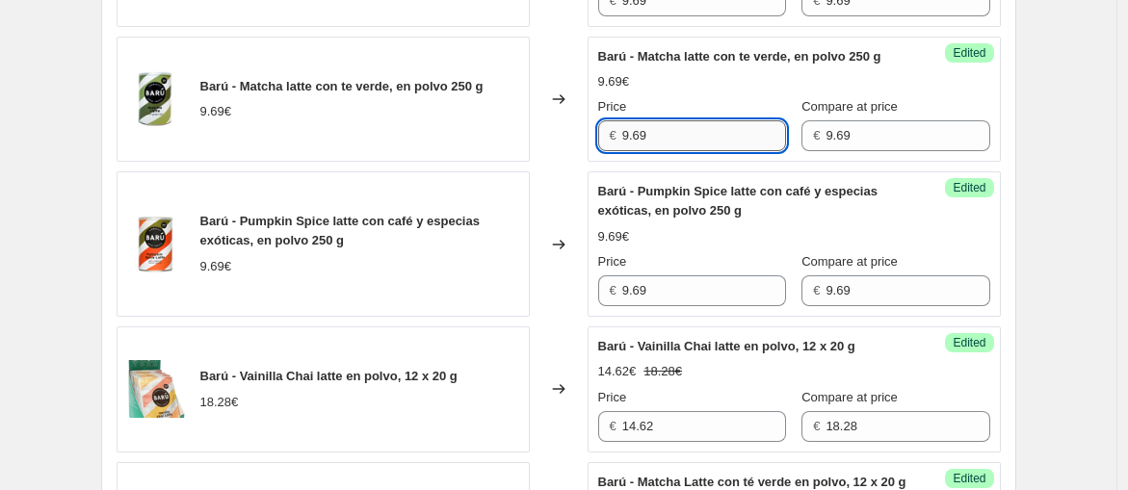
click at [724, 151] on input "9.69" at bounding box center [704, 135] width 164 height 31
paste input "7,75"
type input "7.75"
click at [656, 306] on input "9.69" at bounding box center [704, 290] width 164 height 31
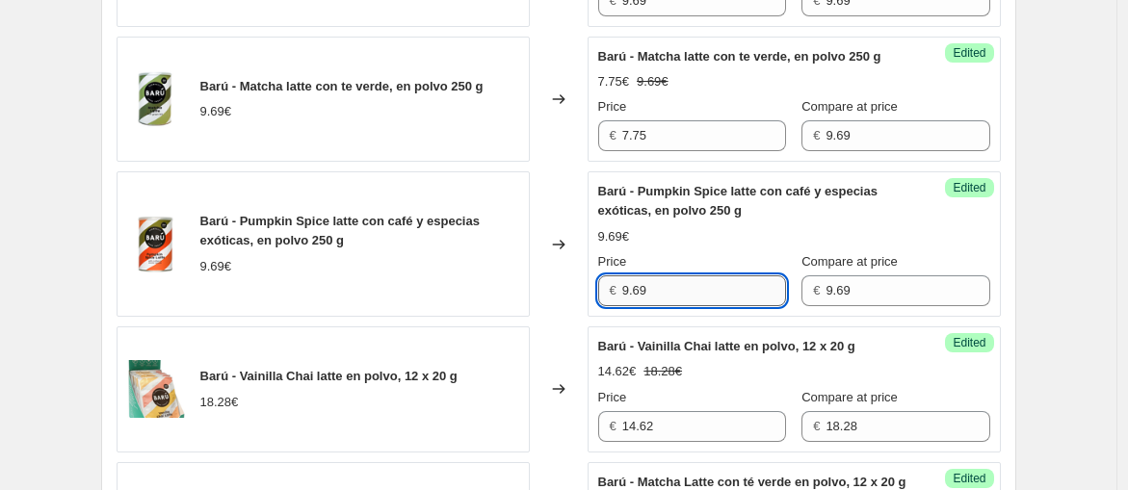
click at [656, 306] on input "9.69" at bounding box center [704, 290] width 164 height 31
paste input "7.75"
type input "7.75"
click at [654, 381] on strike "18.28€" at bounding box center [662, 371] width 39 height 19
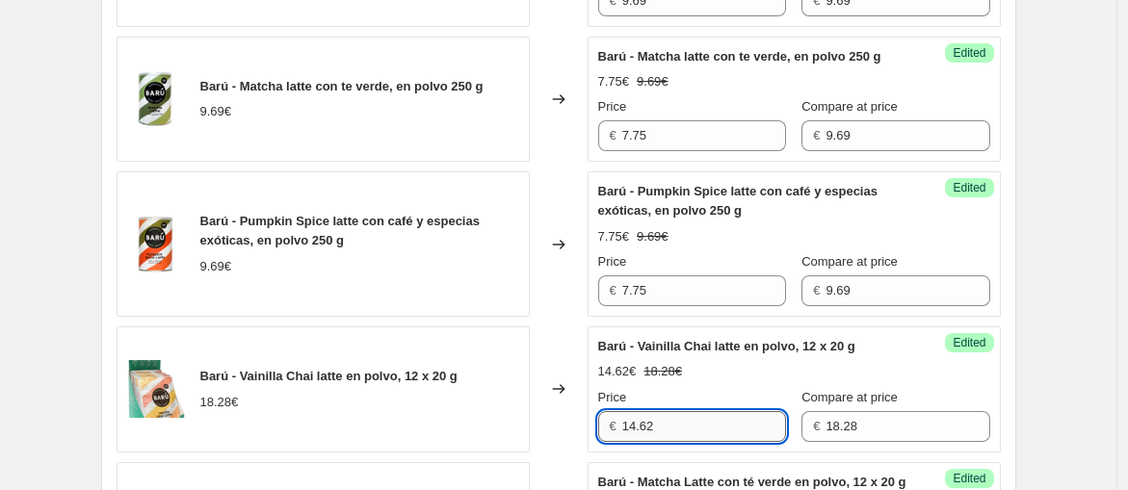
click at [650, 433] on input "14.62" at bounding box center [704, 426] width 164 height 31
click at [649, 433] on input "14.62" at bounding box center [704, 426] width 164 height 31
paste input "7.75"
type input "14.62"
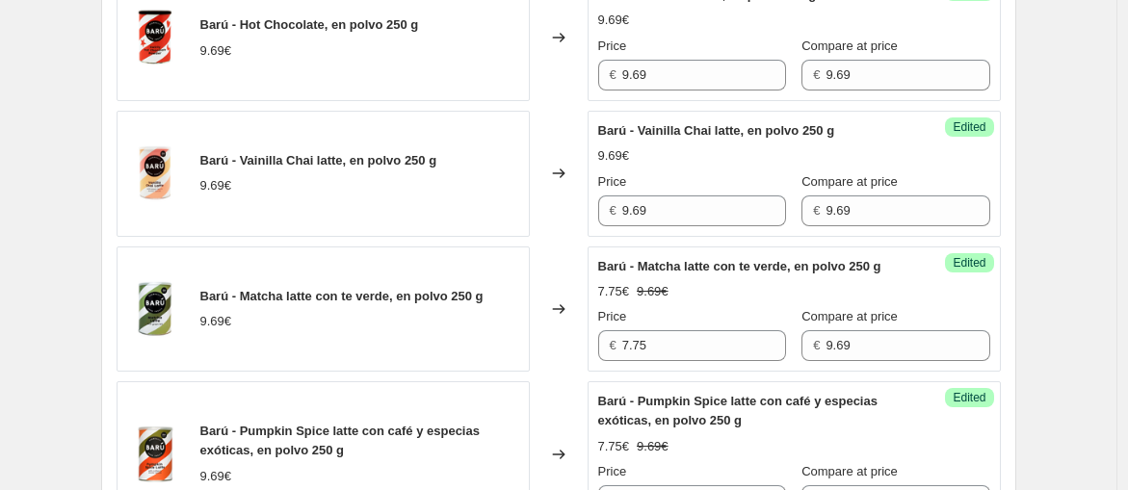
scroll to position [1037, 0]
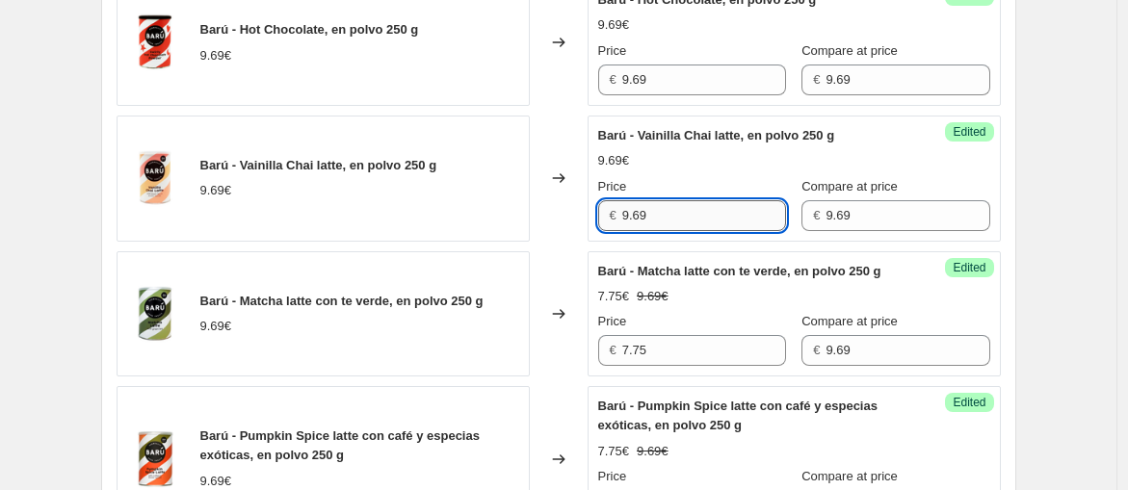
click at [662, 204] on input "9.69" at bounding box center [704, 215] width 164 height 31
paste input "7.75"
type input "7.75"
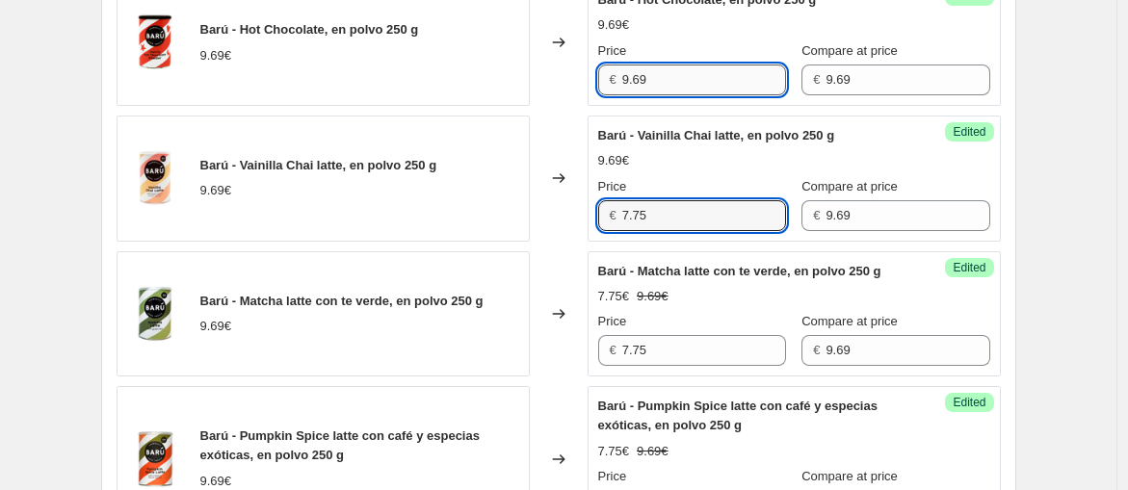
click at [674, 91] on input "9.69" at bounding box center [704, 80] width 164 height 31
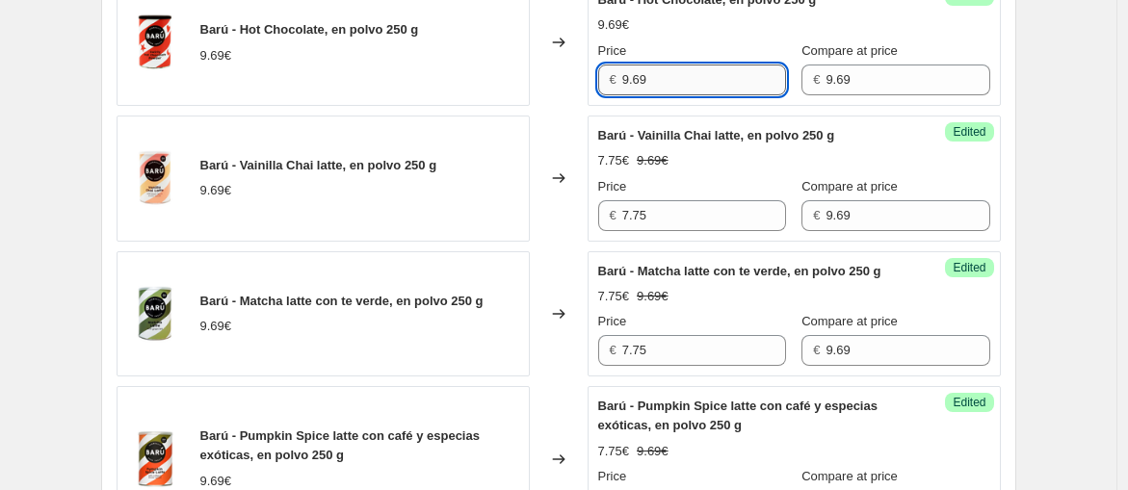
click at [674, 91] on input "9.69" at bounding box center [704, 80] width 164 height 31
paste input "7.75"
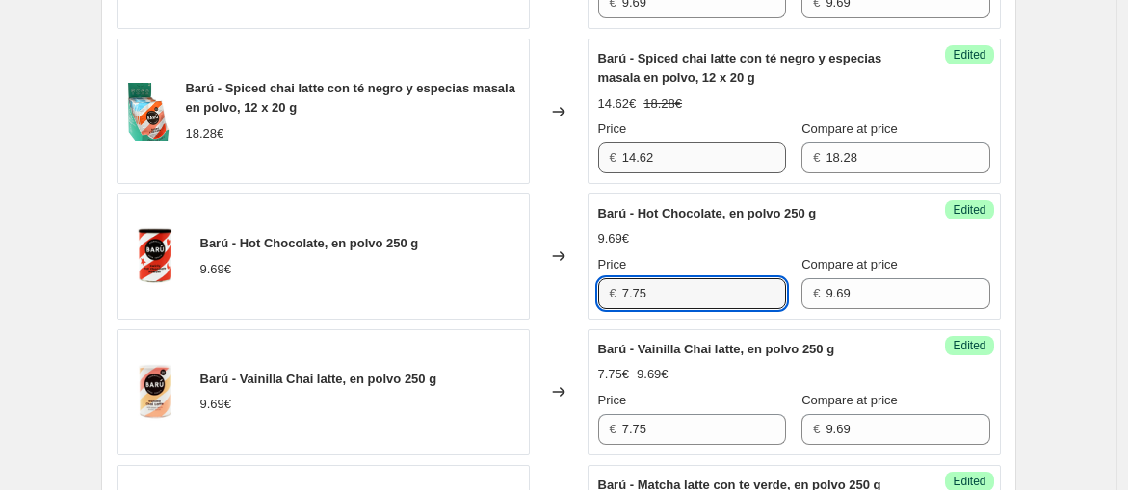
scroll to position [716, 0]
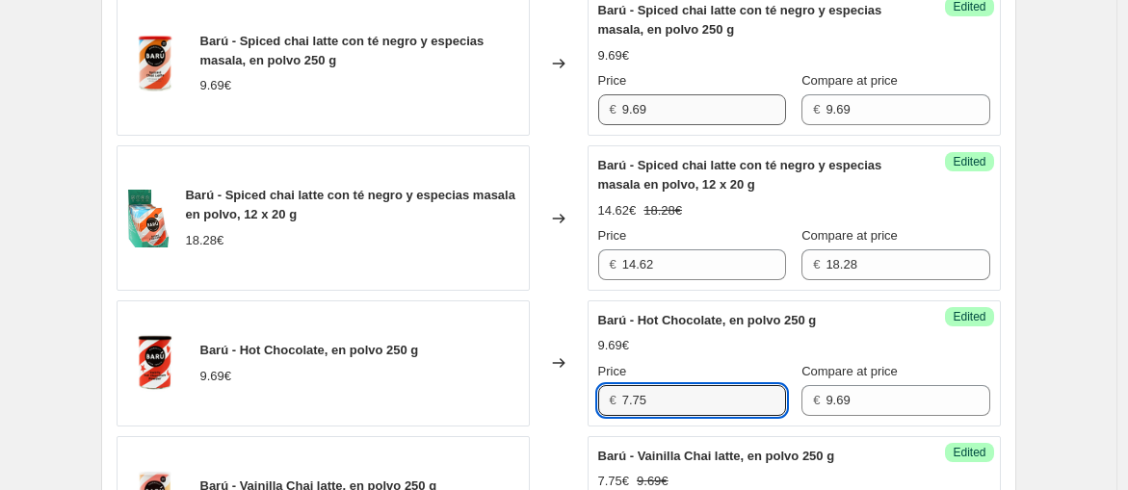
type input "7.75"
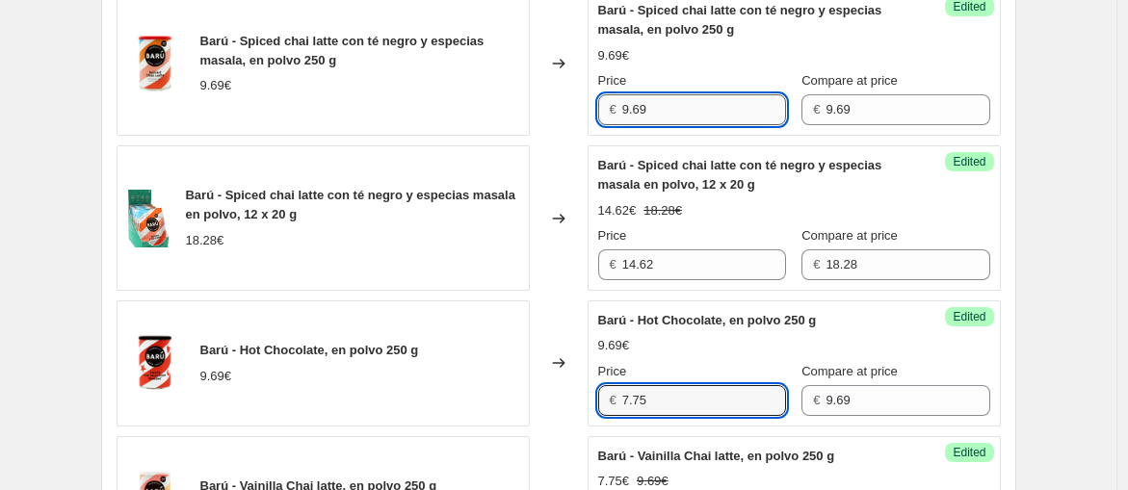
click at [671, 113] on input "9.69" at bounding box center [704, 109] width 164 height 31
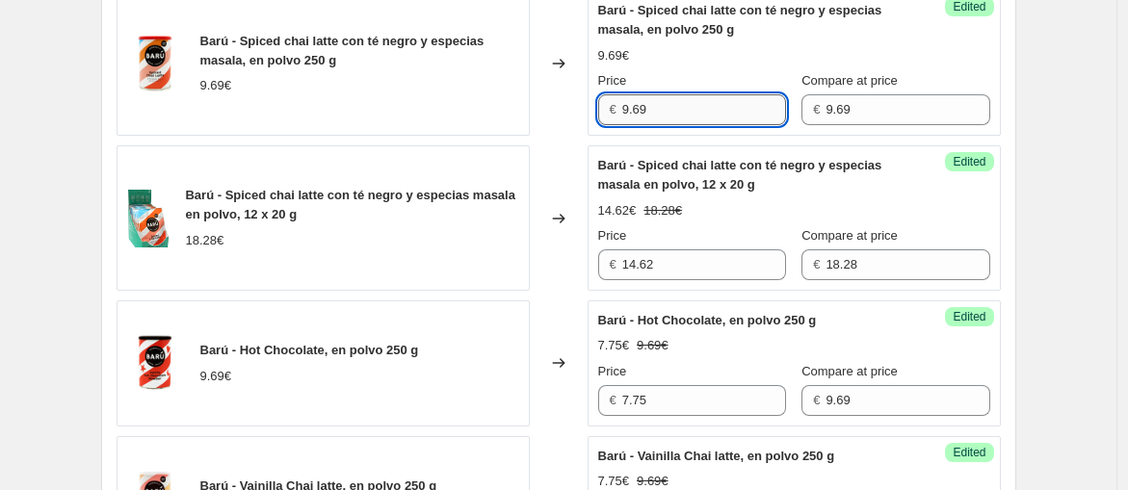
click at [671, 113] on input "9.69" at bounding box center [704, 109] width 164 height 31
paste input "7.75"
type input "7.75"
click at [688, 52] on div "9.69€" at bounding box center [794, 55] width 392 height 19
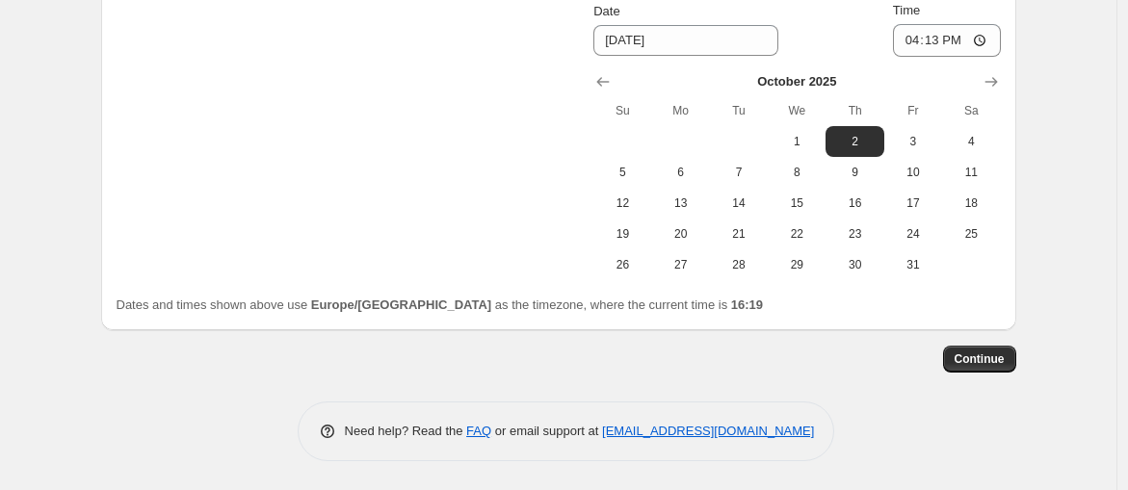
scroll to position [2250, 0]
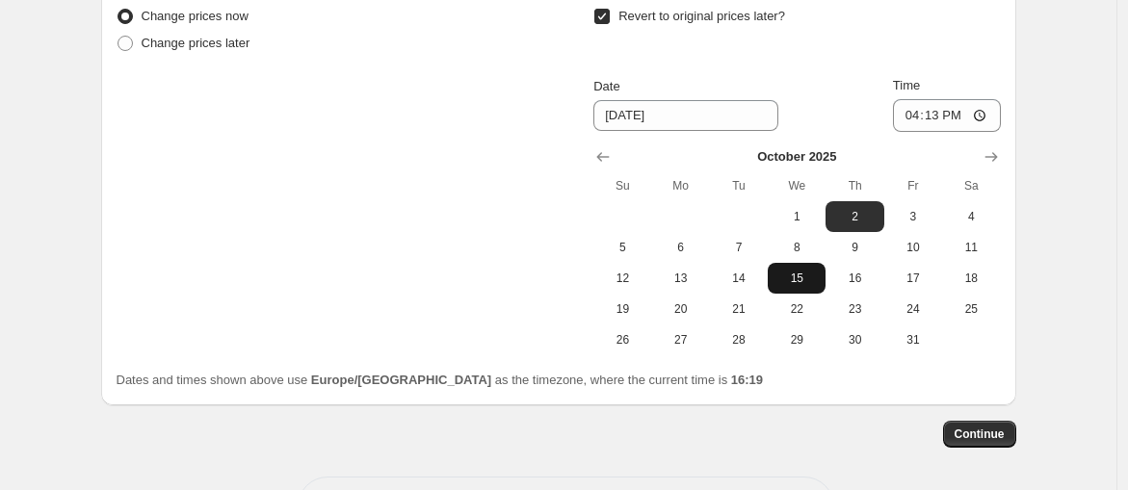
click at [805, 286] on span "15" at bounding box center [796, 278] width 42 height 15
type input "[DATE]"
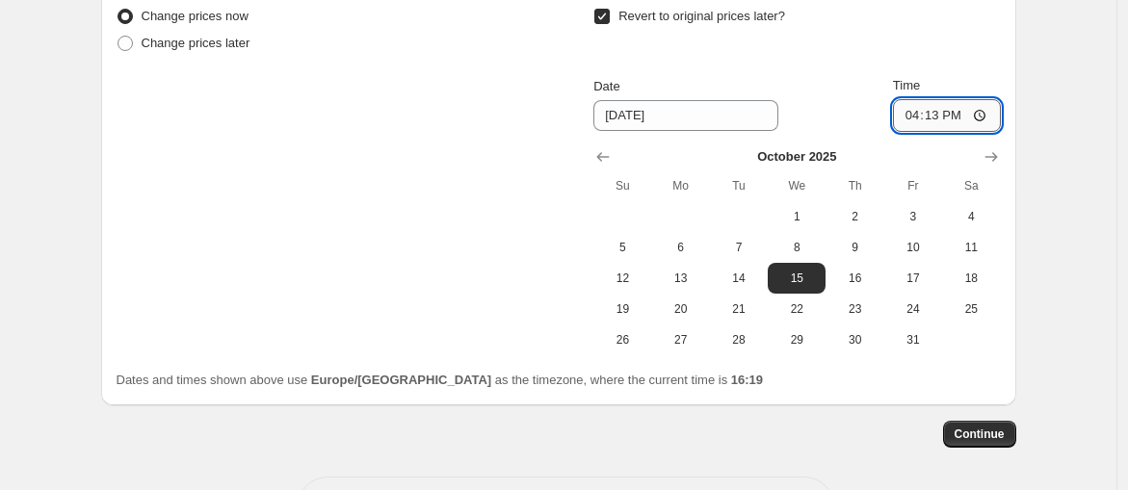
click at [968, 132] on input "16:13" at bounding box center [947, 115] width 108 height 33
click at [999, 132] on input "16:13" at bounding box center [947, 115] width 108 height 33
click at [984, 132] on input "16:13" at bounding box center [947, 115] width 108 height 33
type input "23:59"
click at [989, 107] on div "Revert to original prices later? Date [DATE] Time 23:59 [DATE] Su Mo Tu We Th F…" at bounding box center [796, 179] width 406 height 352
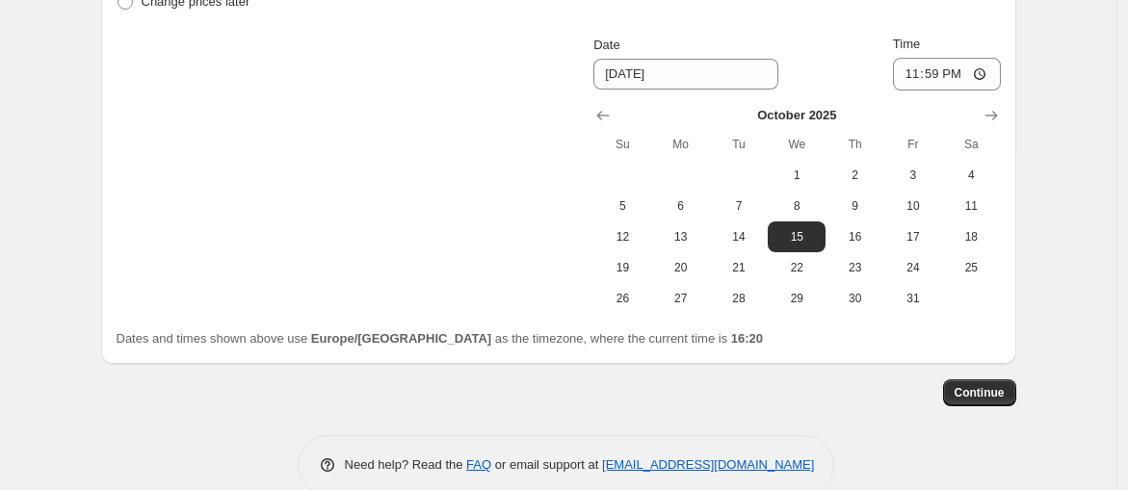
scroll to position [2357, 0]
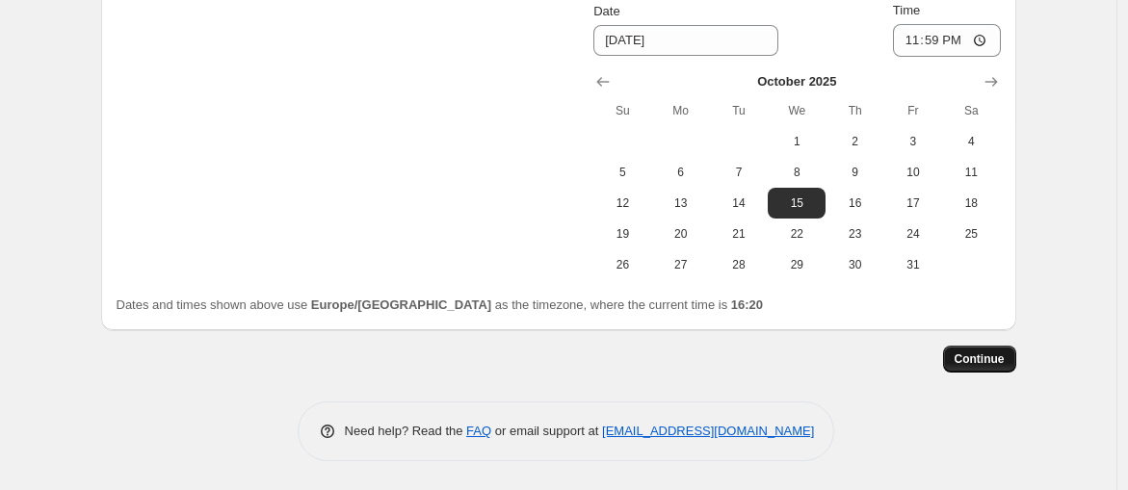
click at [993, 352] on span "Continue" at bounding box center [979, 358] width 50 height 15
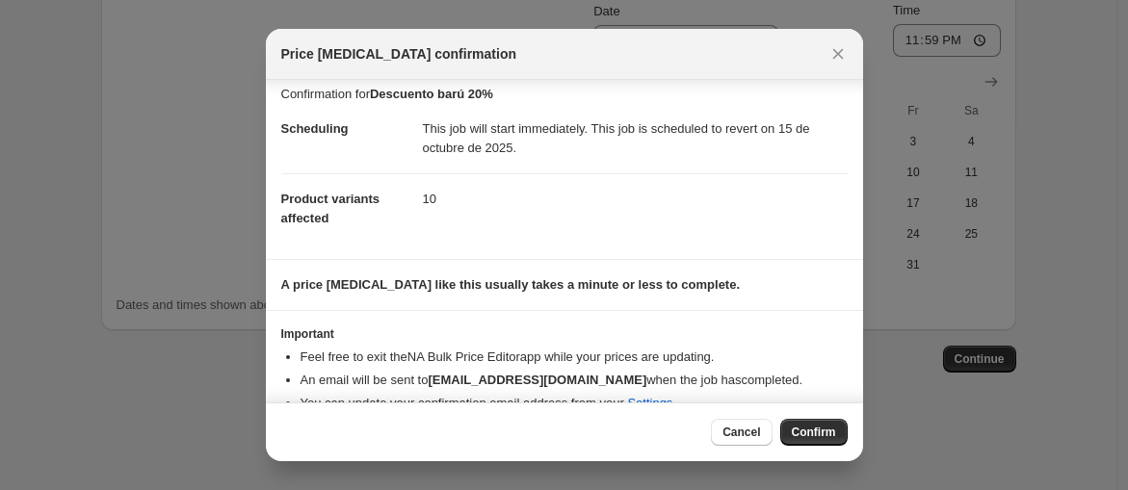
scroll to position [0, 0]
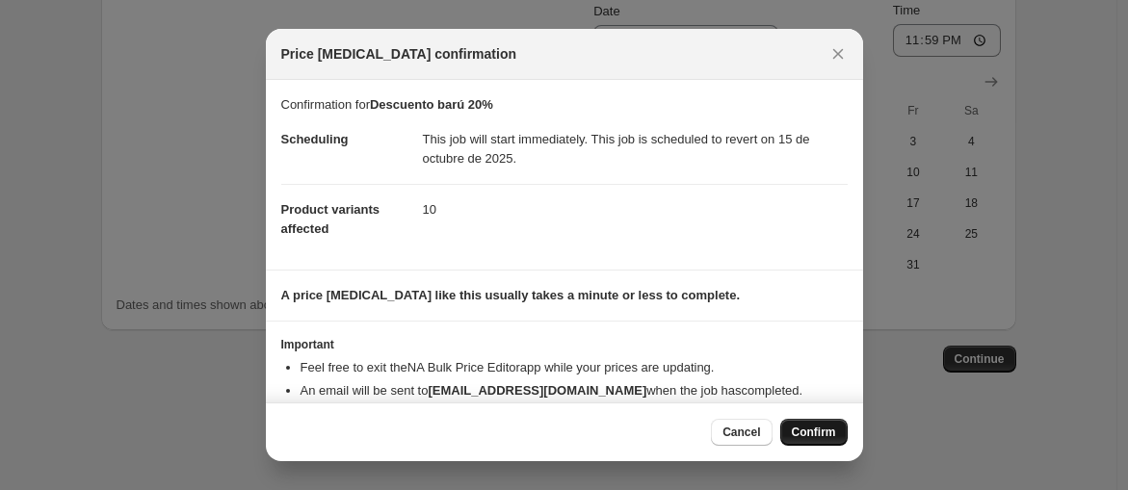
click at [800, 419] on button "Confirm" at bounding box center [813, 432] width 67 height 27
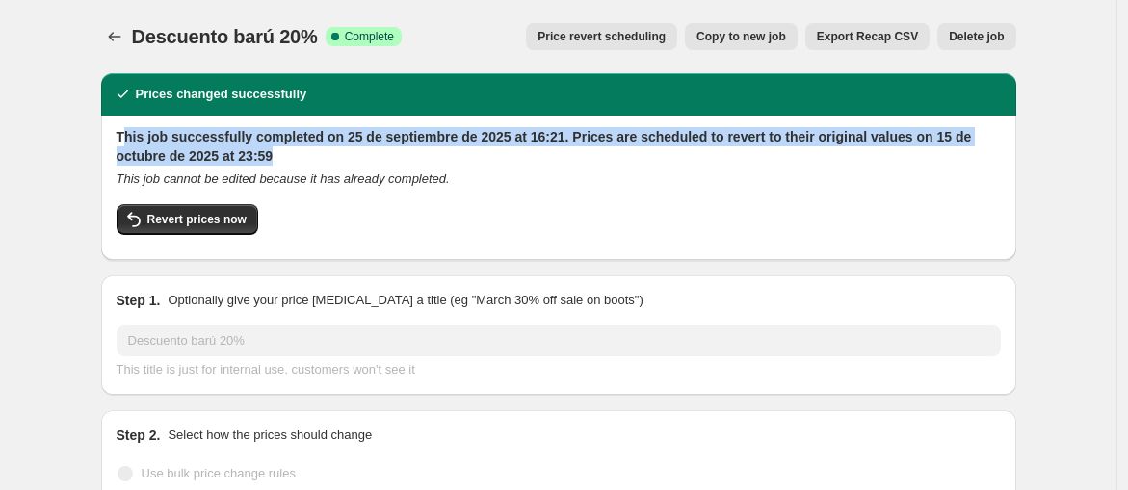
drag, startPoint x: 294, startPoint y: 157, endPoint x: 129, endPoint y: 138, distance: 165.8
click at [128, 140] on h2 "This job successfully completed on 25 de septiembre de 2025 at 16:21. Prices ar…" at bounding box center [559, 146] width 884 height 39
click at [145, 121] on div "This job successfully completed on 25 de septiembre de 2025 at 16:21. Prices ar…" at bounding box center [558, 188] width 915 height 144
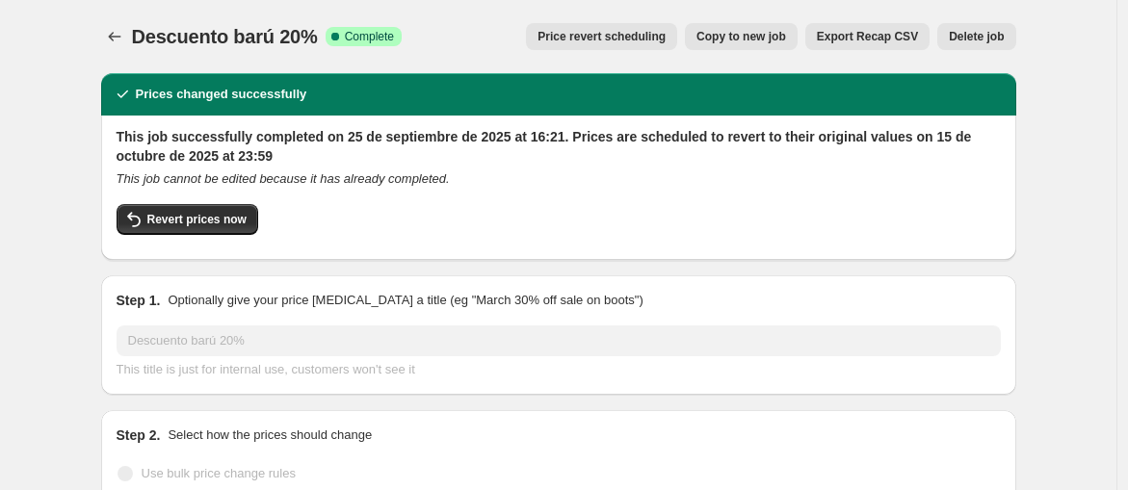
click at [351, 137] on h2 "This job successfully completed on 25 de septiembre de 2025 at 16:21. Prices ar…" at bounding box center [559, 146] width 884 height 39
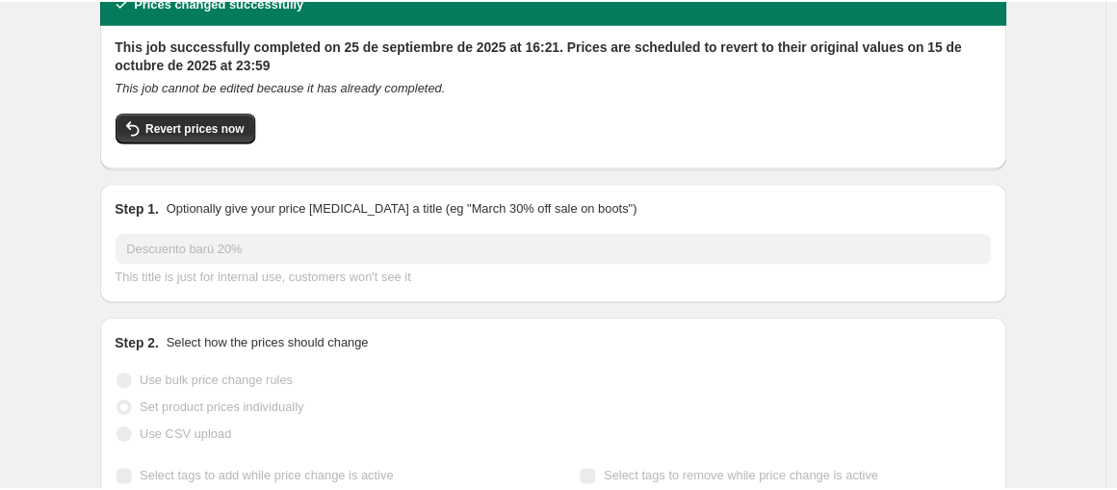
scroll to position [321, 0]
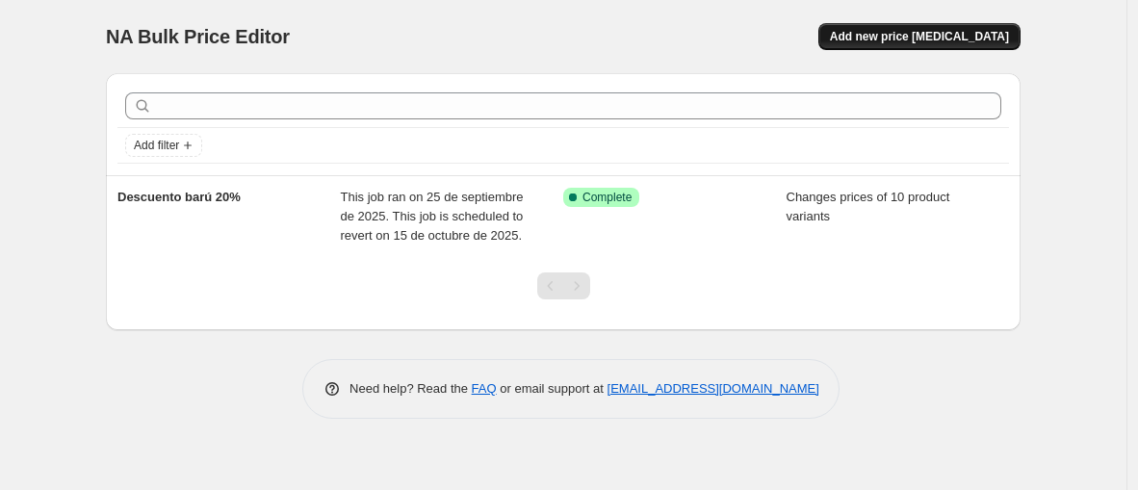
click at [938, 47] on button "Add new price [MEDICAL_DATA]" at bounding box center [919, 36] width 202 height 27
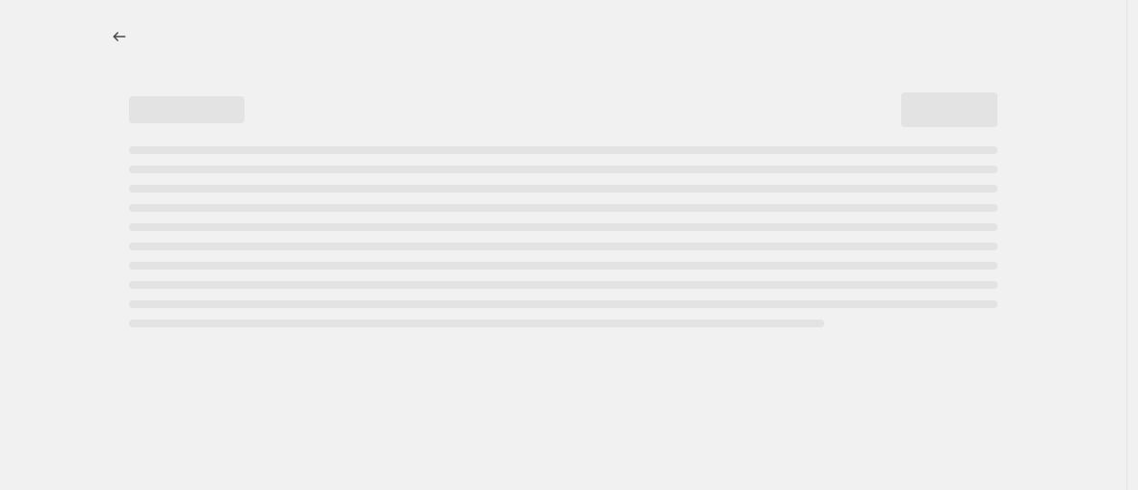
select select "percentage"
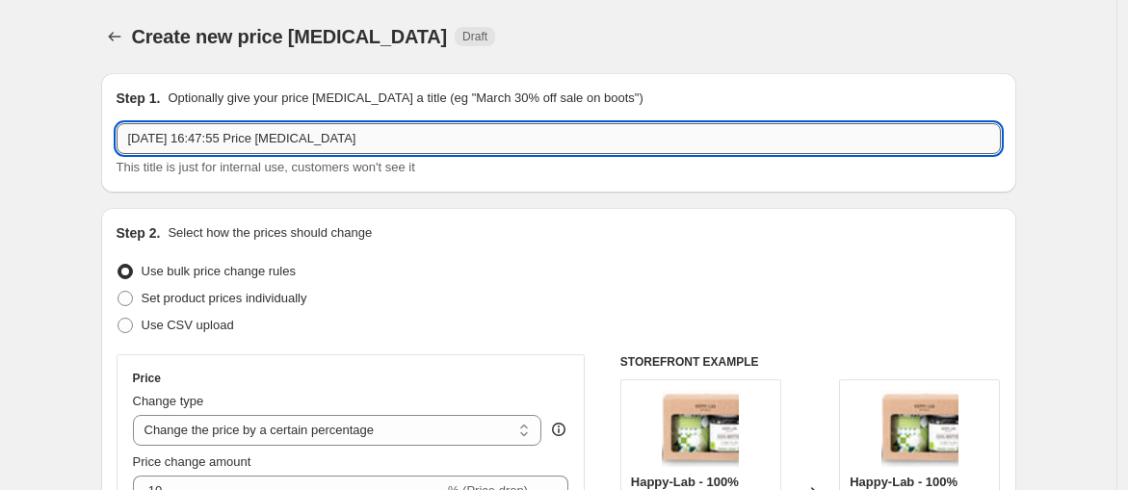
click at [387, 135] on input "25 sept 2025, 16:47:55 Price change job" at bounding box center [559, 138] width 884 height 31
type input "P"
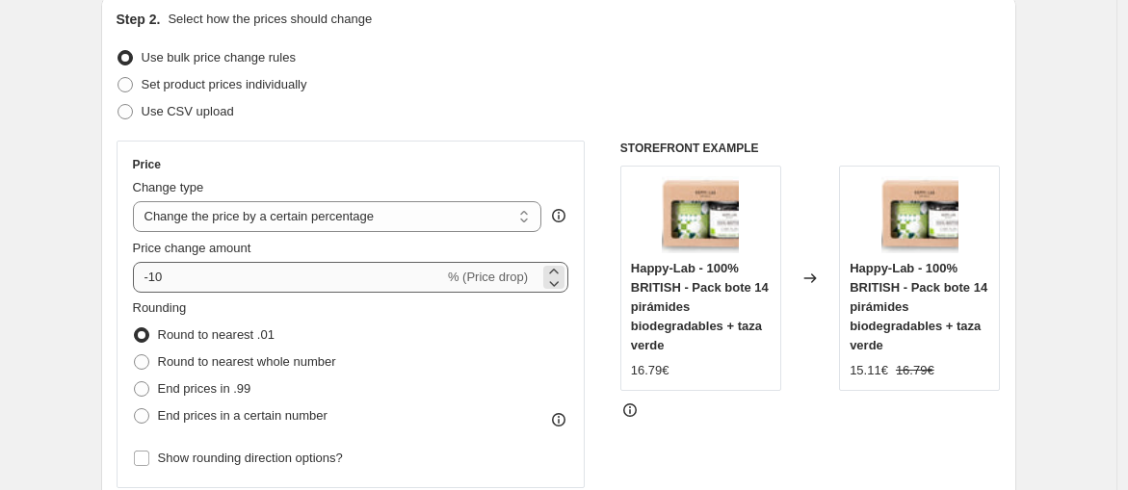
type input "Descuento prueba 25%"
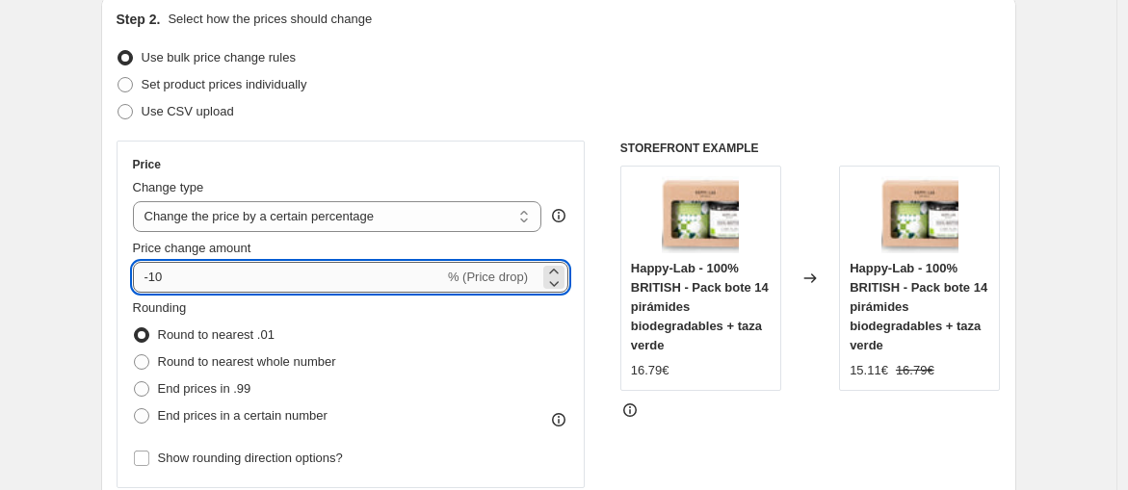
click at [313, 262] on input "-10" at bounding box center [288, 277] width 311 height 31
click at [280, 262] on input "-10" at bounding box center [288, 277] width 311 height 31
click at [280, 273] on input "-10" at bounding box center [288, 277] width 311 height 31
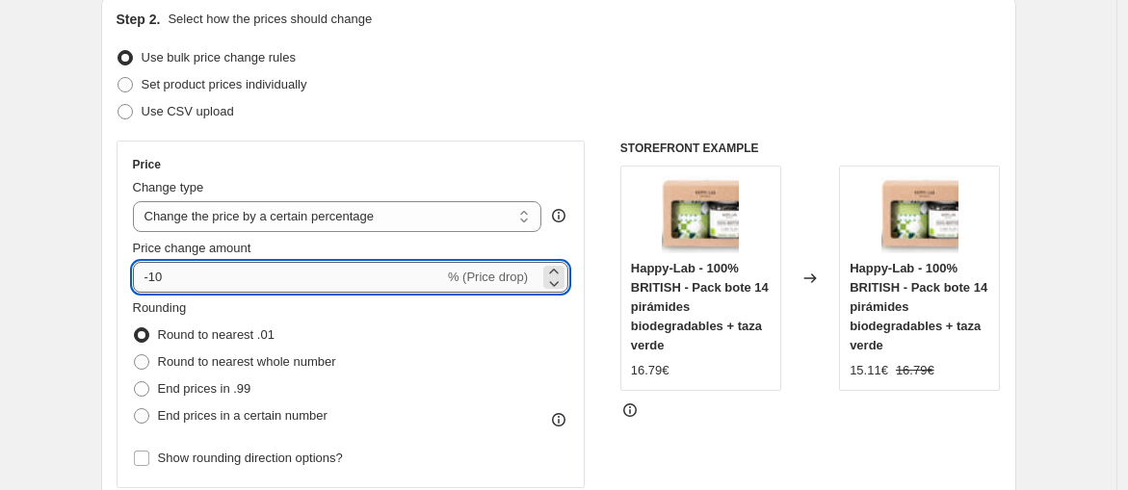
type input "-1"
type input "3"
type input "25"
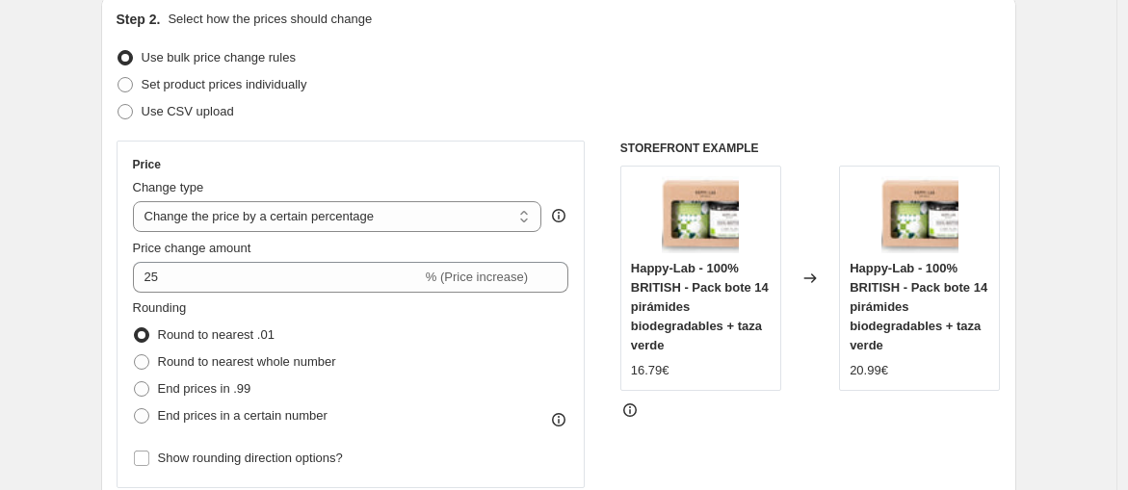
click at [424, 196] on div "Change type" at bounding box center [337, 187] width 409 height 19
click at [412, 221] on select "Change the price to a certain amount Change the price by a certain amount Chang…" at bounding box center [337, 216] width 409 height 31
click at [402, 218] on select "Change the price to a certain amount Change the price by a certain amount Chang…" at bounding box center [337, 216] width 409 height 31
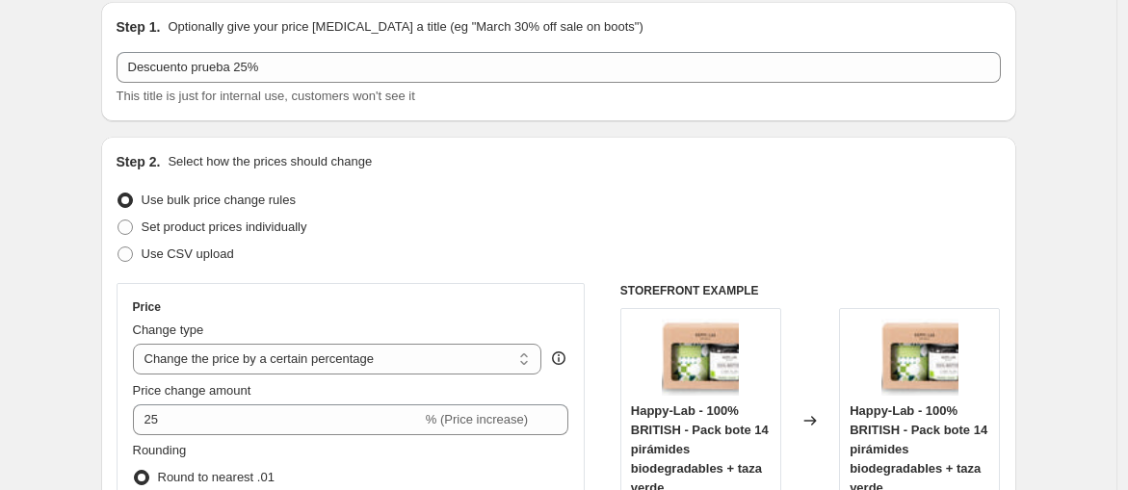
scroll to position [0, 0]
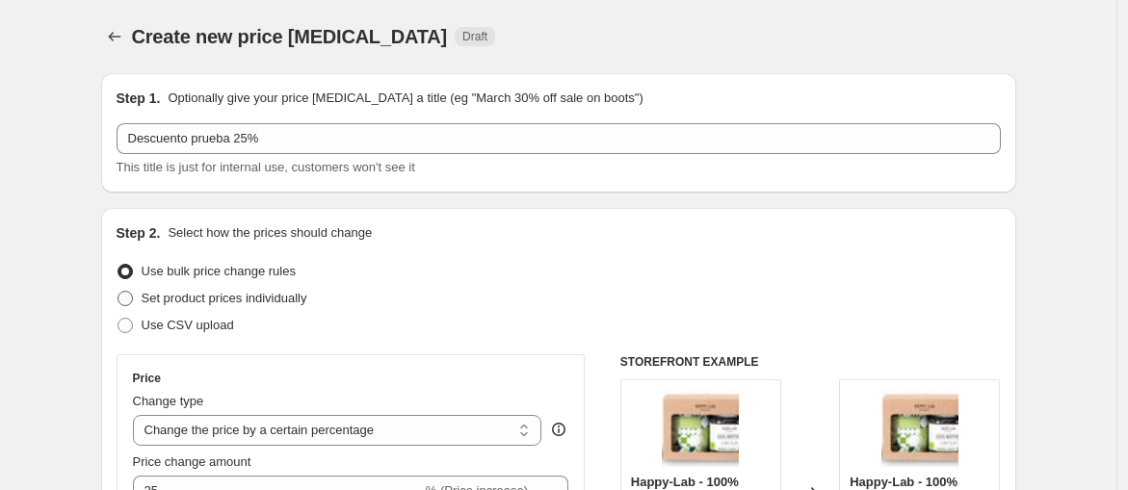
click at [277, 305] on span "Set product prices individually" at bounding box center [225, 298] width 166 height 14
click at [118, 292] on input "Set product prices individually" at bounding box center [117, 291] width 1 height 1
radio input "true"
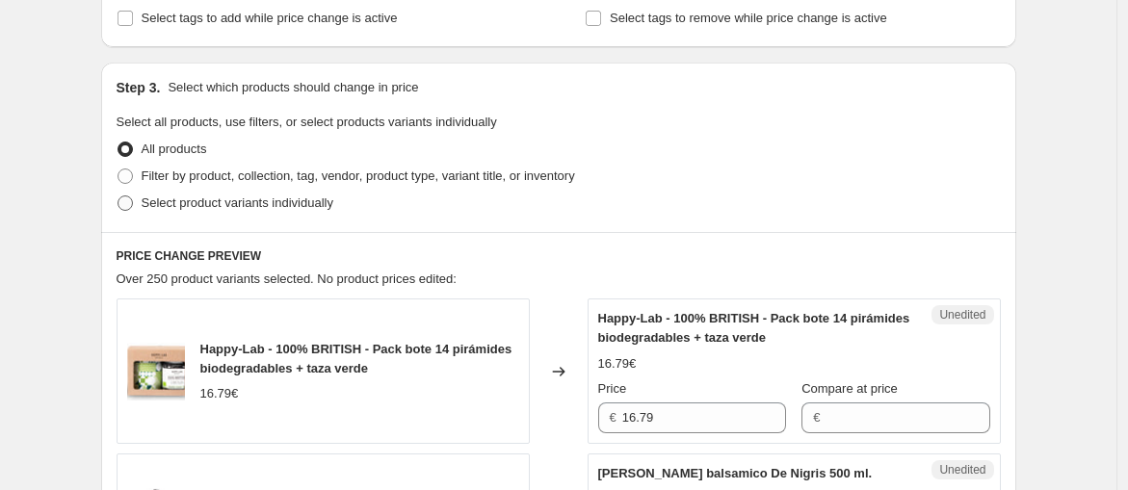
scroll to position [321, 0]
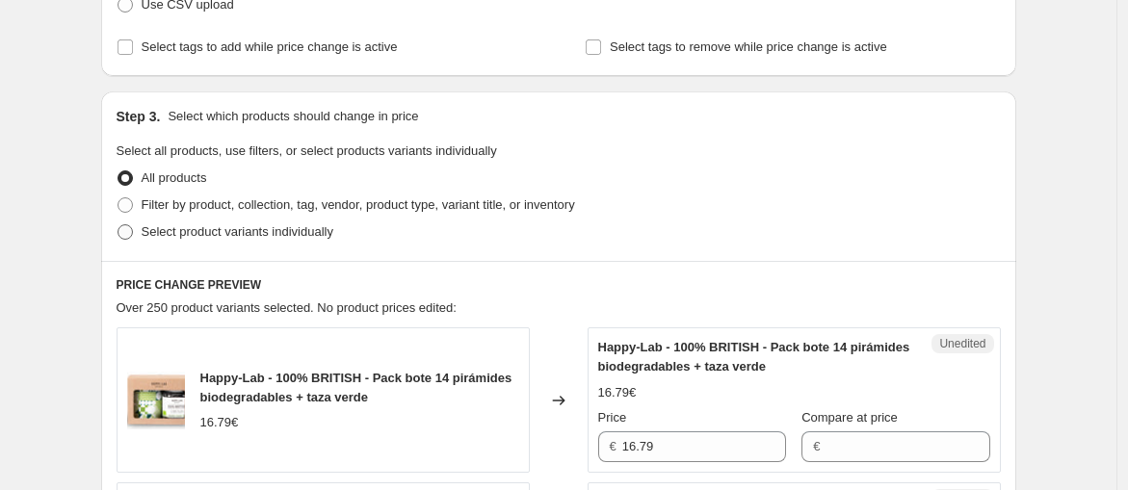
click at [268, 227] on span "Select product variants individually" at bounding box center [238, 231] width 192 height 14
click at [118, 225] on input "Select product variants individually" at bounding box center [117, 224] width 1 height 1
radio input "true"
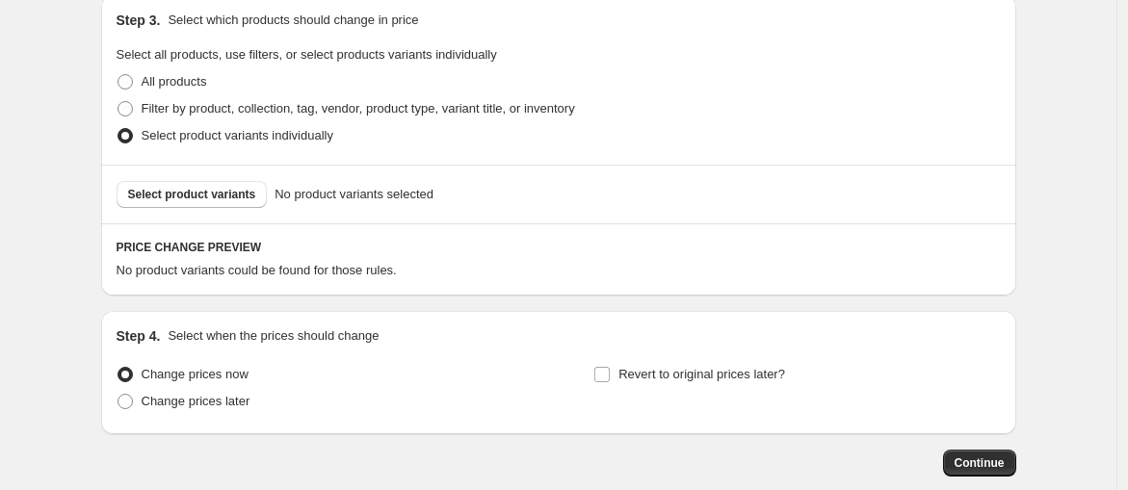
scroll to position [428, 0]
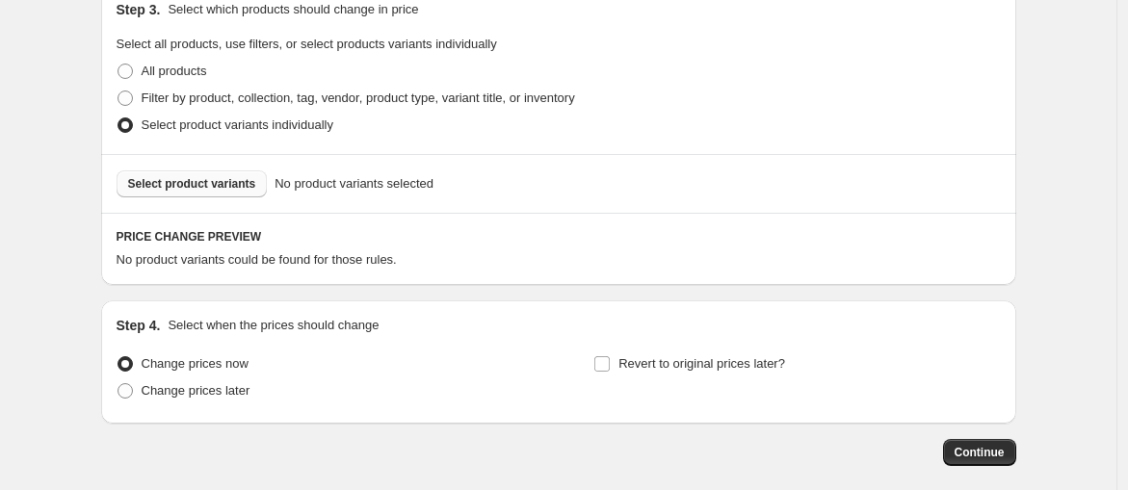
click at [219, 179] on span "Select product variants" at bounding box center [192, 183] width 128 height 15
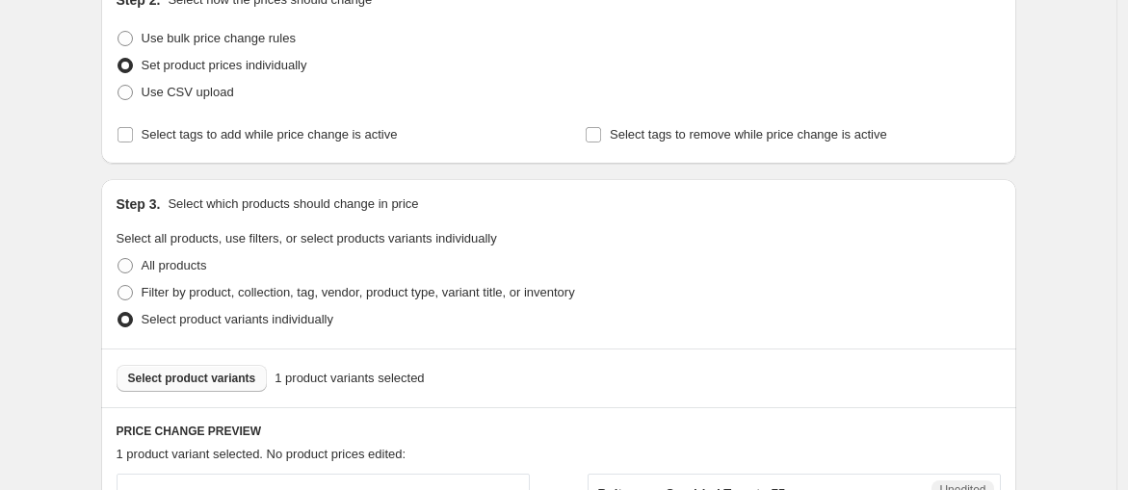
scroll to position [214, 0]
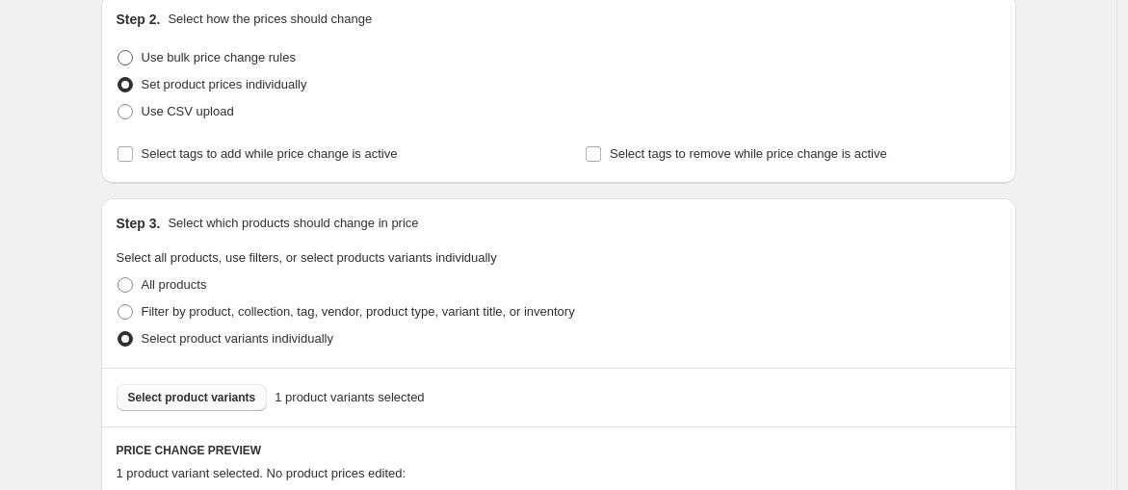
click at [231, 67] on label "Use bulk price change rules" at bounding box center [206, 57] width 179 height 27
click at [118, 51] on input "Use bulk price change rules" at bounding box center [117, 50] width 1 height 1
radio input "true"
select select "percentage"
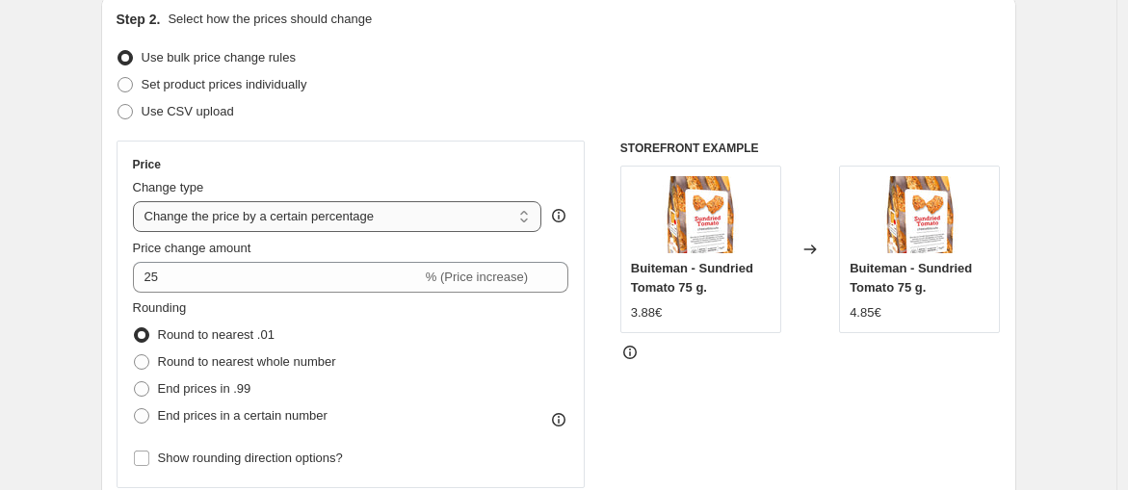
click at [370, 211] on select "Change the price to a certain amount Change the price by a certain amount Chang…" at bounding box center [337, 216] width 409 height 31
click at [370, 187] on div "Change type" at bounding box center [337, 187] width 409 height 19
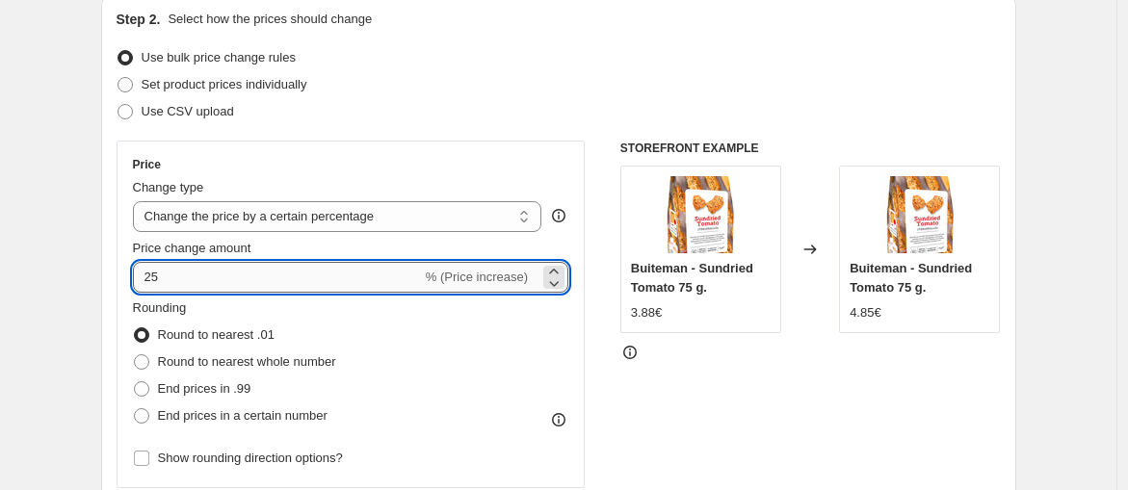
click at [229, 266] on input "25" at bounding box center [277, 277] width 289 height 31
type input "-25"
click at [860, 471] on div "STOREFRONT EXAMPLE Buiteman - Sundried Tomato 75 g. 3.88€ Changed to Buiteman -…" at bounding box center [810, 377] width 380 height 472
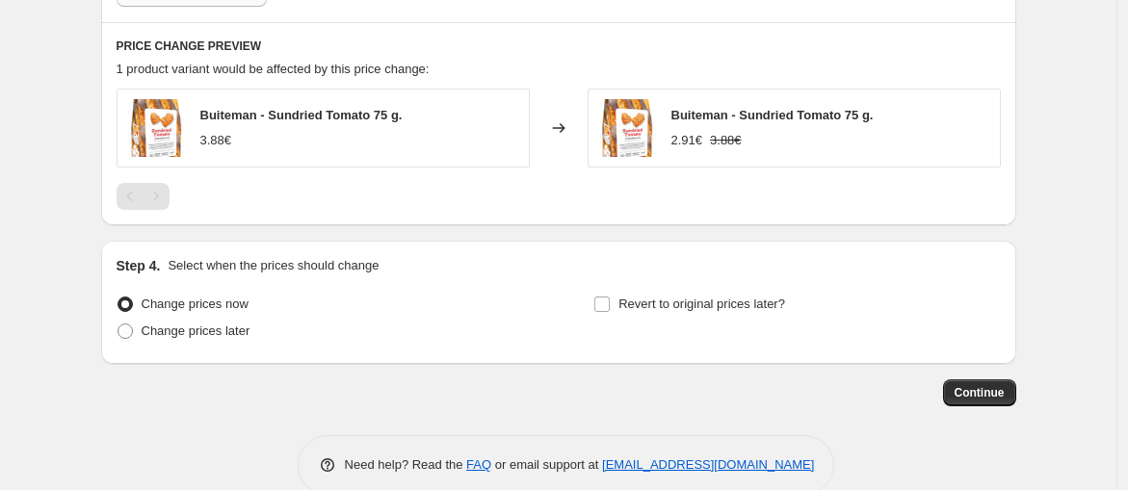
scroll to position [1136, 0]
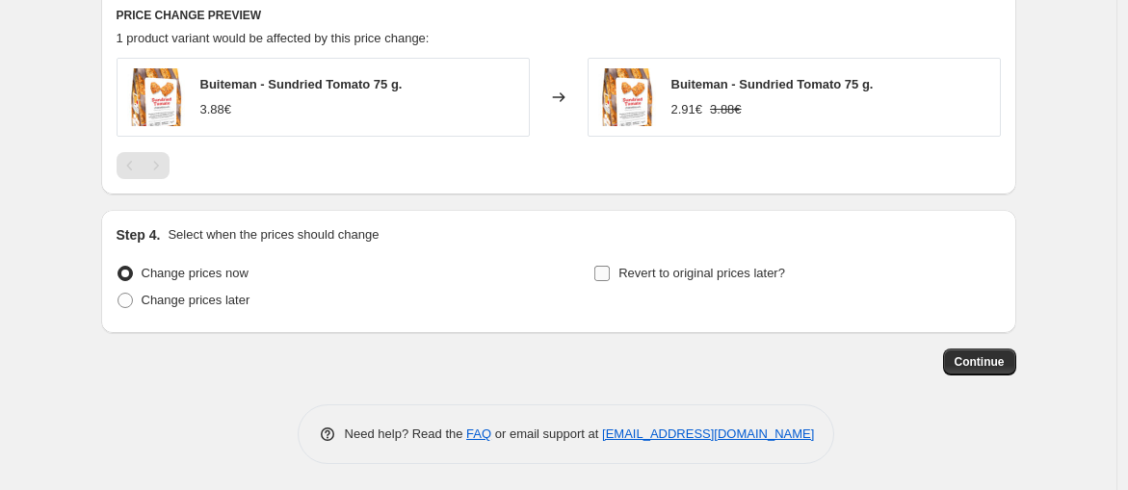
click at [646, 273] on span "Revert to original prices later?" at bounding box center [701, 273] width 167 height 14
click at [610, 273] on input "Revert to original prices later?" at bounding box center [601, 273] width 15 height 15
checkbox input "true"
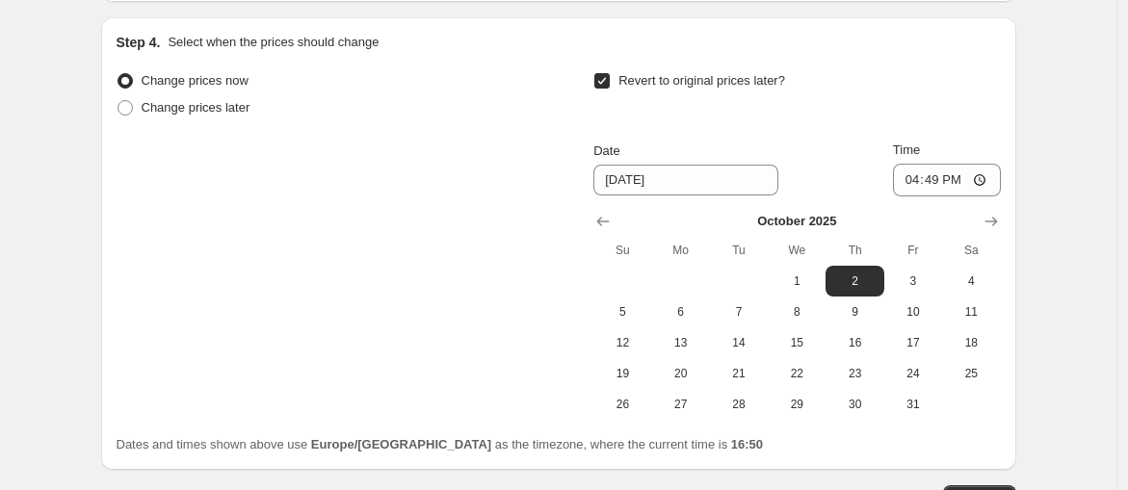
scroll to position [1350, 0]
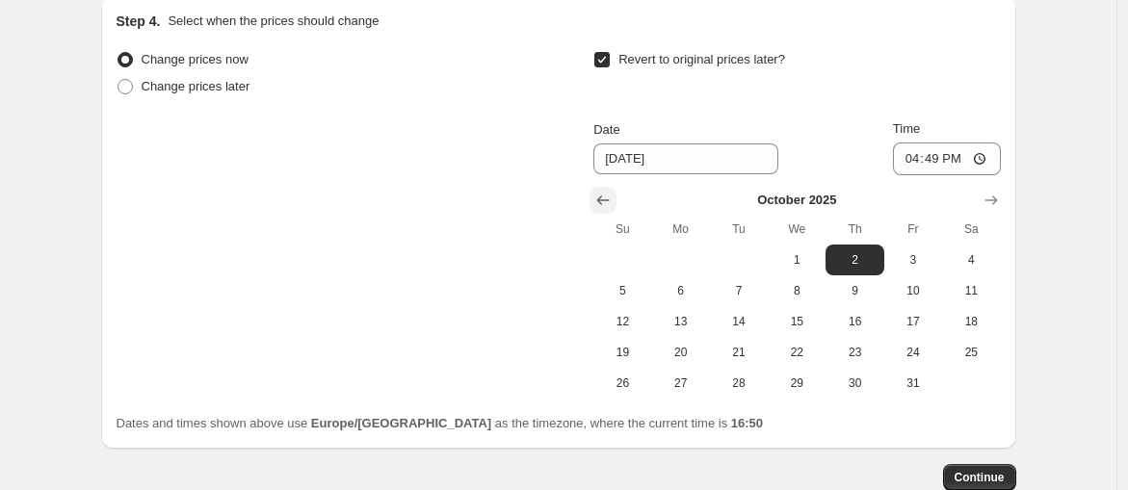
click at [603, 187] on button "Show previous month, September 2025" at bounding box center [602, 200] width 27 height 27
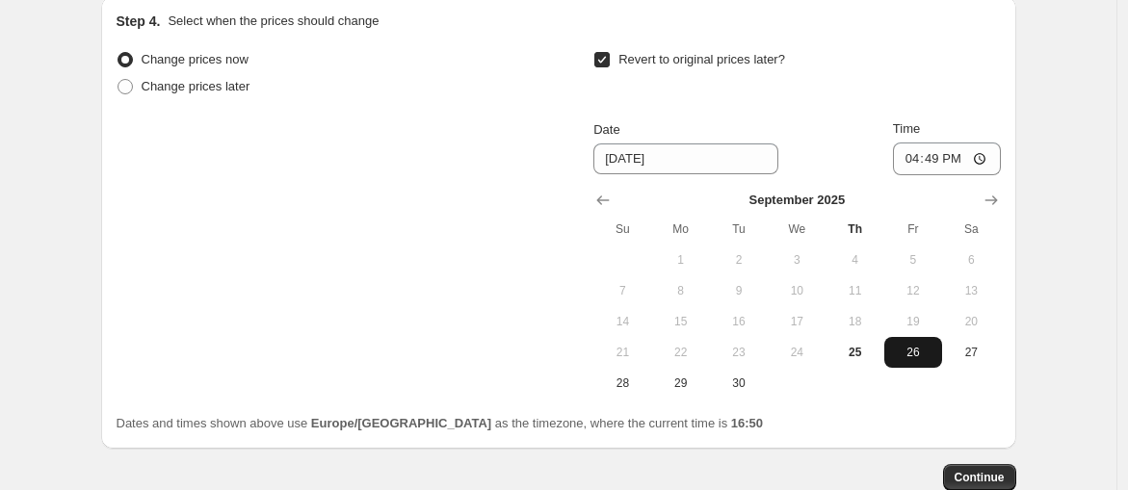
click at [905, 357] on span "26" at bounding box center [913, 352] width 42 height 15
type input "9/26/2025"
click at [965, 169] on input "16:49" at bounding box center [947, 159] width 108 height 33
click at [963, 151] on input "16:49" at bounding box center [947, 159] width 108 height 33
click at [994, 156] on input "16:49" at bounding box center [947, 159] width 108 height 33
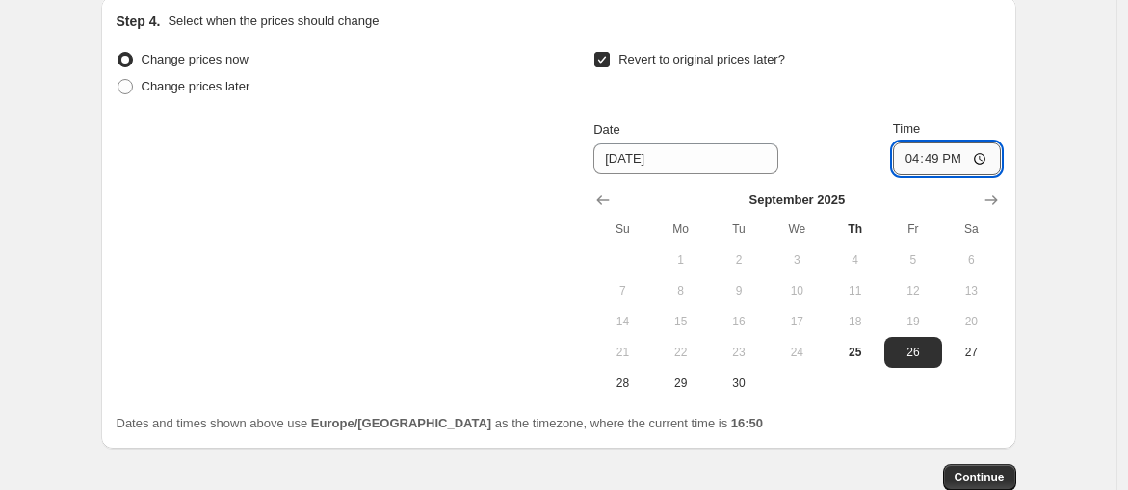
click at [943, 149] on input "16:49" at bounding box center [947, 159] width 108 height 33
click at [995, 192] on icon "Show next month, October 2025" at bounding box center [990, 200] width 19 height 19
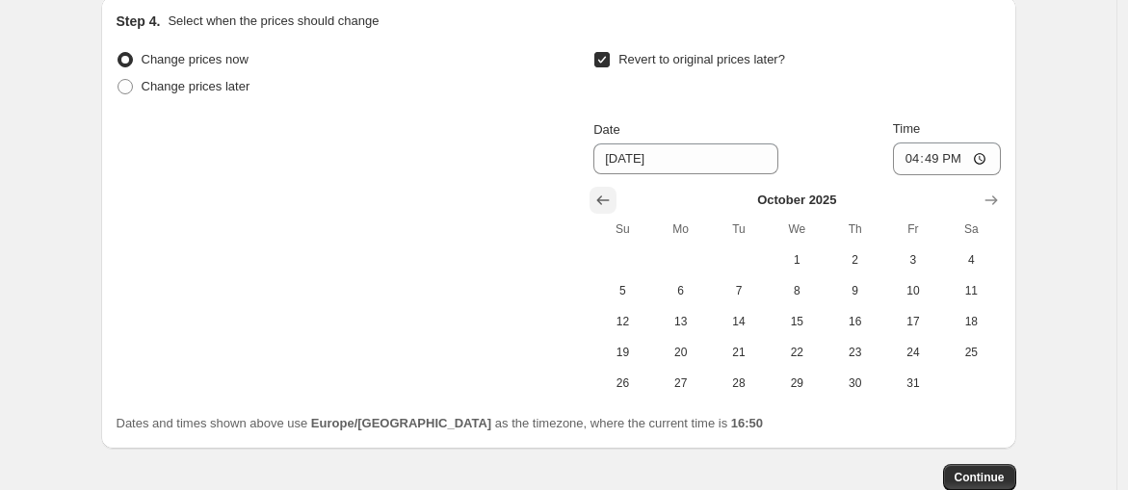
click at [598, 187] on button "Show previous month, September 2025" at bounding box center [602, 200] width 27 height 27
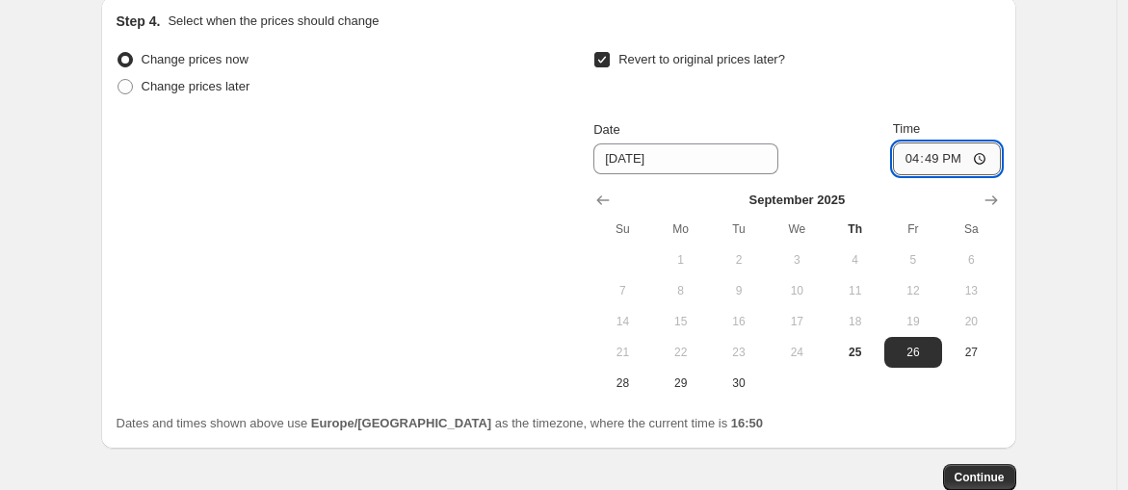
click at [971, 162] on input "16:49" at bounding box center [947, 159] width 108 height 33
type input "15:49"
click at [982, 102] on div "Revert to original prices later? Date 9/26/2025 Time 15:49 September 2025 Su Mo…" at bounding box center [796, 222] width 406 height 352
click at [960, 149] on input "15:49" at bounding box center [947, 159] width 108 height 33
click at [982, 108] on div "Revert to original prices later? Date 9/26/2025 Time 15:00 September 2025 Su Mo…" at bounding box center [796, 222] width 406 height 352
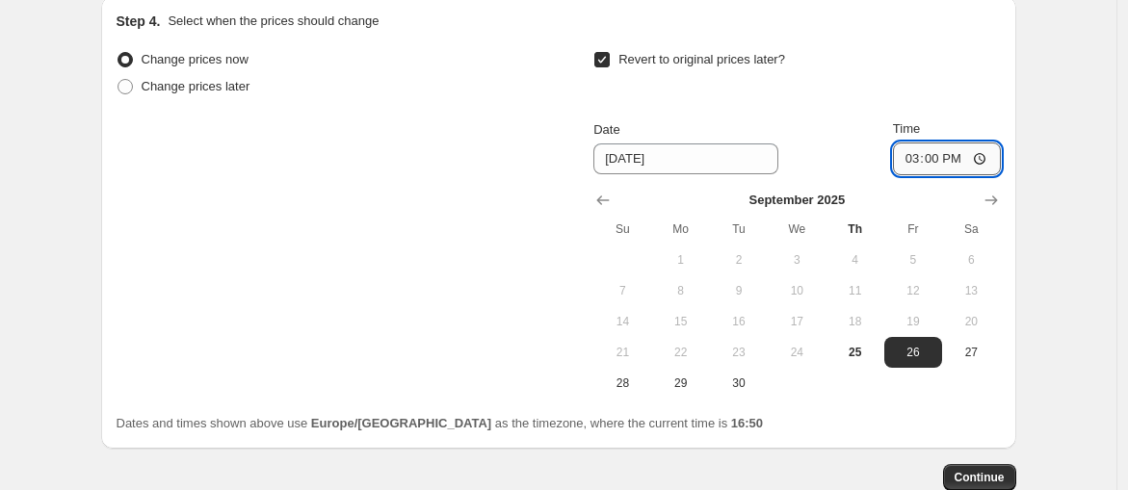
click at [941, 158] on input "15:00" at bounding box center [947, 159] width 108 height 33
type input "11:00"
click at [940, 150] on input "Time" at bounding box center [947, 159] width 108 height 33
type input "15:00"
click at [902, 89] on div "Revert to original prices later?" at bounding box center [796, 75] width 406 height 58
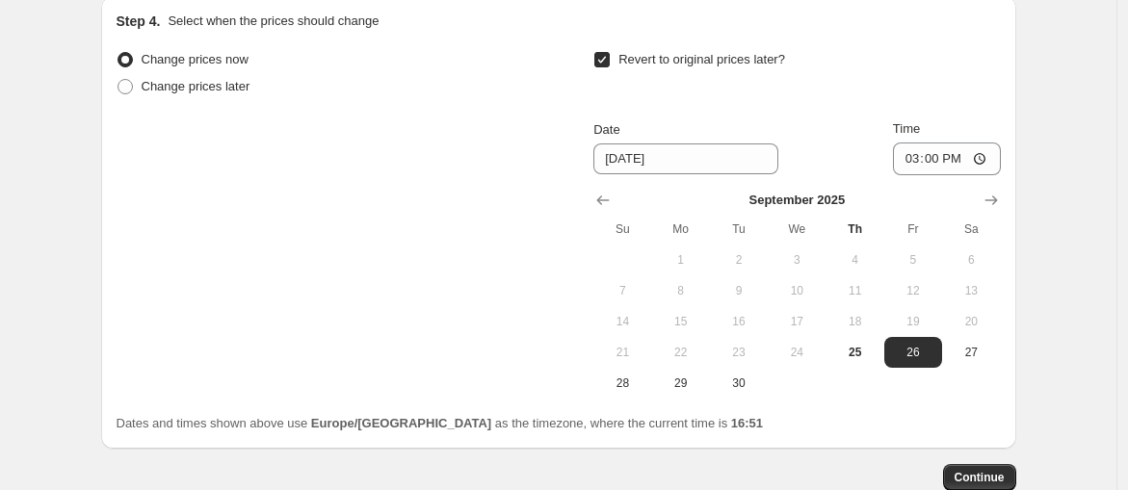
scroll to position [1458, 0]
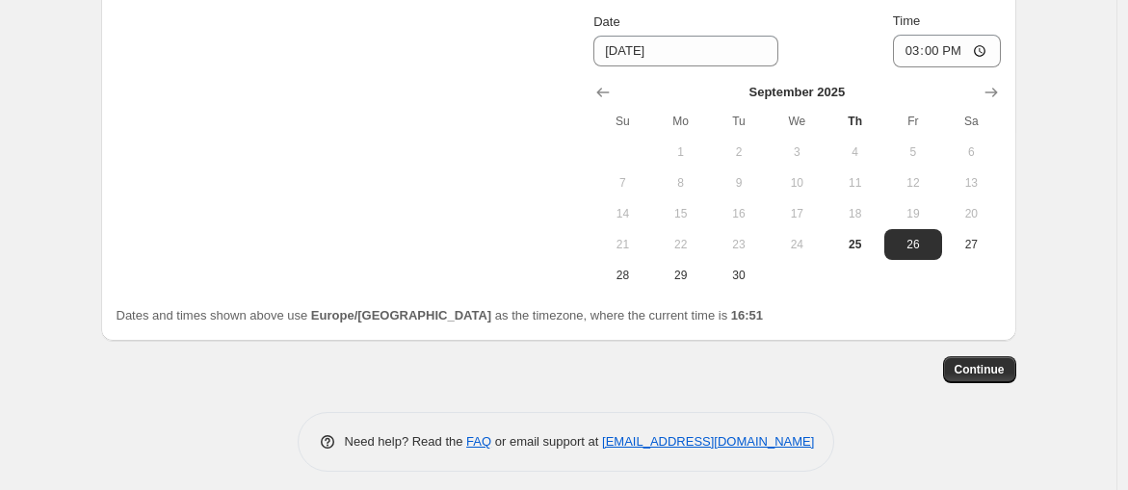
click at [991, 364] on span "Continue" at bounding box center [979, 369] width 50 height 15
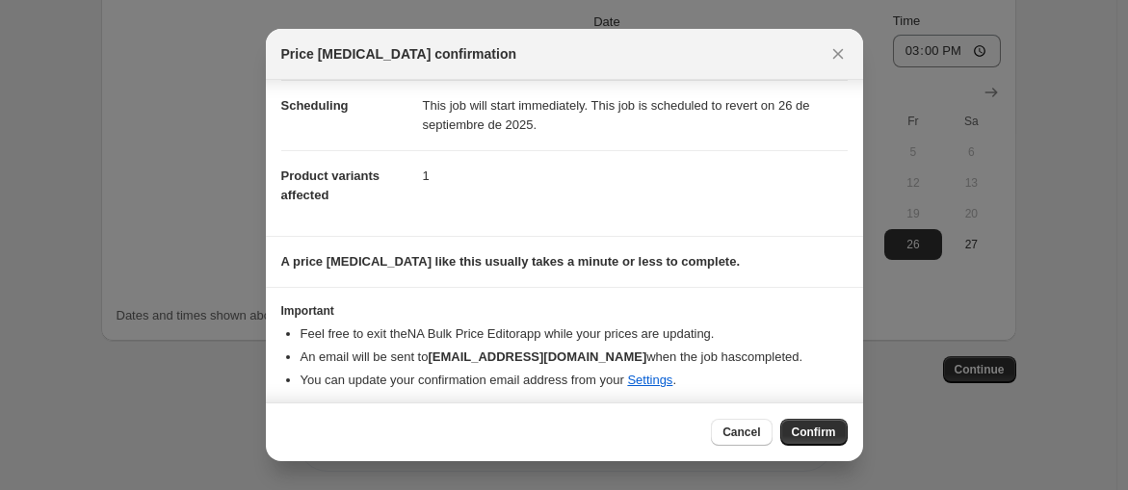
scroll to position [159, 0]
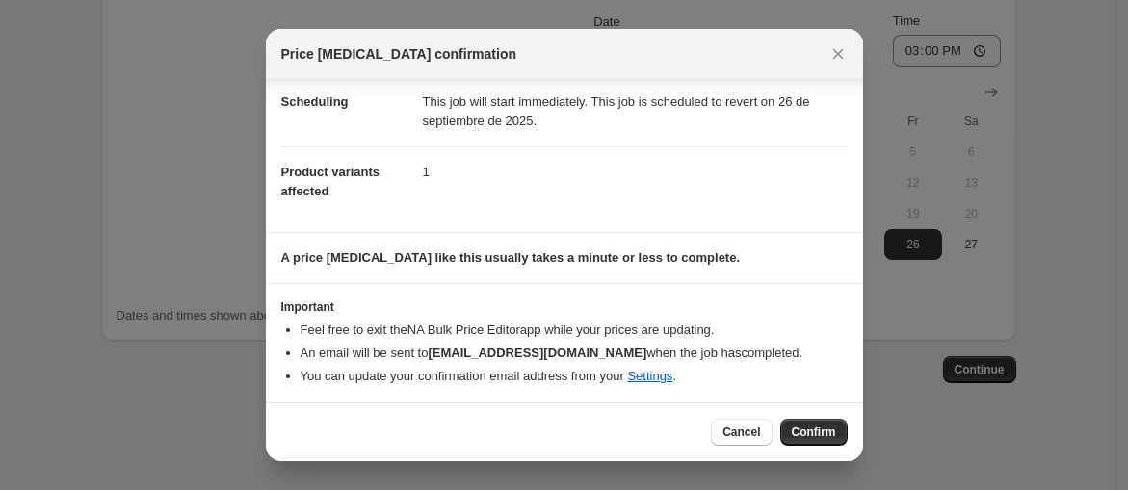
click at [817, 422] on button "Confirm" at bounding box center [813, 432] width 67 height 27
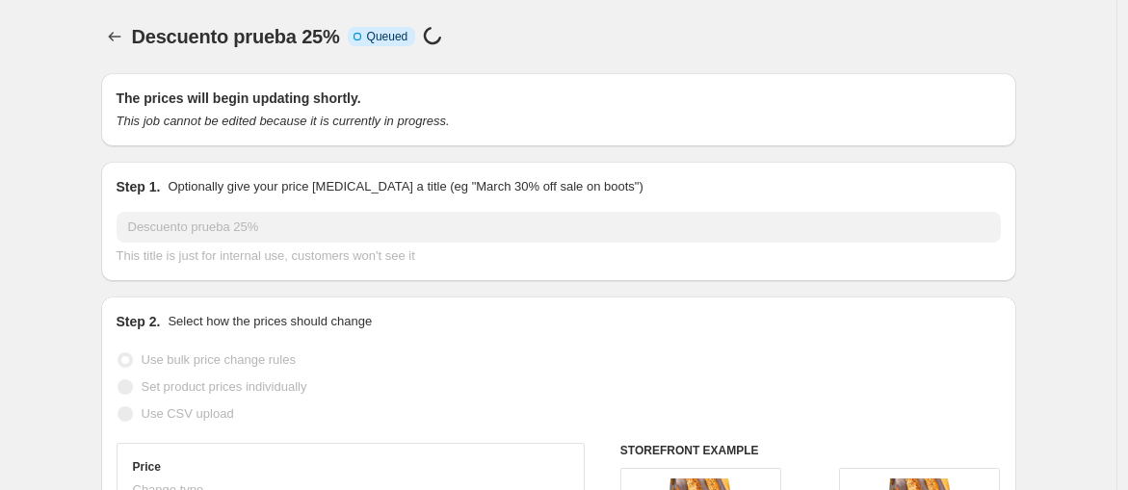
scroll to position [1458, 0]
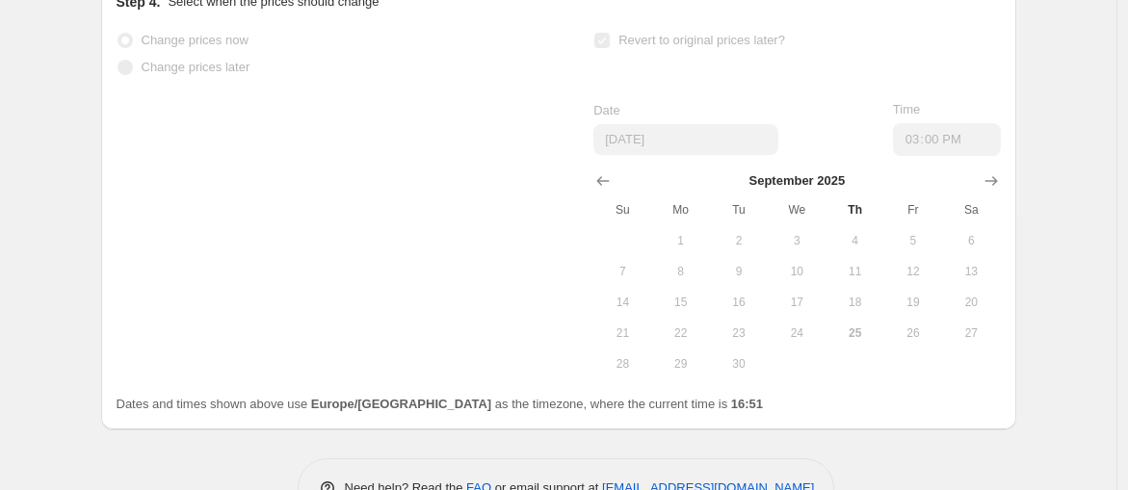
drag, startPoint x: 817, startPoint y: 423, endPoint x: 787, endPoint y: 419, distance: 30.1
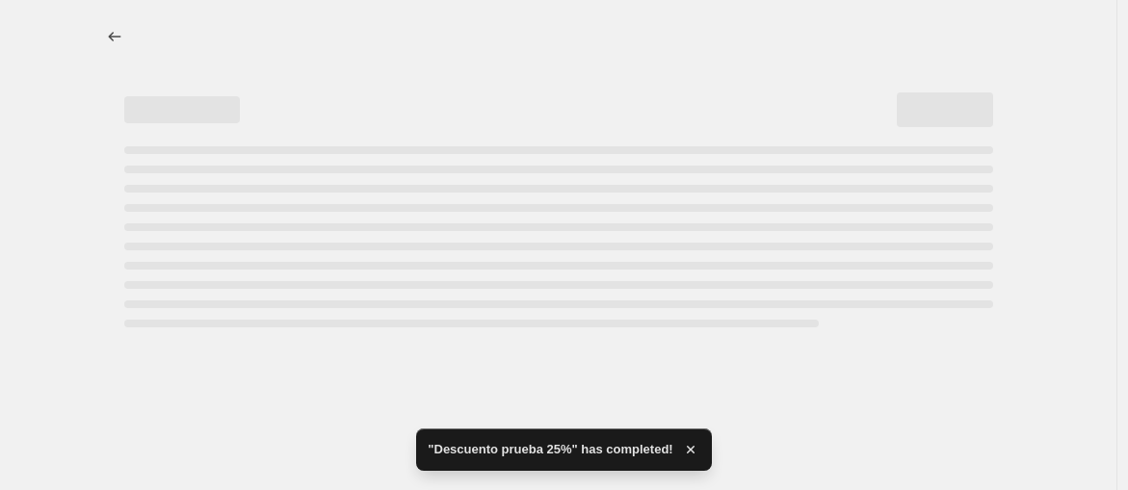
scroll to position [0, 0]
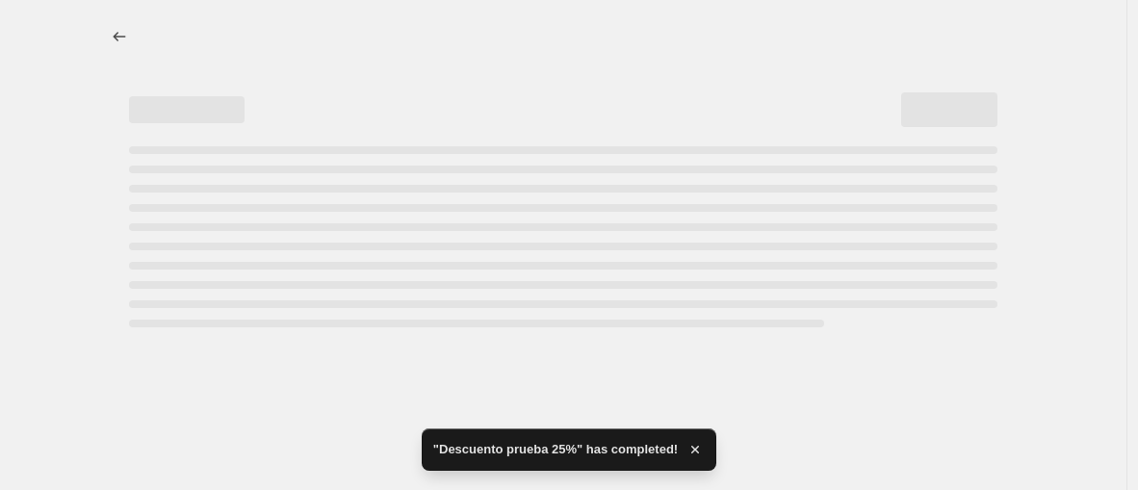
select select "percentage"
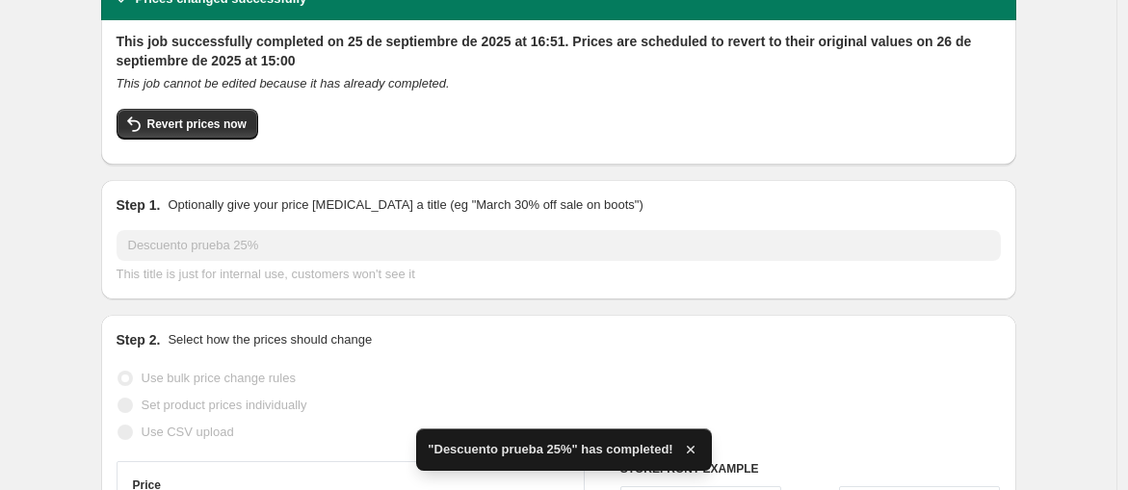
scroll to position [214, 0]
